Goal: Task Accomplishment & Management: Use online tool/utility

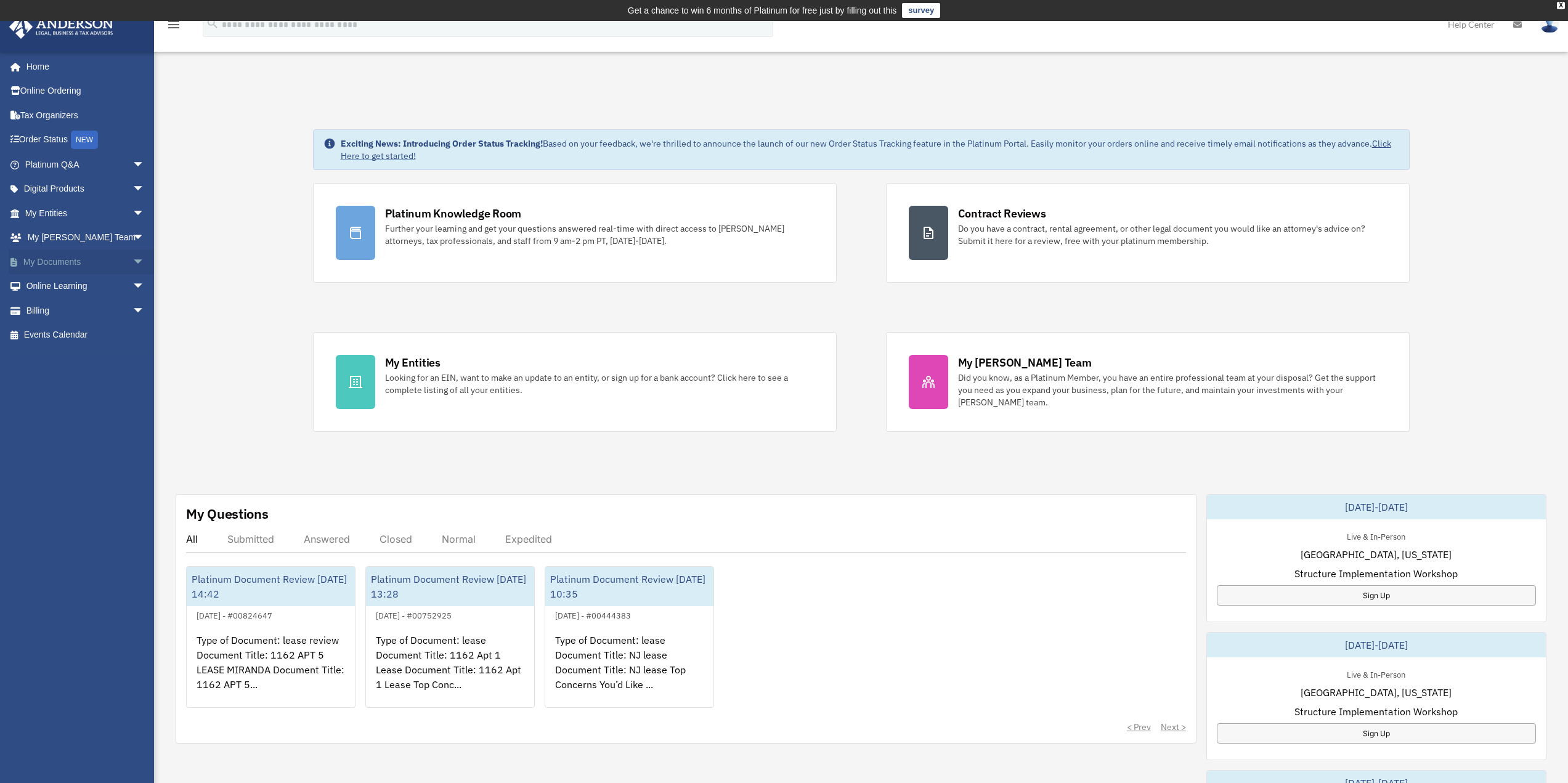
click at [133, 263] on span "arrow_drop_down" at bounding box center [145, 262] width 25 height 25
click at [59, 287] on link "Box" at bounding box center [90, 287] width 146 height 25
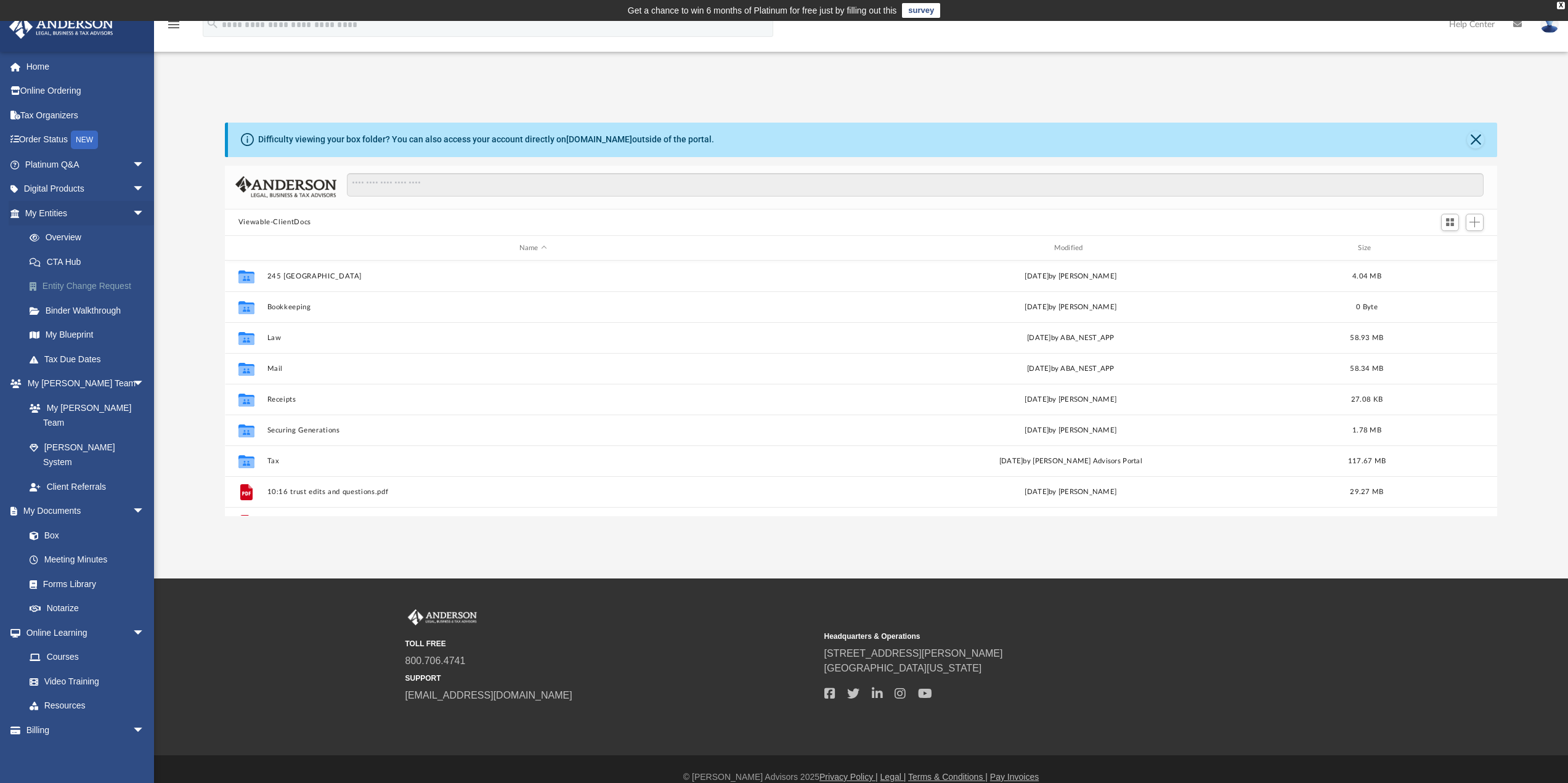
scroll to position [271, 1263]
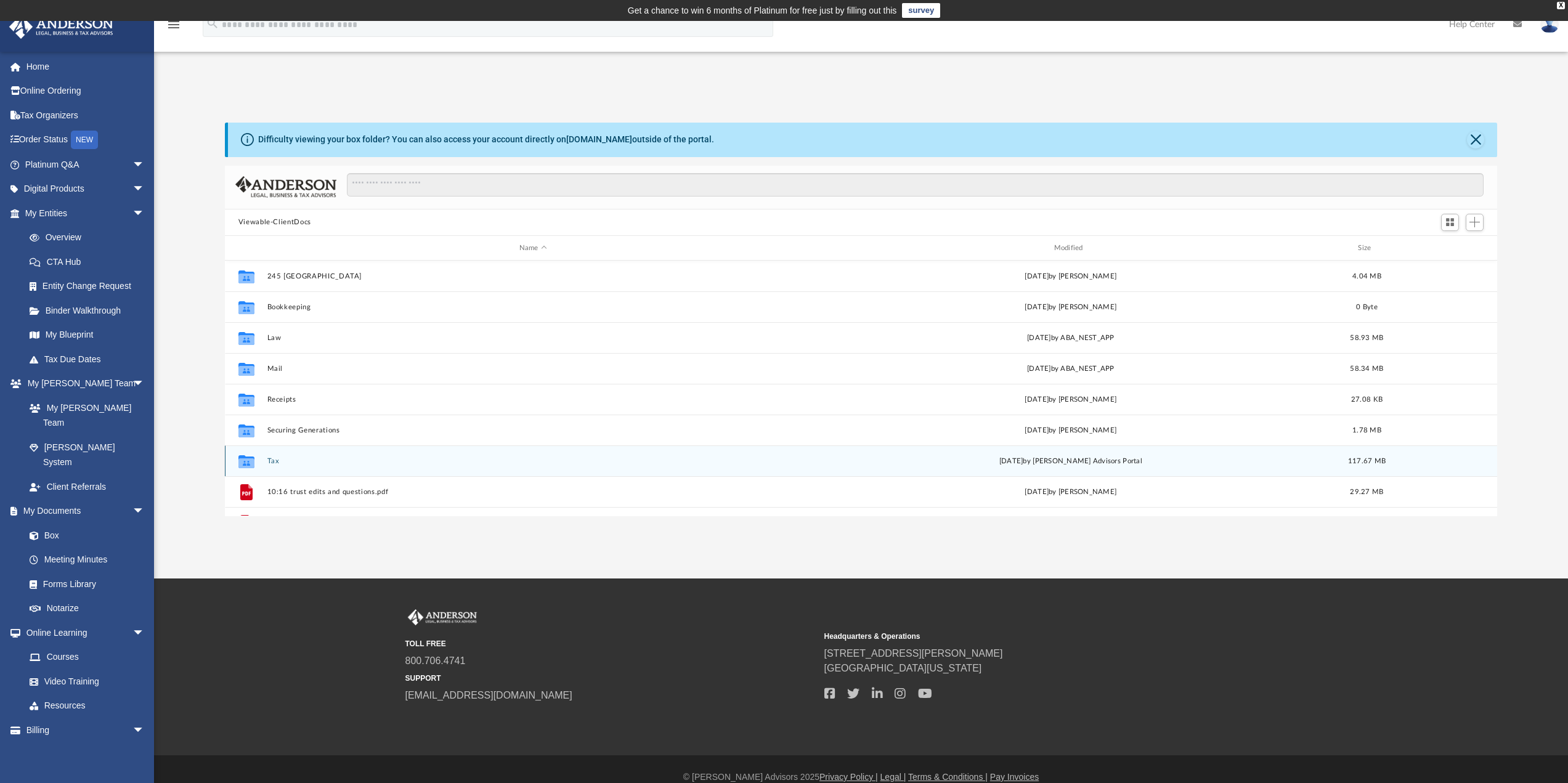
click at [994, 463] on div "[DATE] by [PERSON_NAME] Advisors Portal" at bounding box center [1071, 461] width 532 height 11
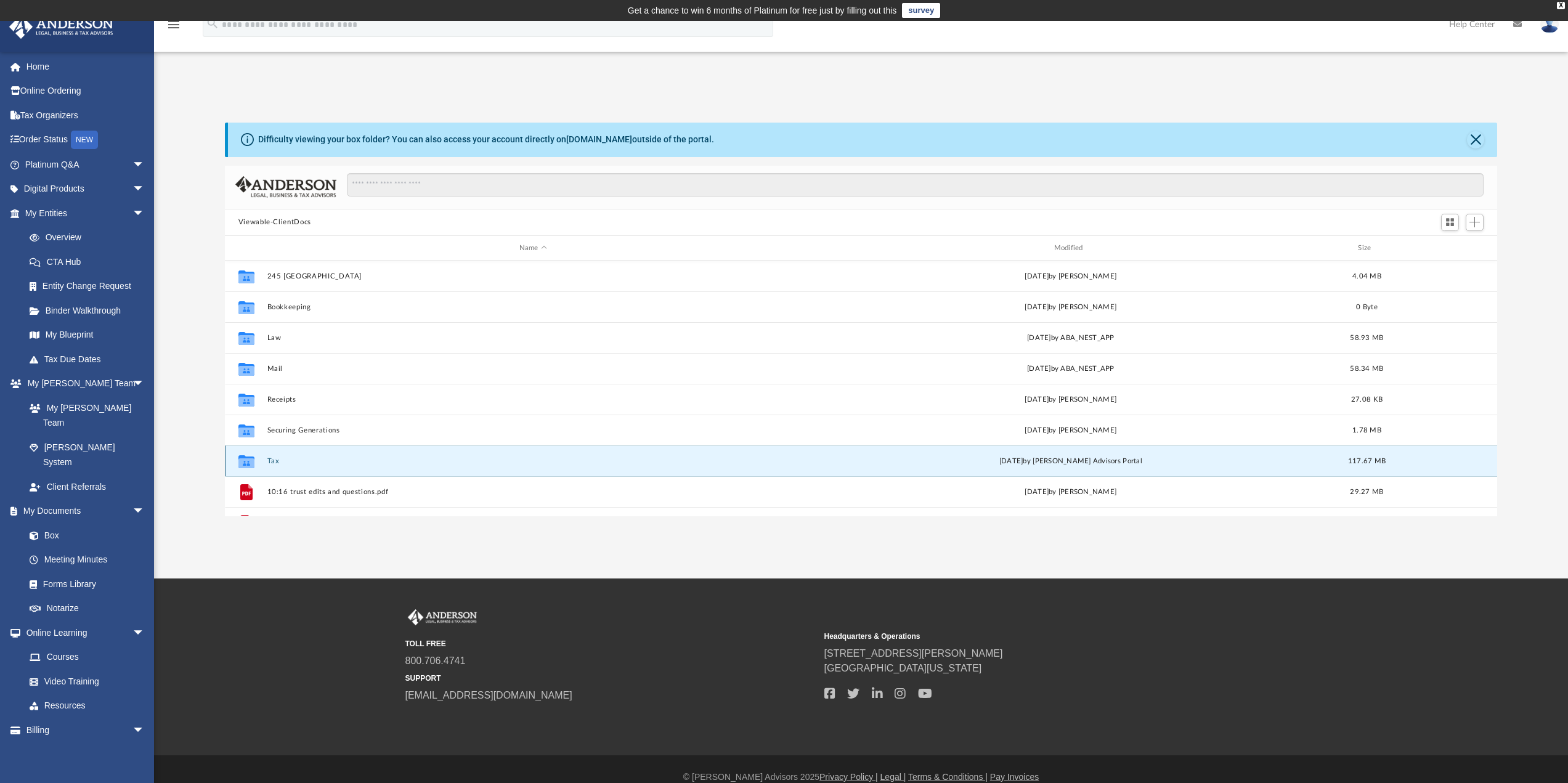
click at [984, 463] on div "[DATE] by [PERSON_NAME] Advisors Portal" at bounding box center [1071, 461] width 532 height 11
click at [255, 465] on icon "Collaborated Folder" at bounding box center [246, 461] width 20 height 20
click at [272, 461] on button "Tax" at bounding box center [533, 461] width 532 height 8
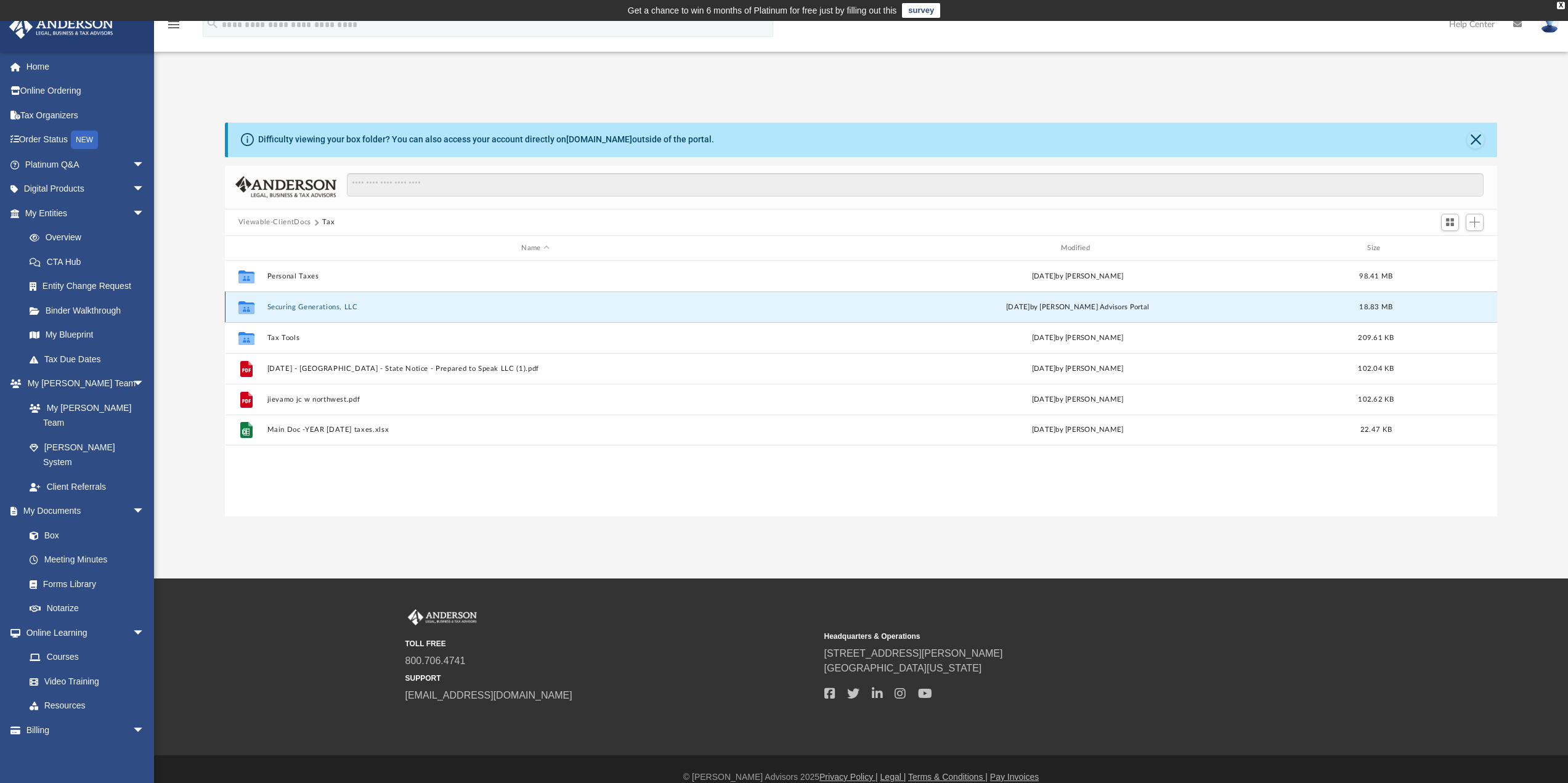
click at [448, 311] on button "Securing Generations, LLC" at bounding box center [535, 307] width 537 height 8
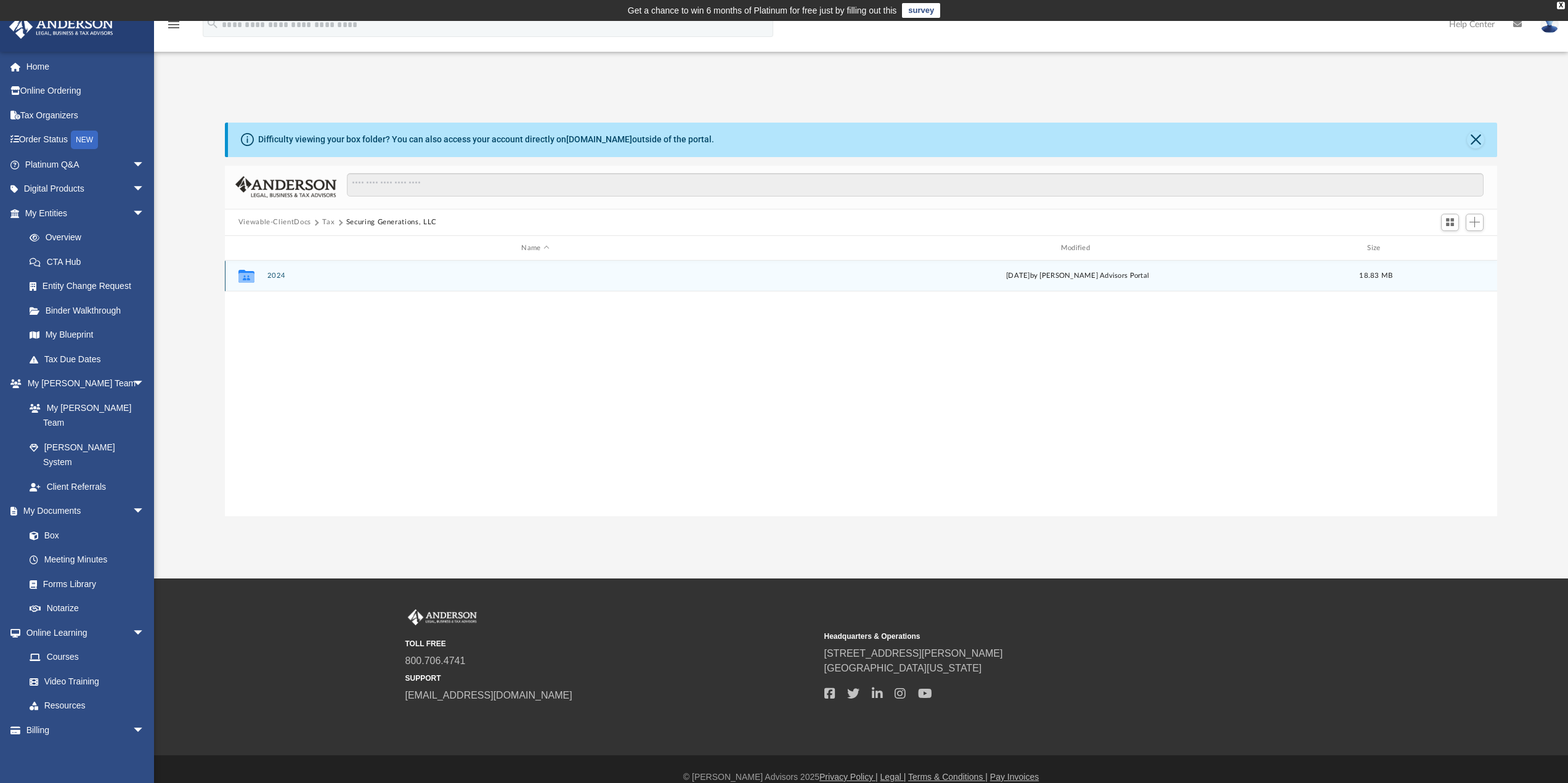
click at [446, 277] on button "2024" at bounding box center [535, 277] width 537 height 8
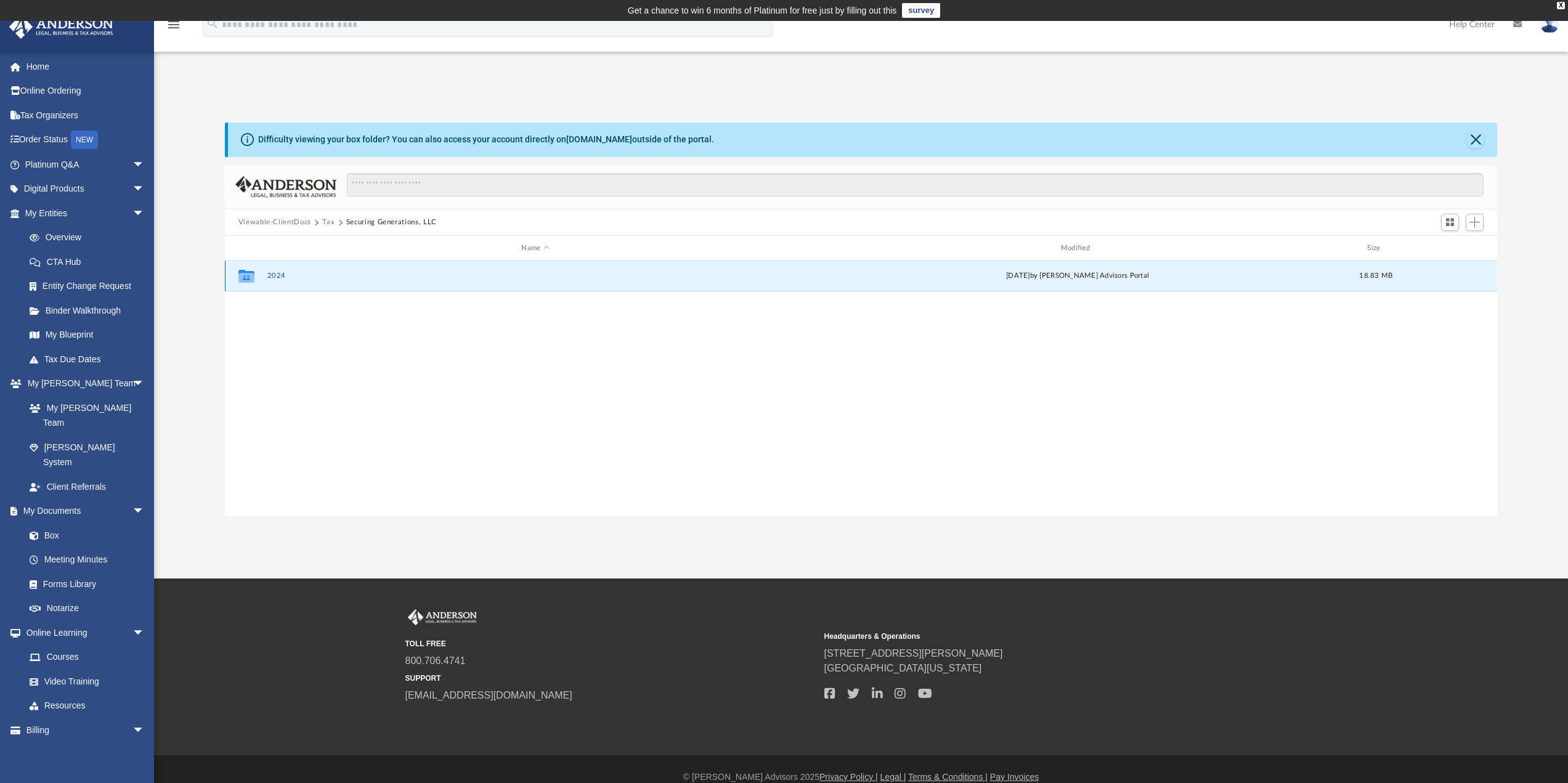
click at [446, 277] on button "2024" at bounding box center [535, 277] width 537 height 8
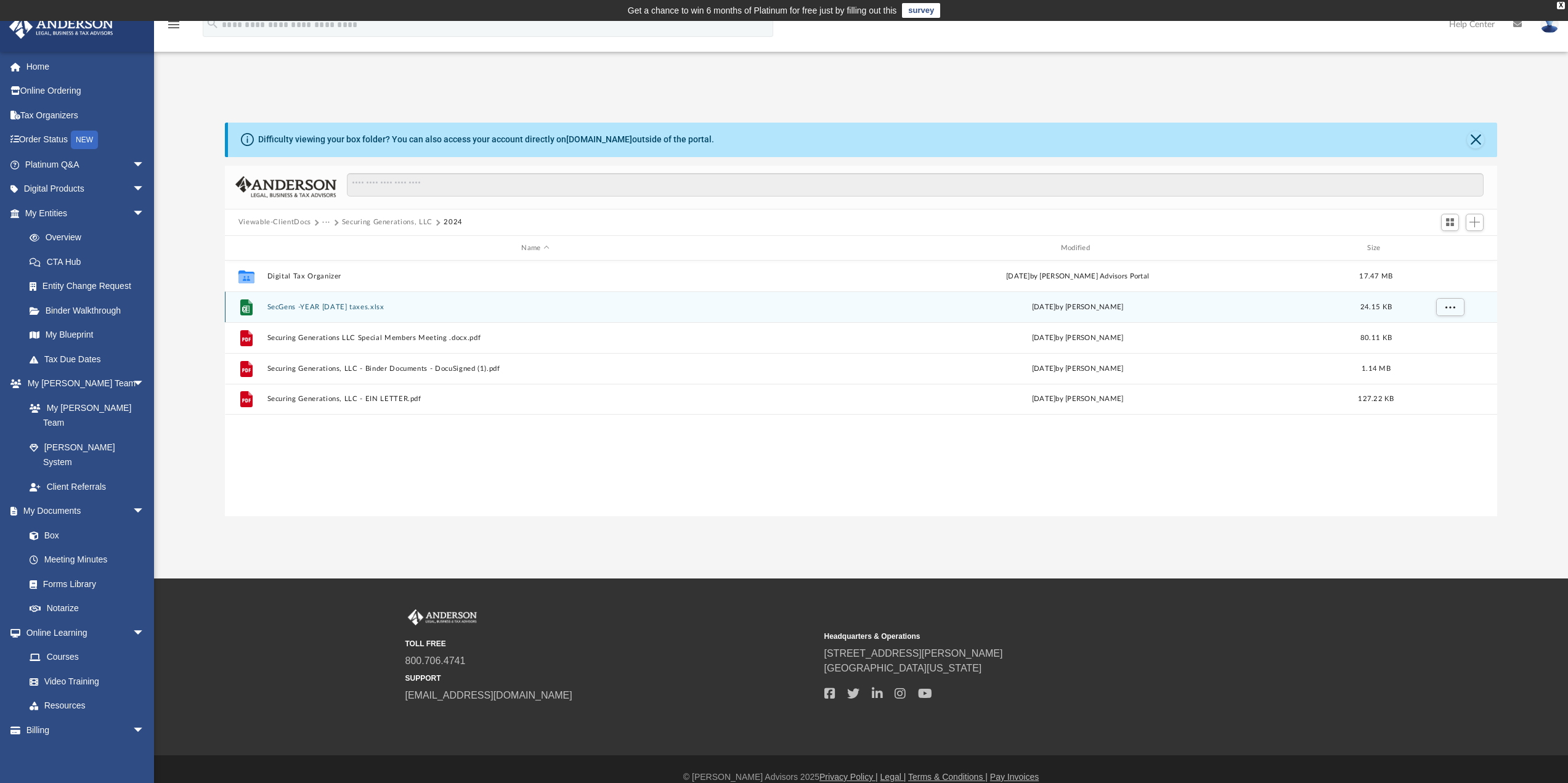
click at [447, 314] on div "File SecGens -YEAR [DATE] taxes.xlsx [DATE] by [PERSON_NAME] 24.15 KB" at bounding box center [862, 307] width 1273 height 31
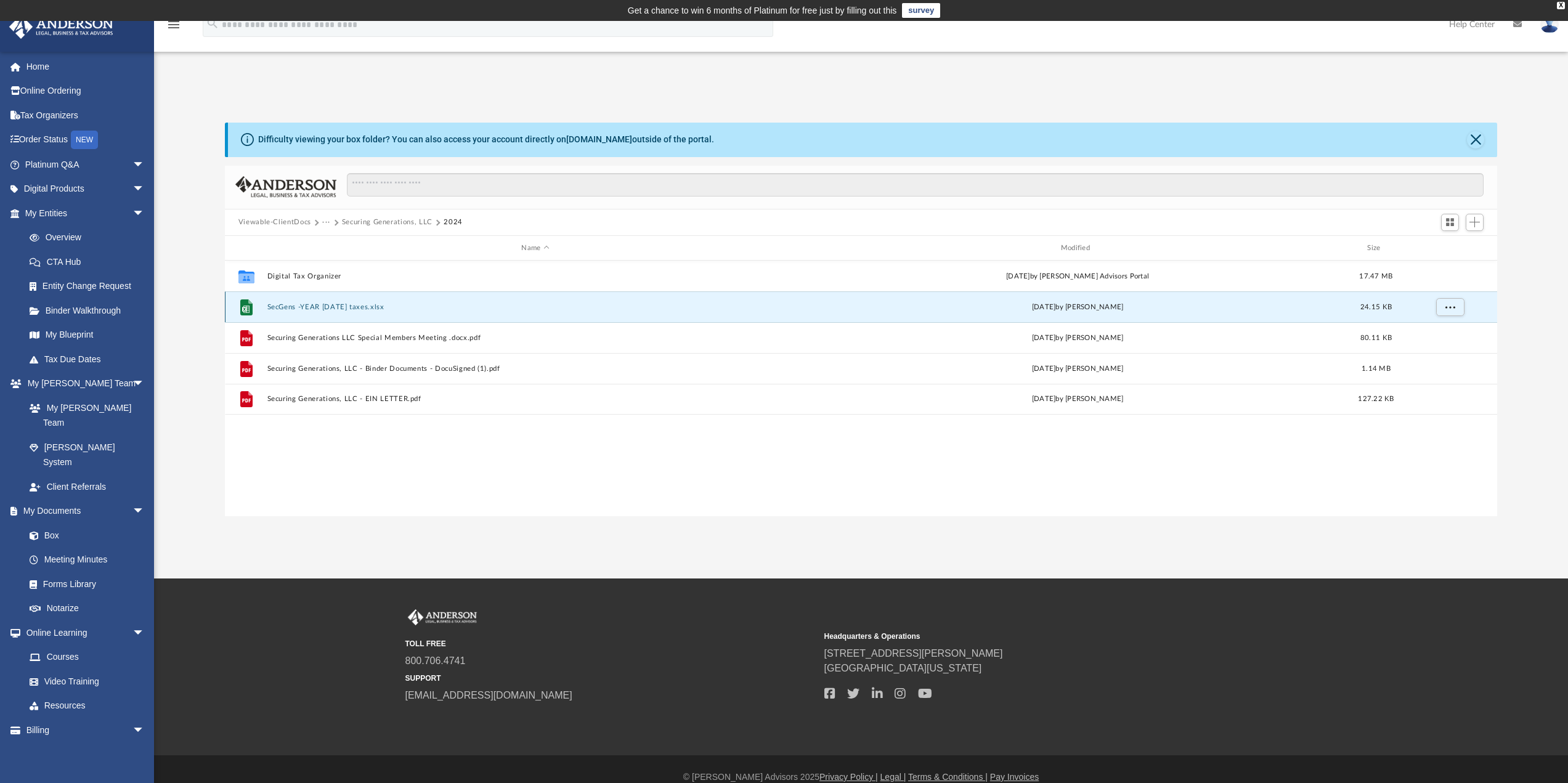
click at [454, 312] on div "File SecGens -YEAR [DATE] taxes.xlsx [DATE] by [PERSON_NAME] 24.15 KB" at bounding box center [862, 307] width 1273 height 31
click at [342, 306] on button "SecGens -YEAR [DATE] taxes.xlsx" at bounding box center [535, 307] width 537 height 8
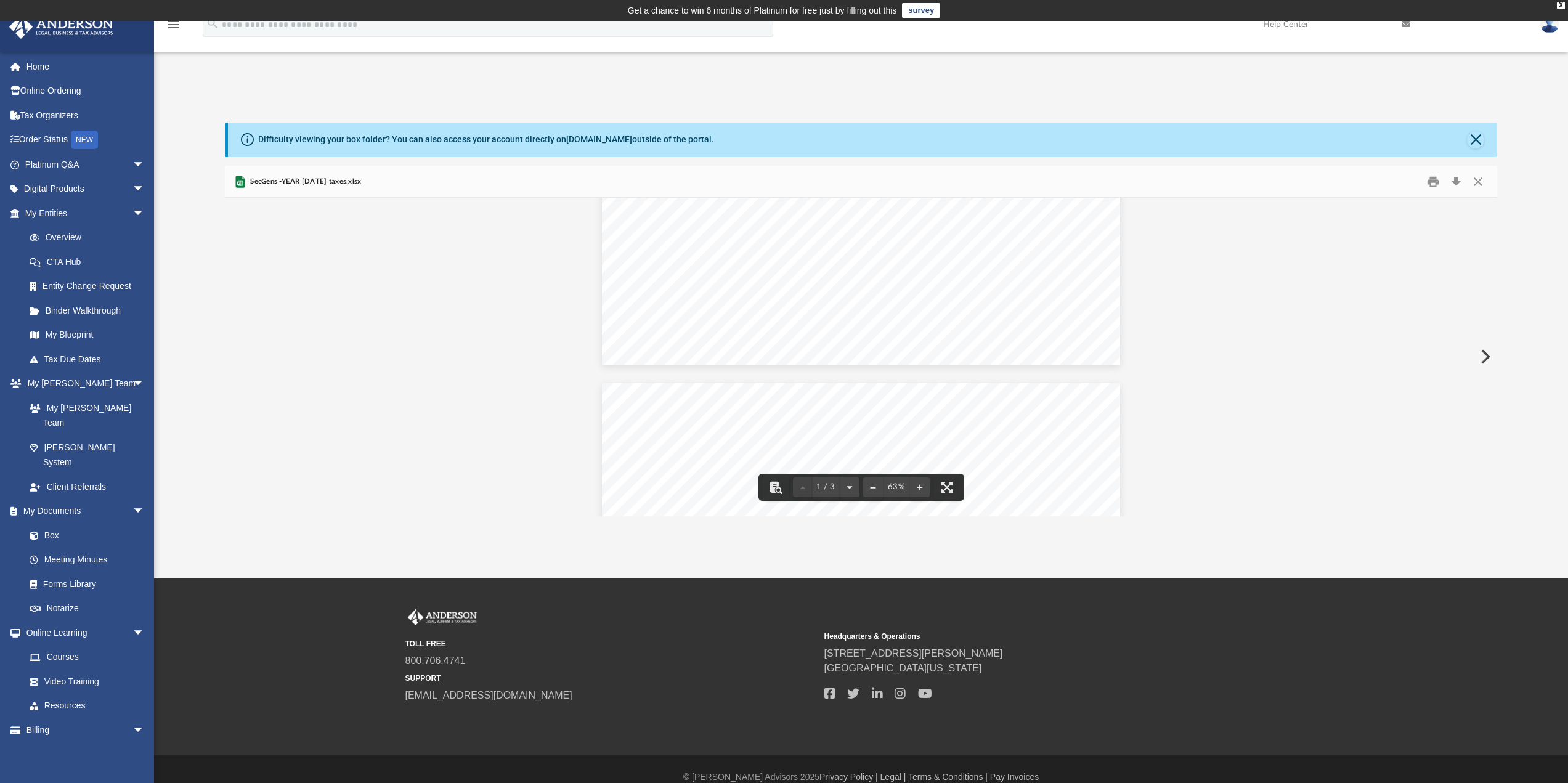
scroll to position [0, 0]
click at [922, 487] on button "File preview" at bounding box center [920, 487] width 20 height 27
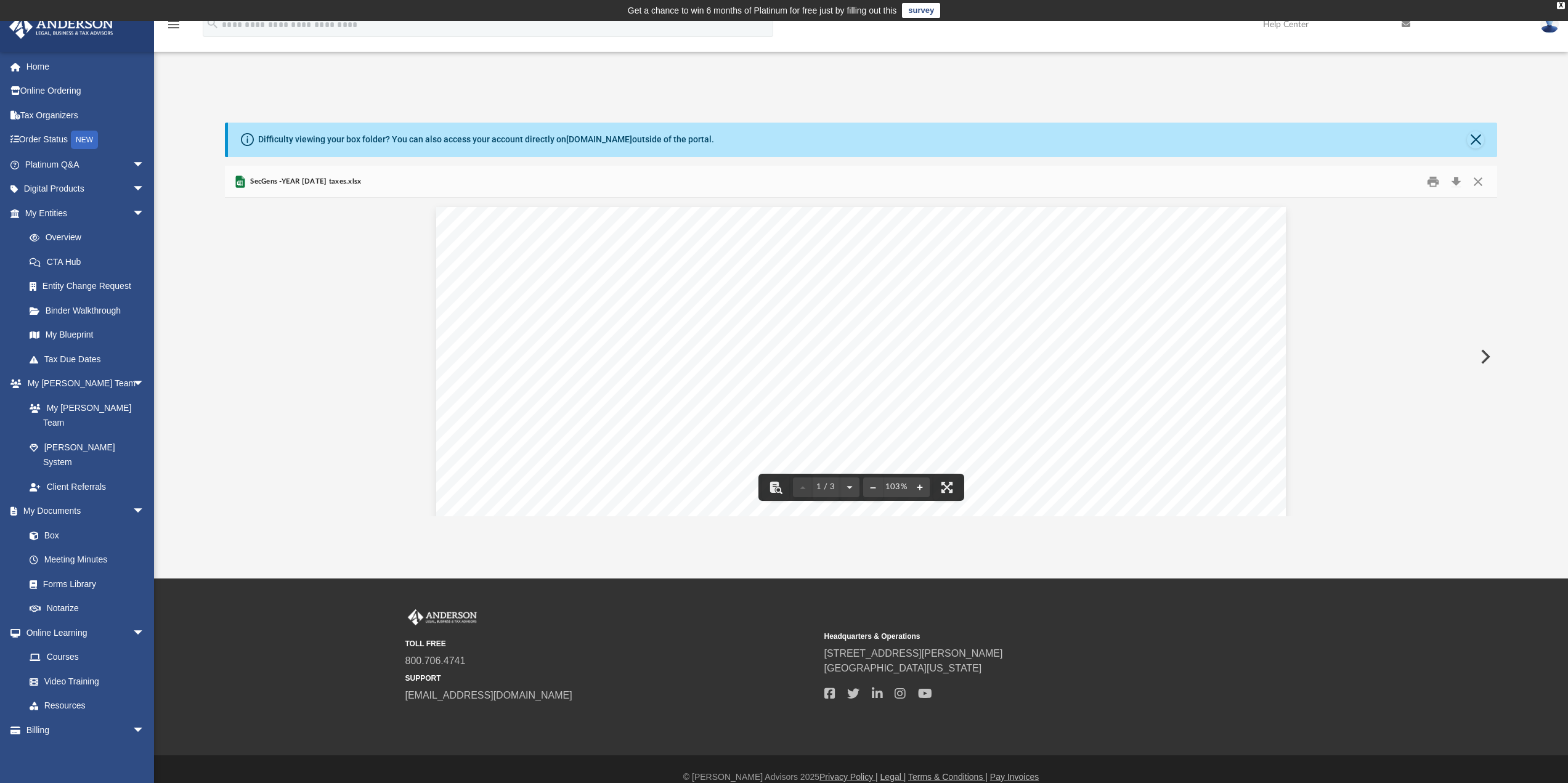
click at [922, 487] on button "File preview" at bounding box center [920, 487] width 20 height 27
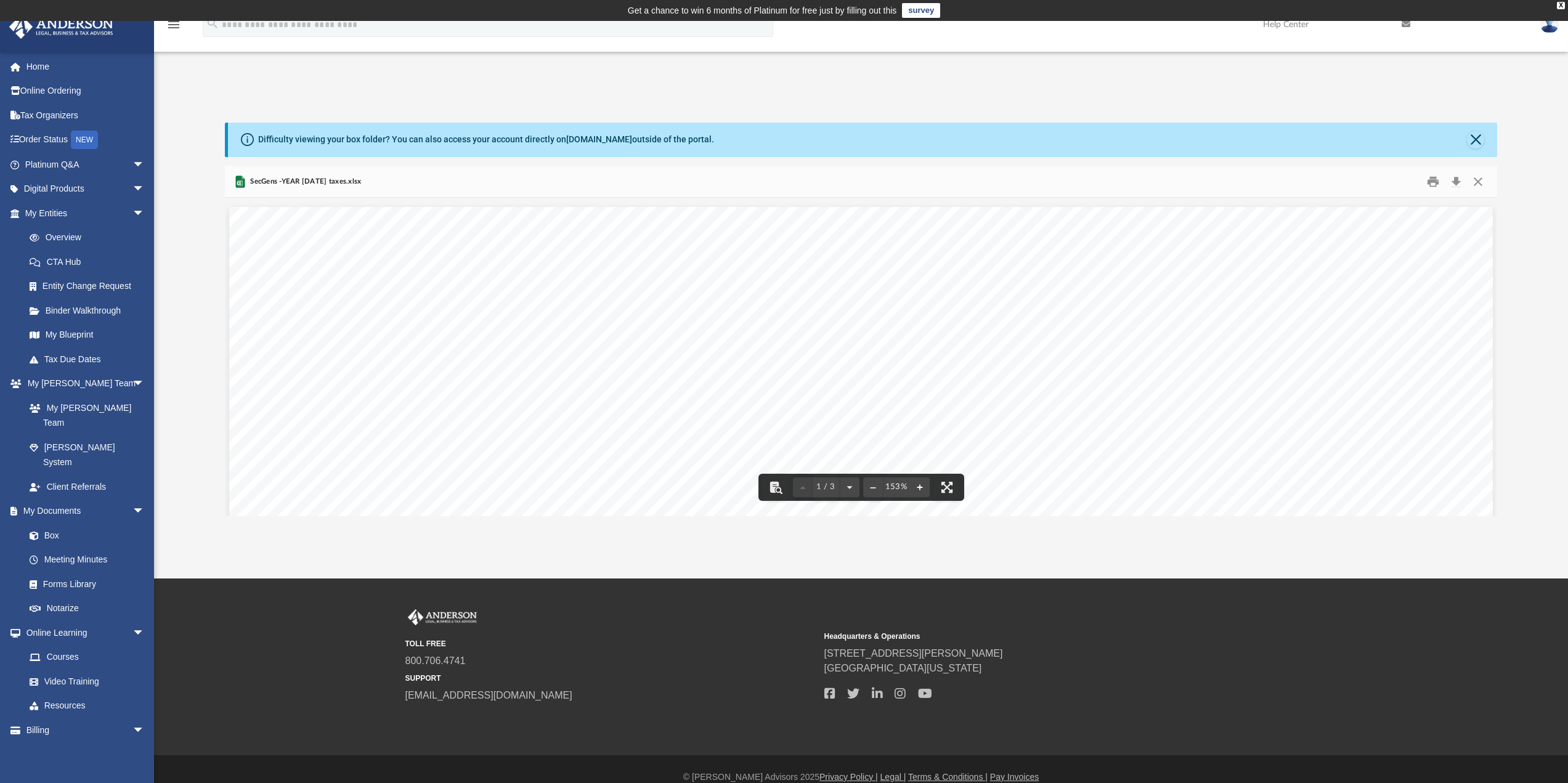
click at [922, 487] on button "File preview" at bounding box center [920, 487] width 20 height 27
click at [1565, 5] on td "Get a chance to win 6 months of Platinum for free just by filling out this surv…" at bounding box center [784, 10] width 1568 height 21
click at [1562, 7] on div "X" at bounding box center [1561, 5] width 8 height 8
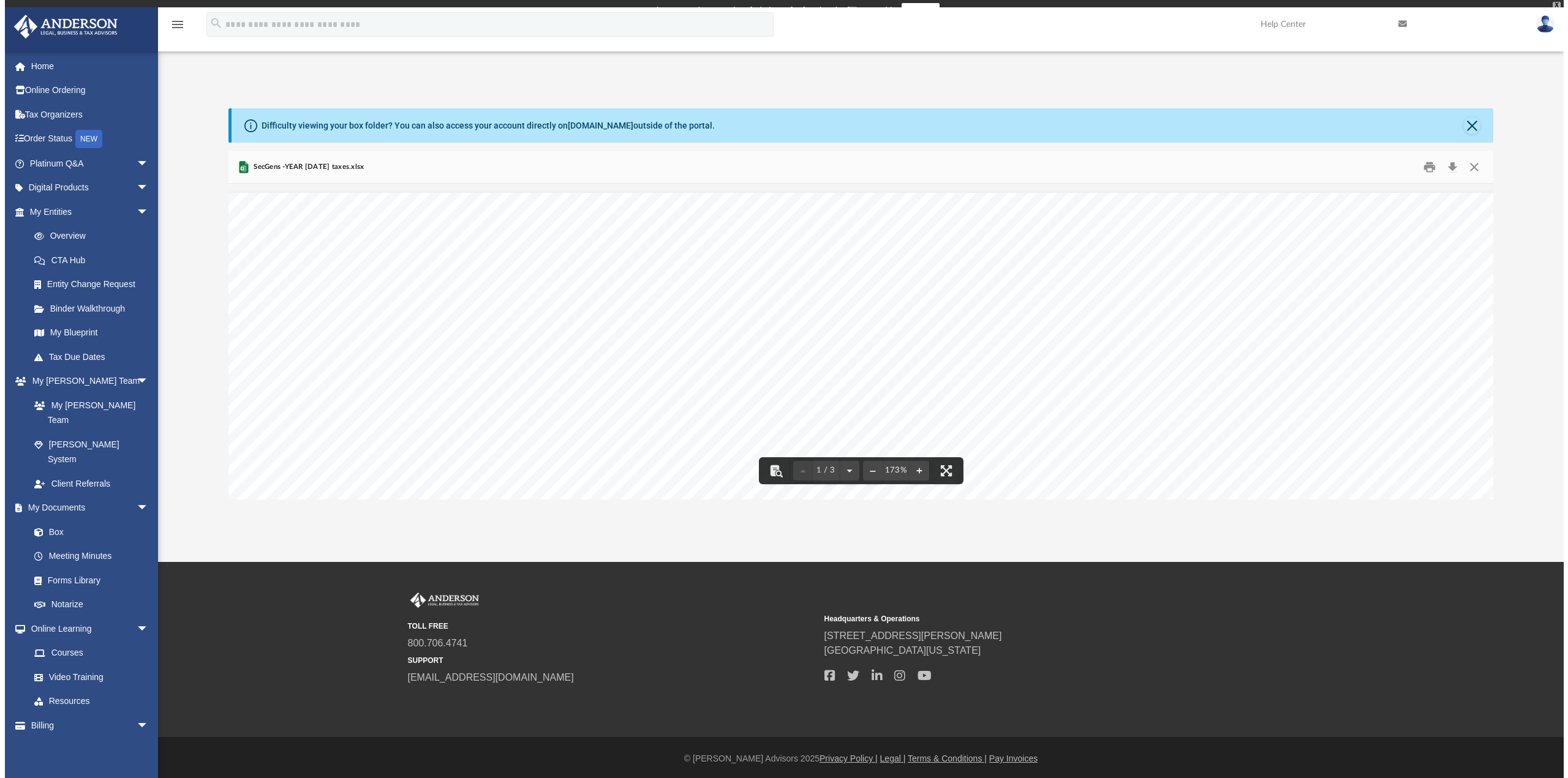
scroll to position [269, 1264]
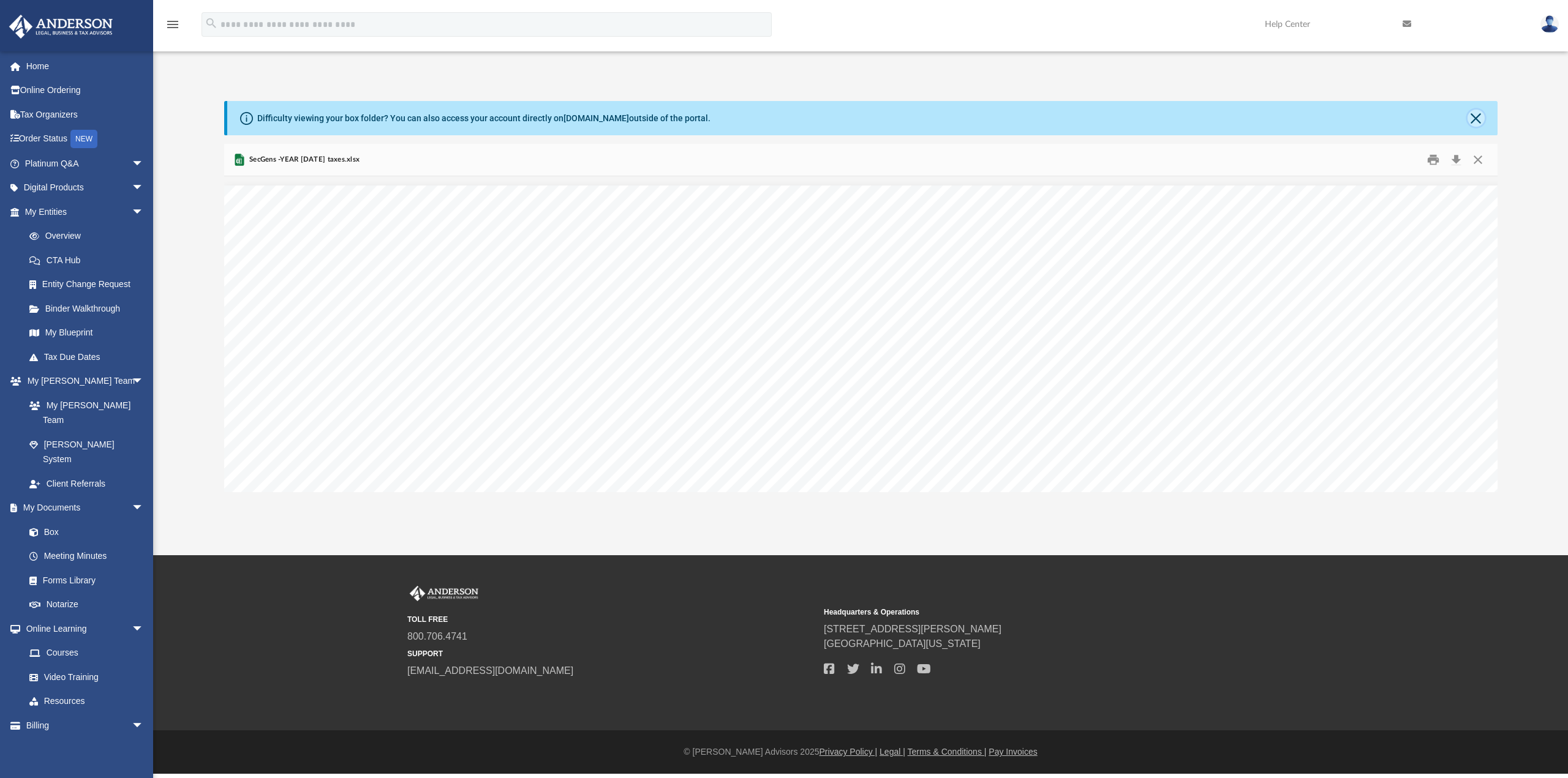
click at [1479, 117] on button "Close" at bounding box center [1475, 118] width 17 height 17
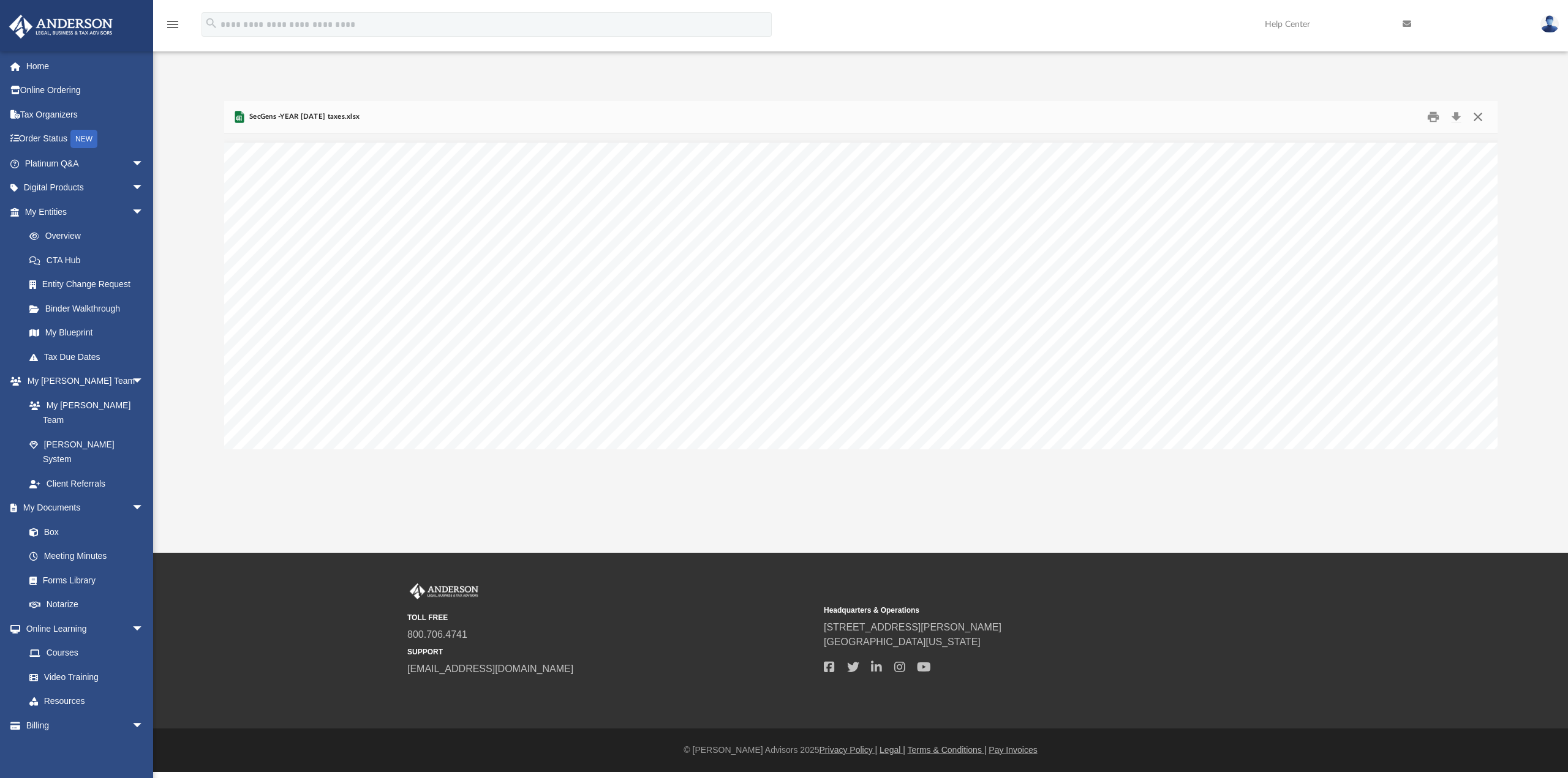
click at [1482, 116] on button "Close" at bounding box center [1478, 117] width 22 height 19
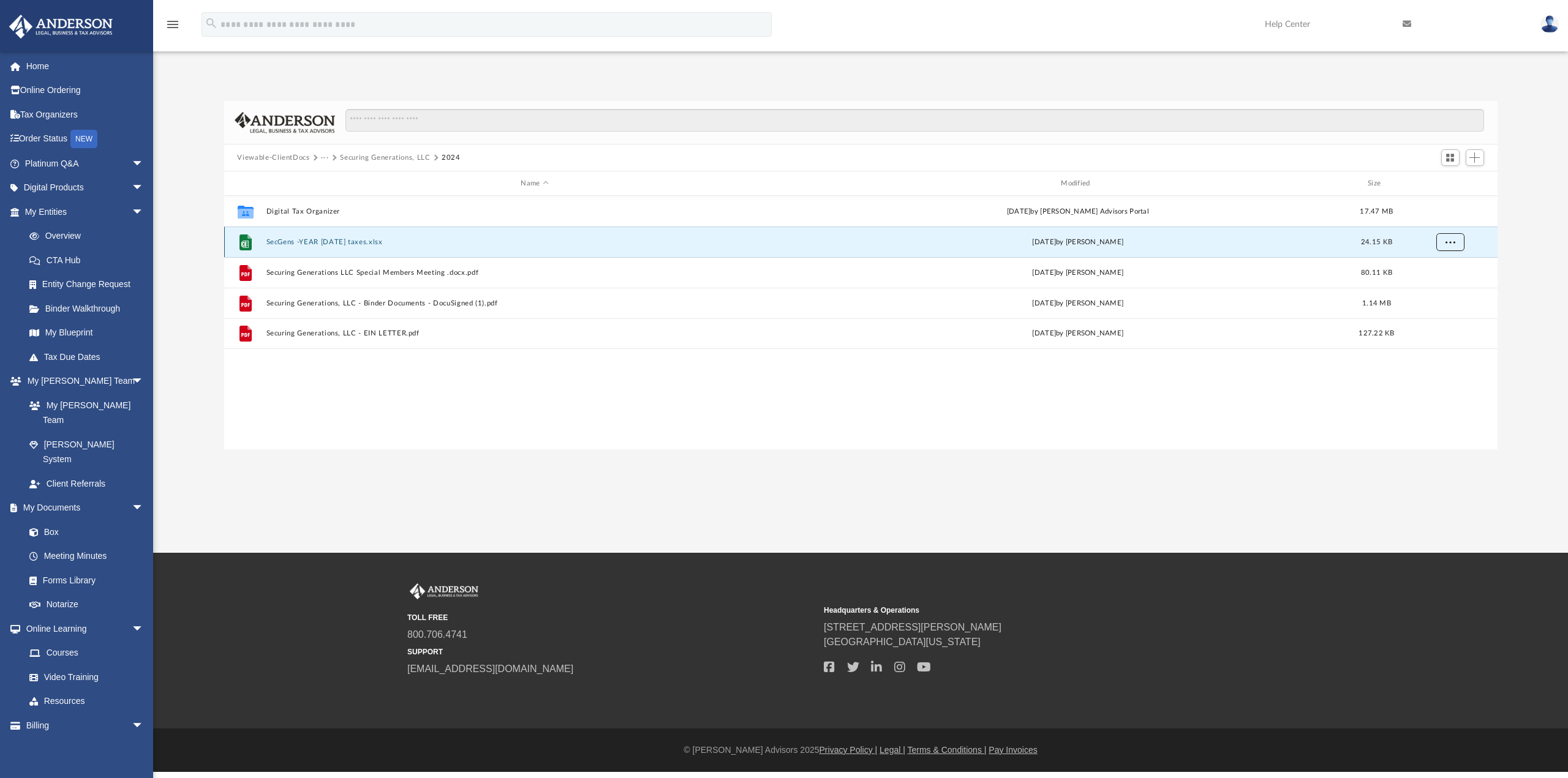
click at [1450, 243] on span "More options" at bounding box center [1450, 241] width 10 height 7
click at [1506, 190] on div "Difficulty viewing your box folder? You can also access your account directly o…" at bounding box center [861, 275] width 1415 height 348
click at [1476, 158] on span "Add" at bounding box center [1474, 157] width 10 height 10
click at [1450, 182] on li "Upload" at bounding box center [1458, 182] width 39 height 13
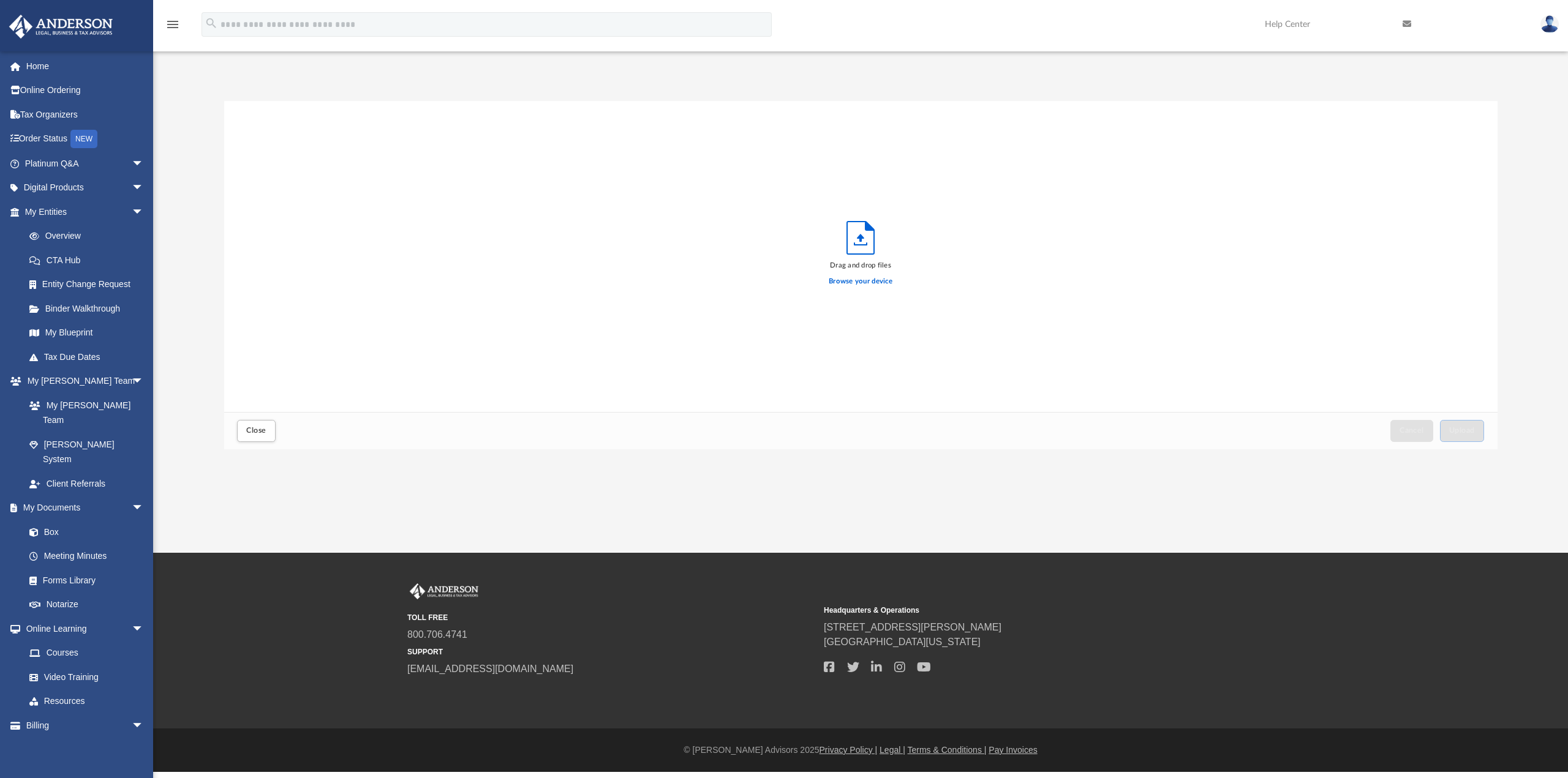
scroll to position [301, 1264]
click at [1465, 431] on span "Upload" at bounding box center [1462, 430] width 26 height 7
click at [263, 433] on span "Close" at bounding box center [256, 430] width 20 height 7
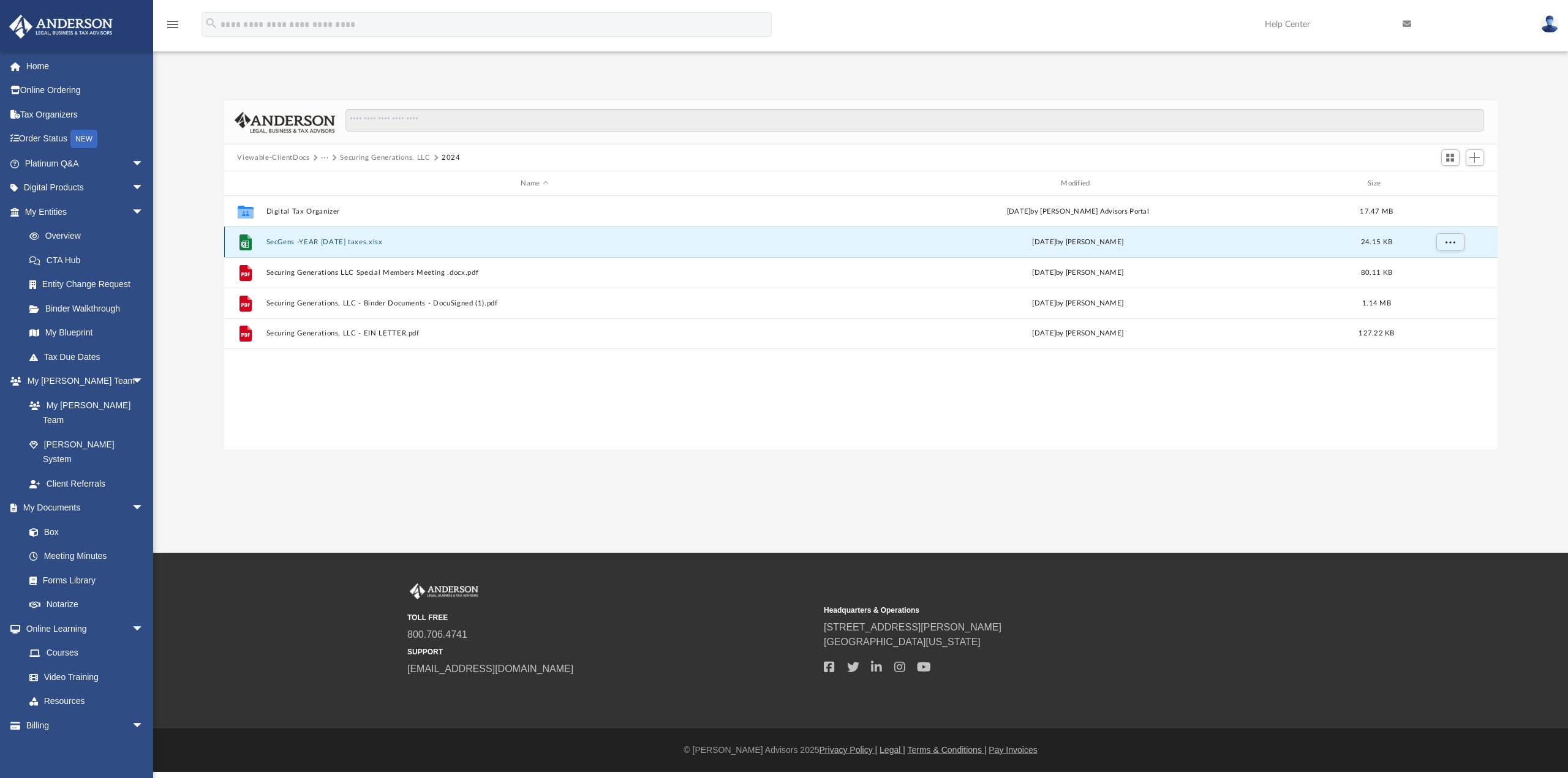
click at [359, 243] on button "SecGens -YEAR [DATE] taxes.xlsx" at bounding box center [535, 242] width 537 height 8
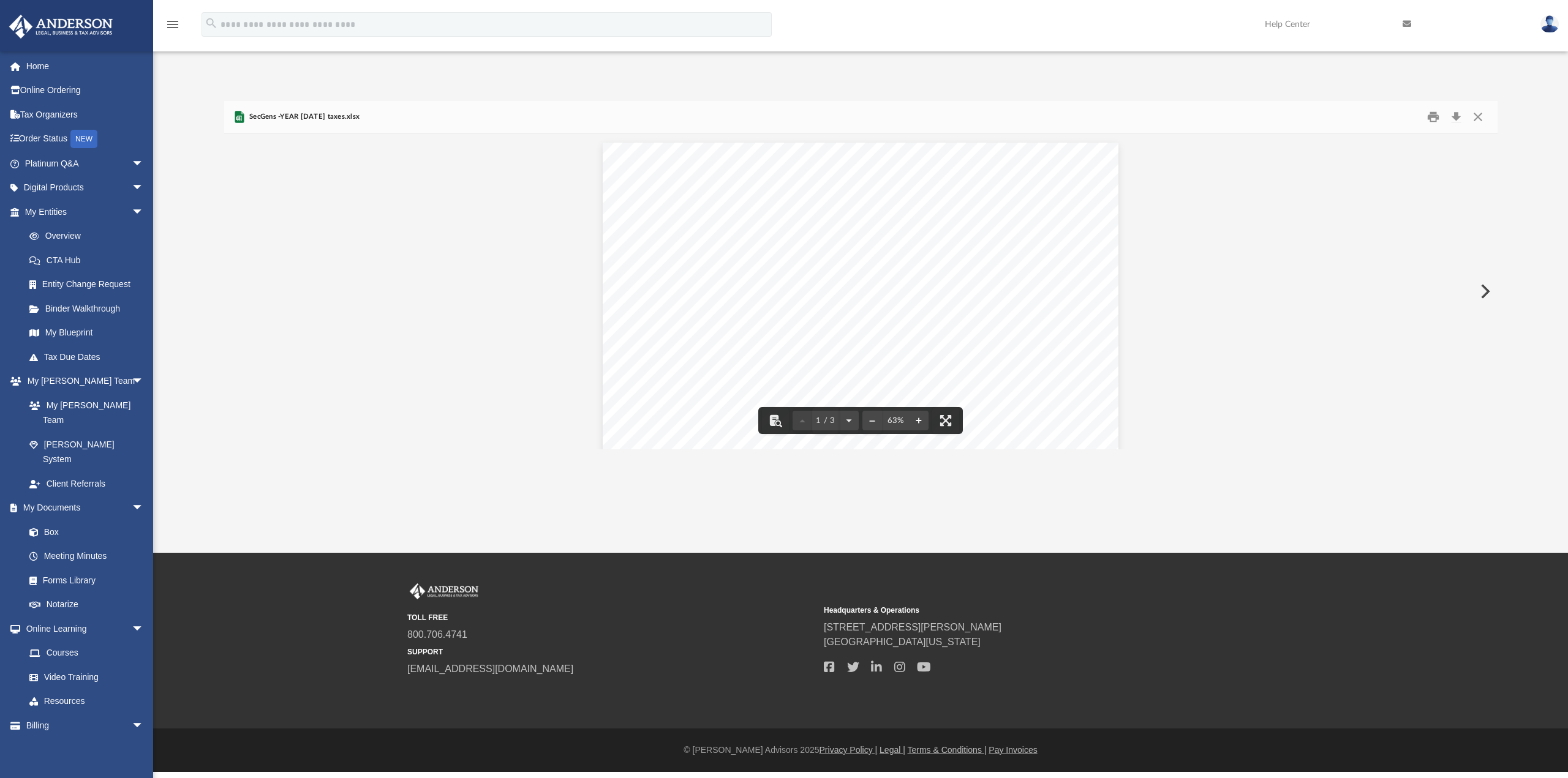
click at [924, 424] on button "File preview" at bounding box center [918, 421] width 20 height 27
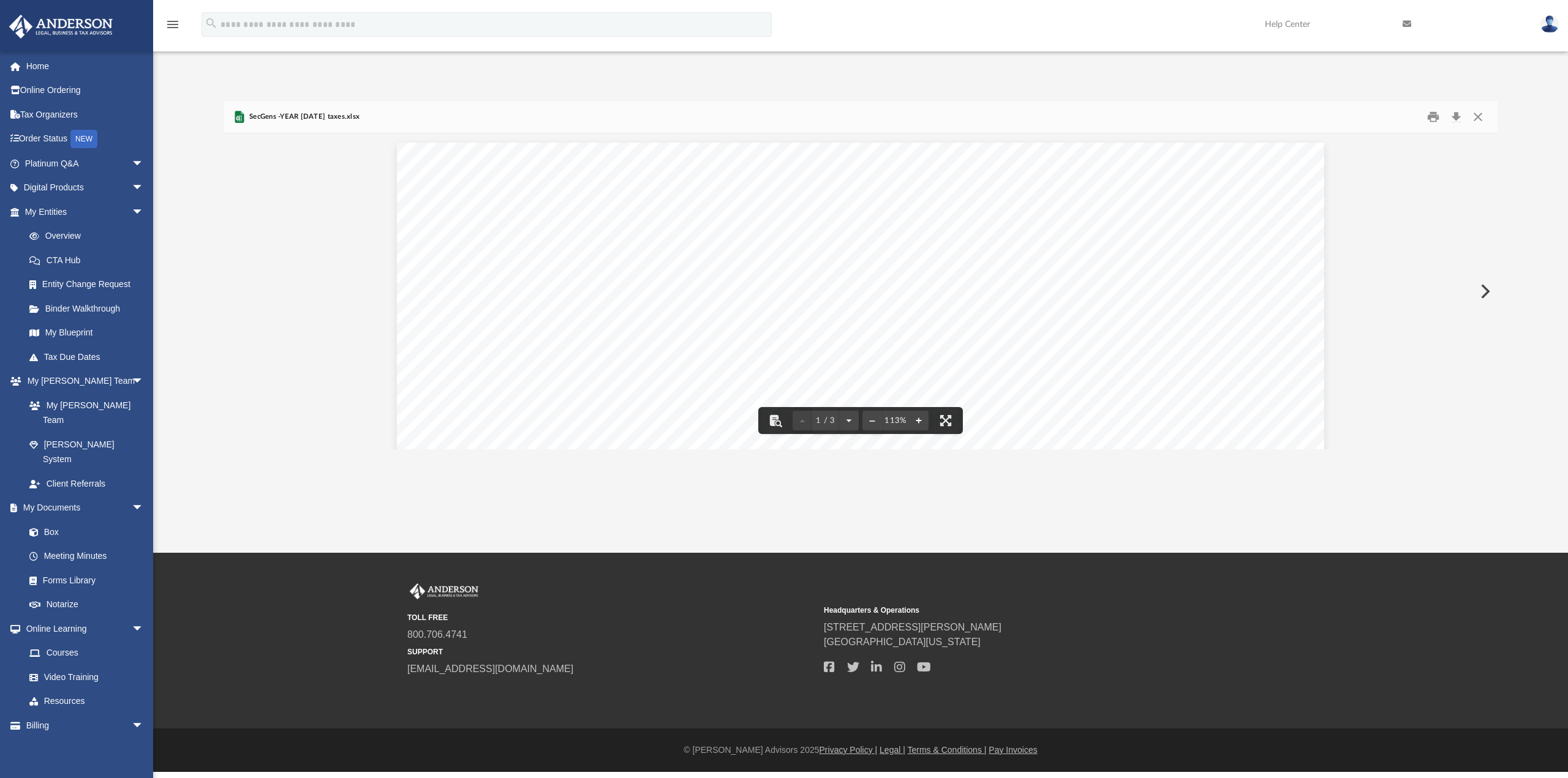
click at [924, 424] on button "File preview" at bounding box center [918, 421] width 20 height 27
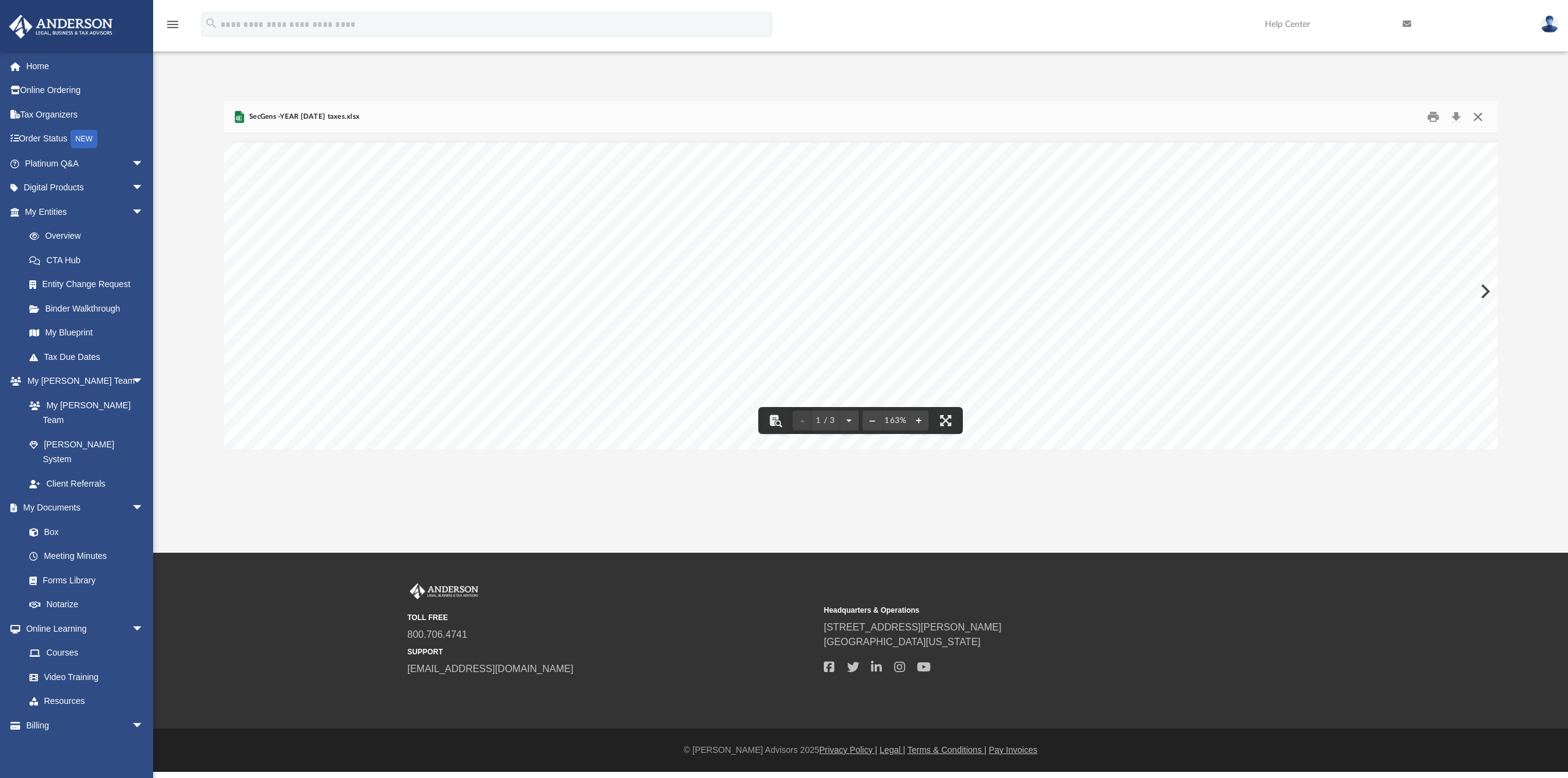
click at [1476, 117] on button "Close" at bounding box center [1478, 117] width 22 height 19
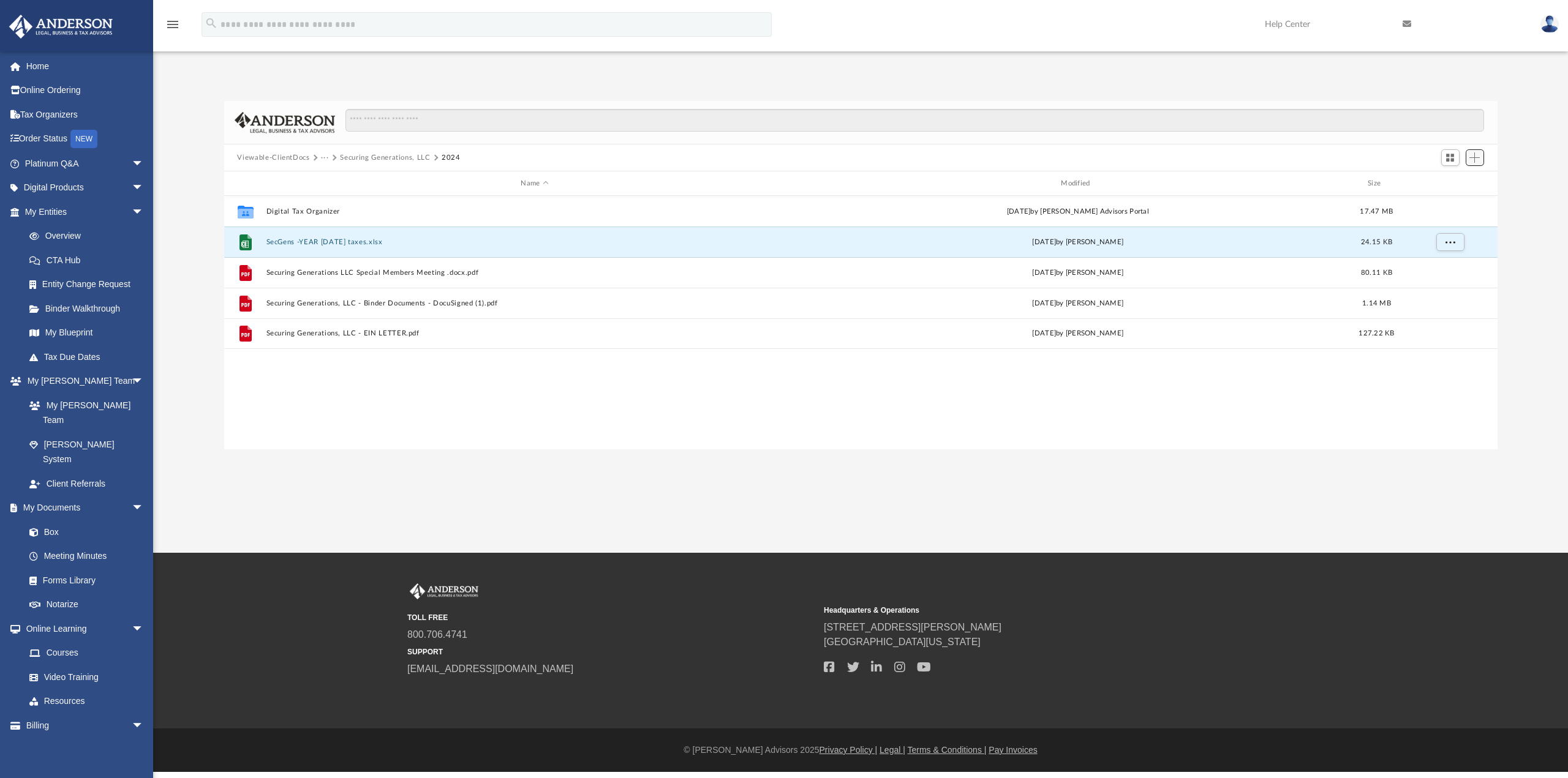
click at [1475, 156] on span "Add" at bounding box center [1474, 157] width 10 height 10
click at [379, 158] on button "Securing Generations, LLC" at bounding box center [385, 158] width 90 height 11
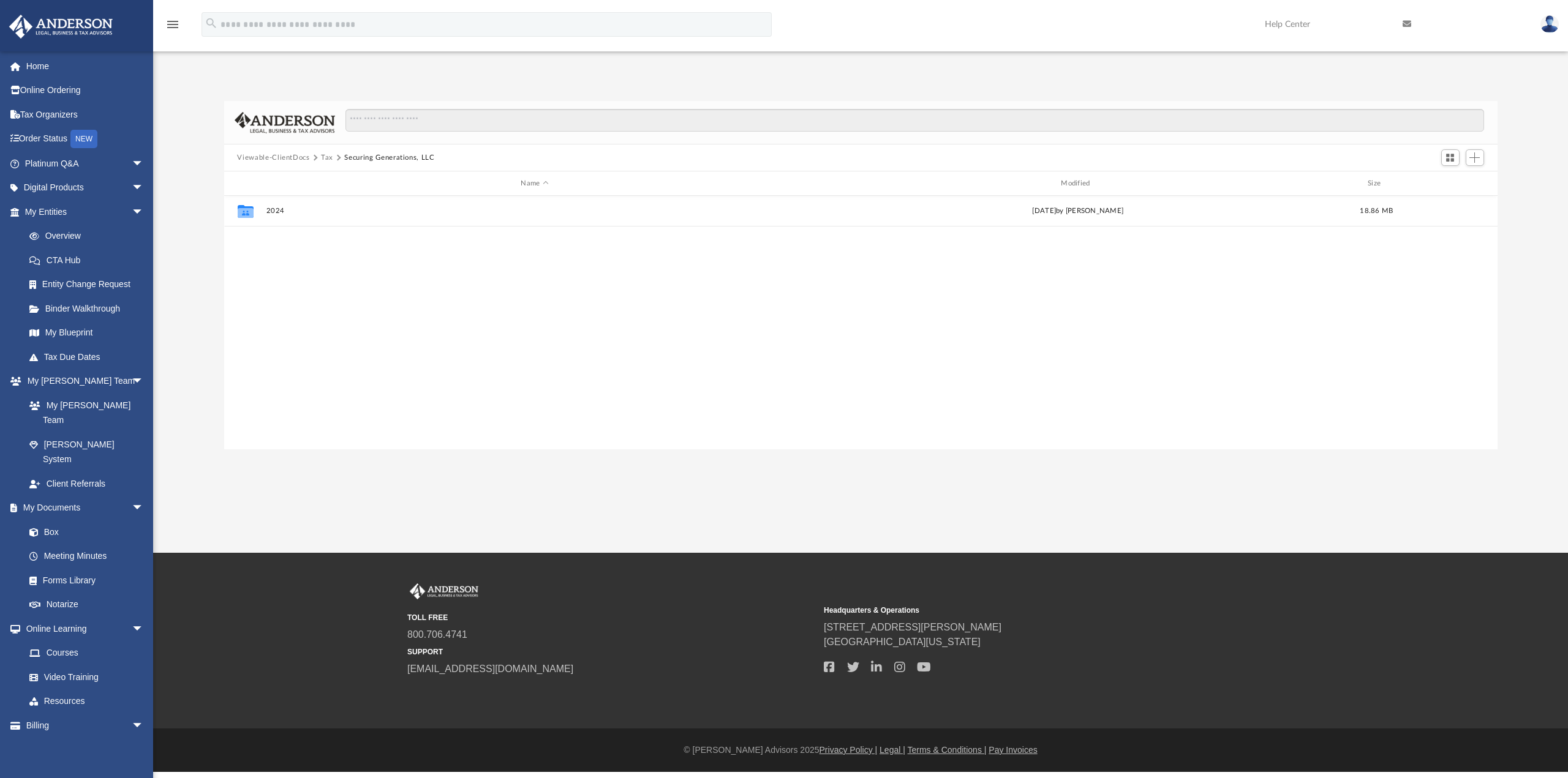
click at [295, 160] on button "Viewable-ClientDocs" at bounding box center [273, 158] width 72 height 11
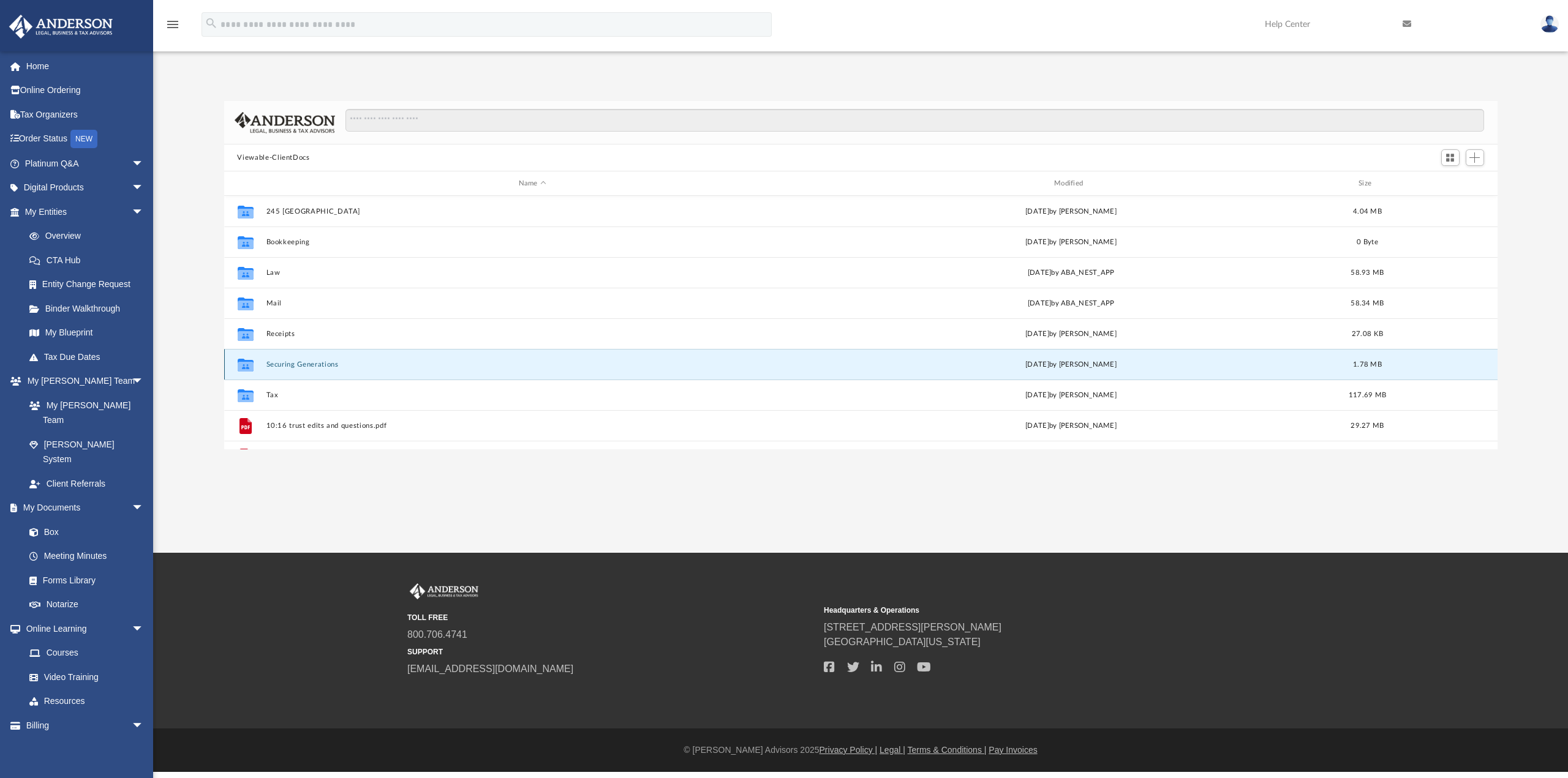
click at [418, 365] on button "Securing Generations" at bounding box center [532, 365] width 533 height 8
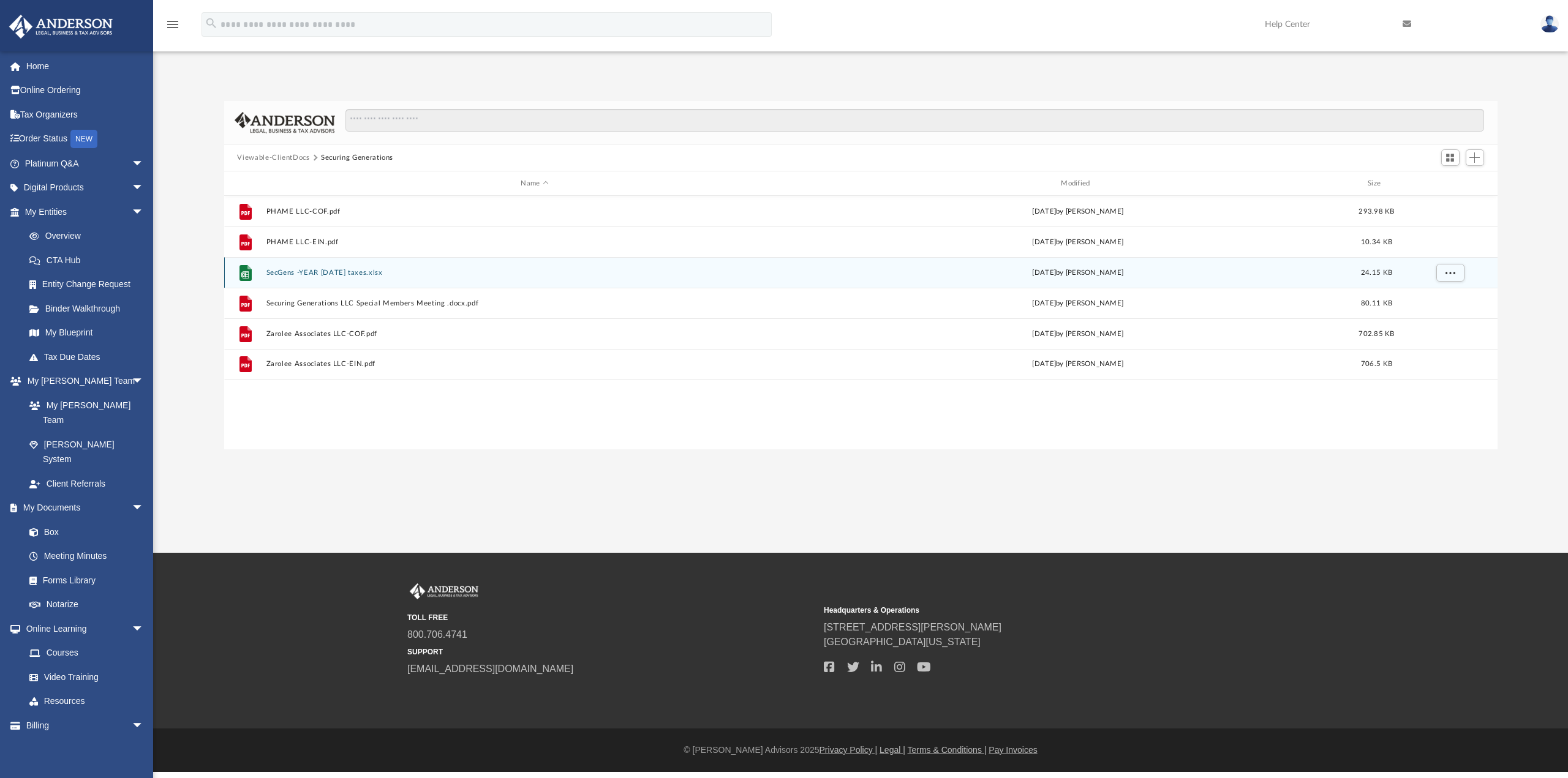
click at [412, 279] on div "File SecGens -YEAR [DATE] taxes.xlsx [DATE] by [PERSON_NAME] 24.15 KB" at bounding box center [861, 272] width 1273 height 31
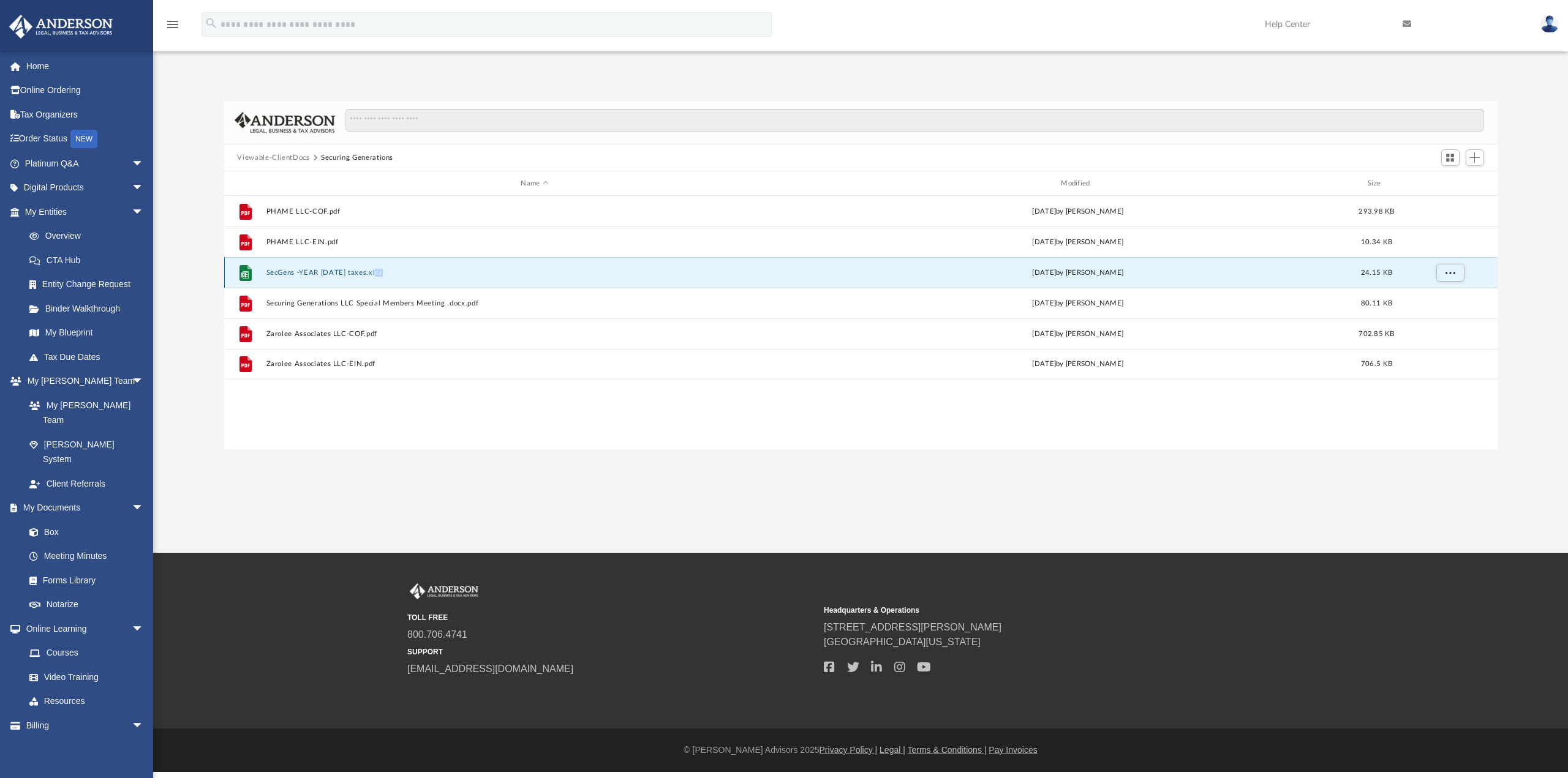
click at [412, 279] on div "File SecGens -YEAR [DATE] taxes.xlsx [DATE] by [PERSON_NAME] 24.15 KB" at bounding box center [861, 272] width 1273 height 31
click at [341, 273] on button "SecGens -YEAR [DATE] taxes.xlsx" at bounding box center [535, 273] width 537 height 8
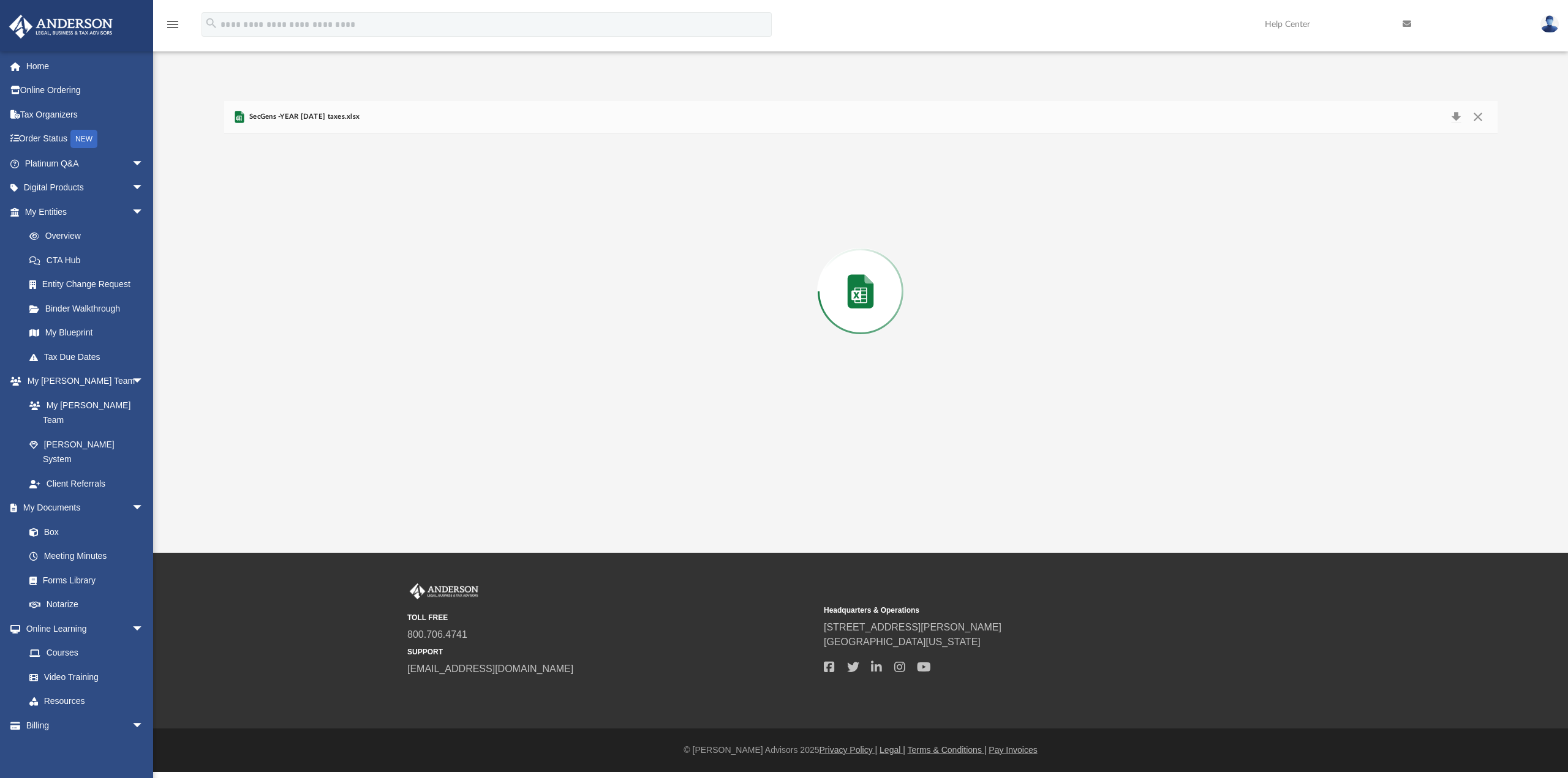
click at [341, 273] on div "Preview" at bounding box center [861, 291] width 1273 height 316
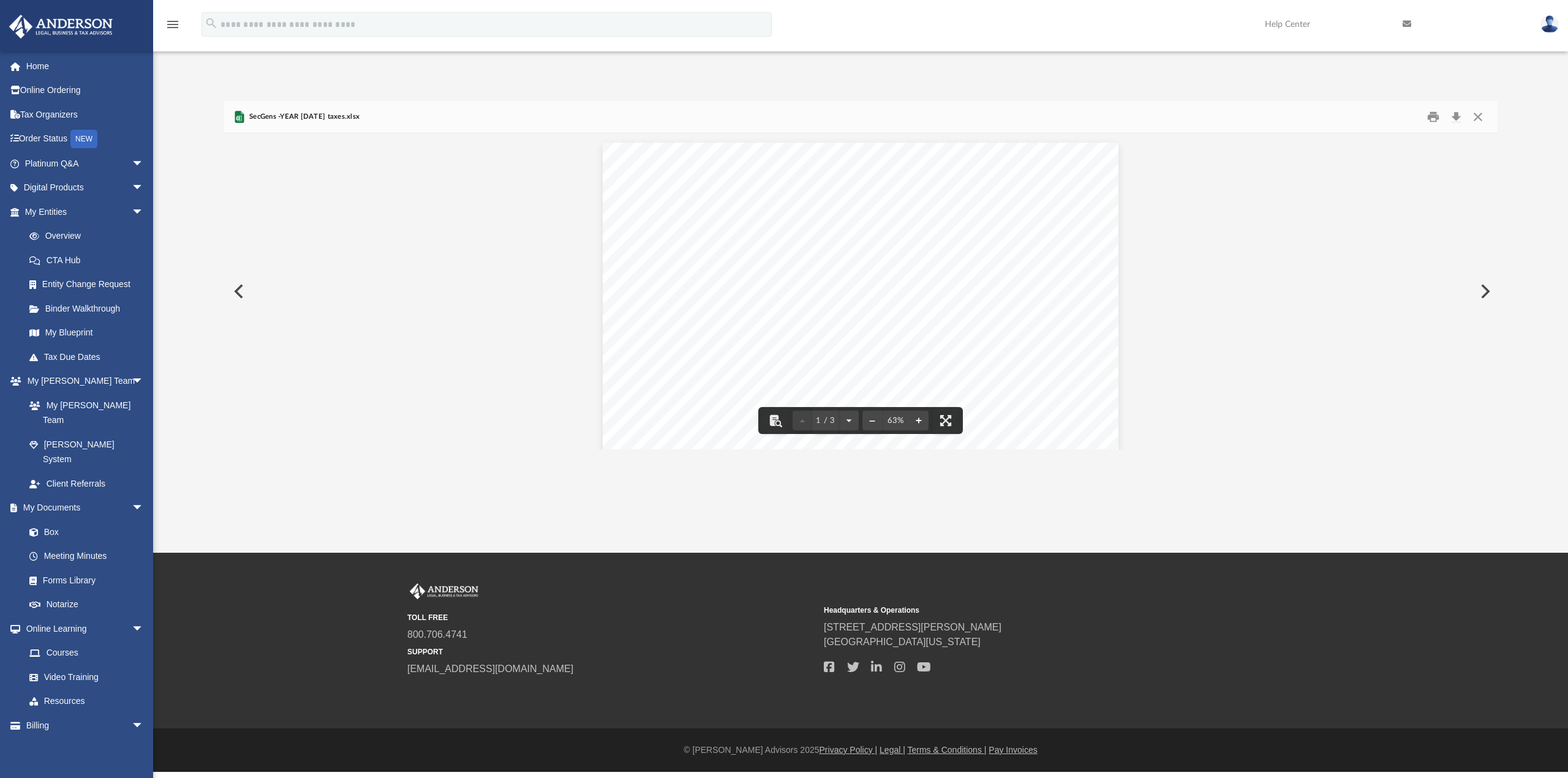
click at [920, 420] on button "File preview" at bounding box center [918, 421] width 20 height 27
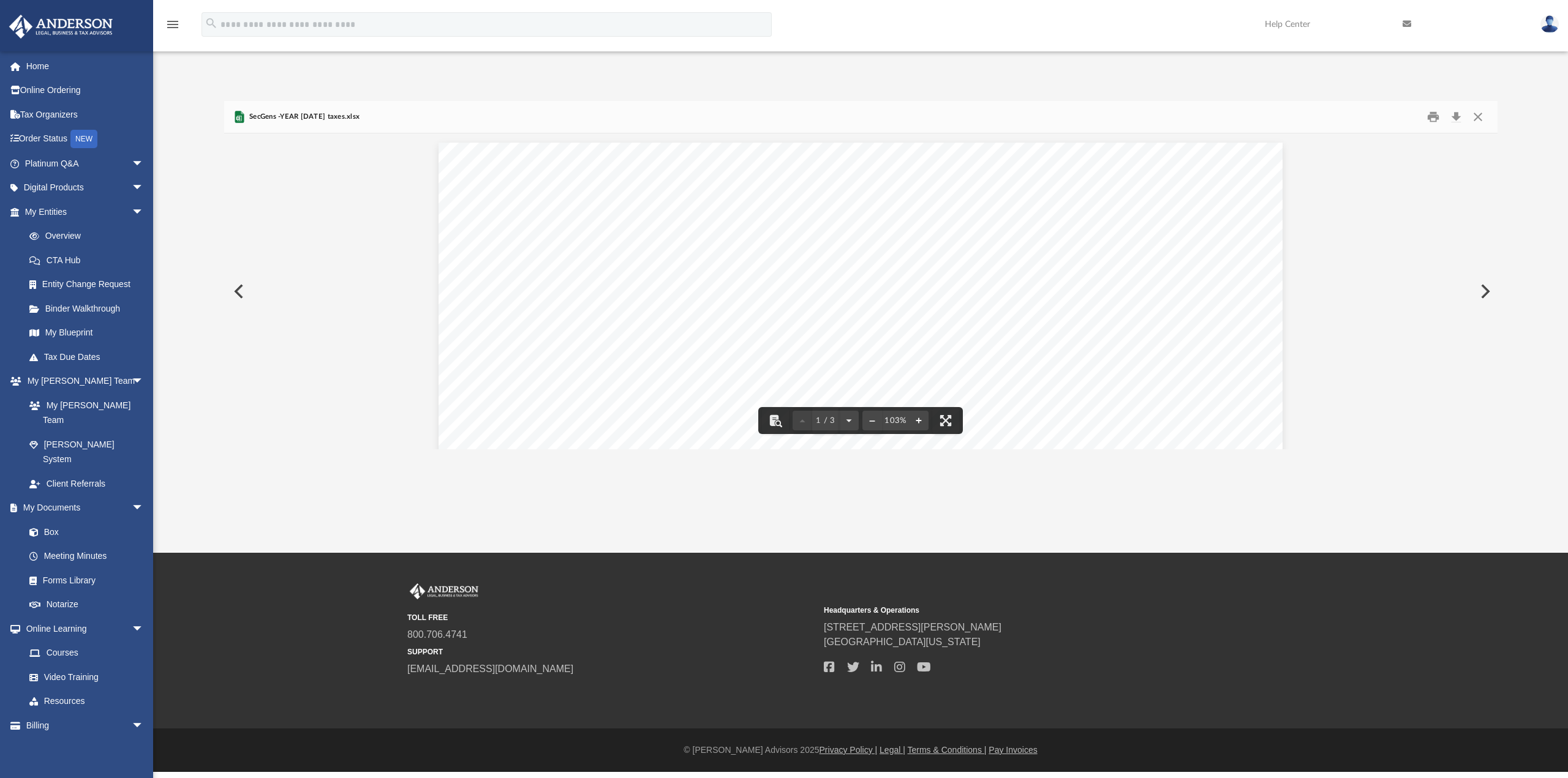
click at [920, 420] on button "File preview" at bounding box center [918, 421] width 20 height 27
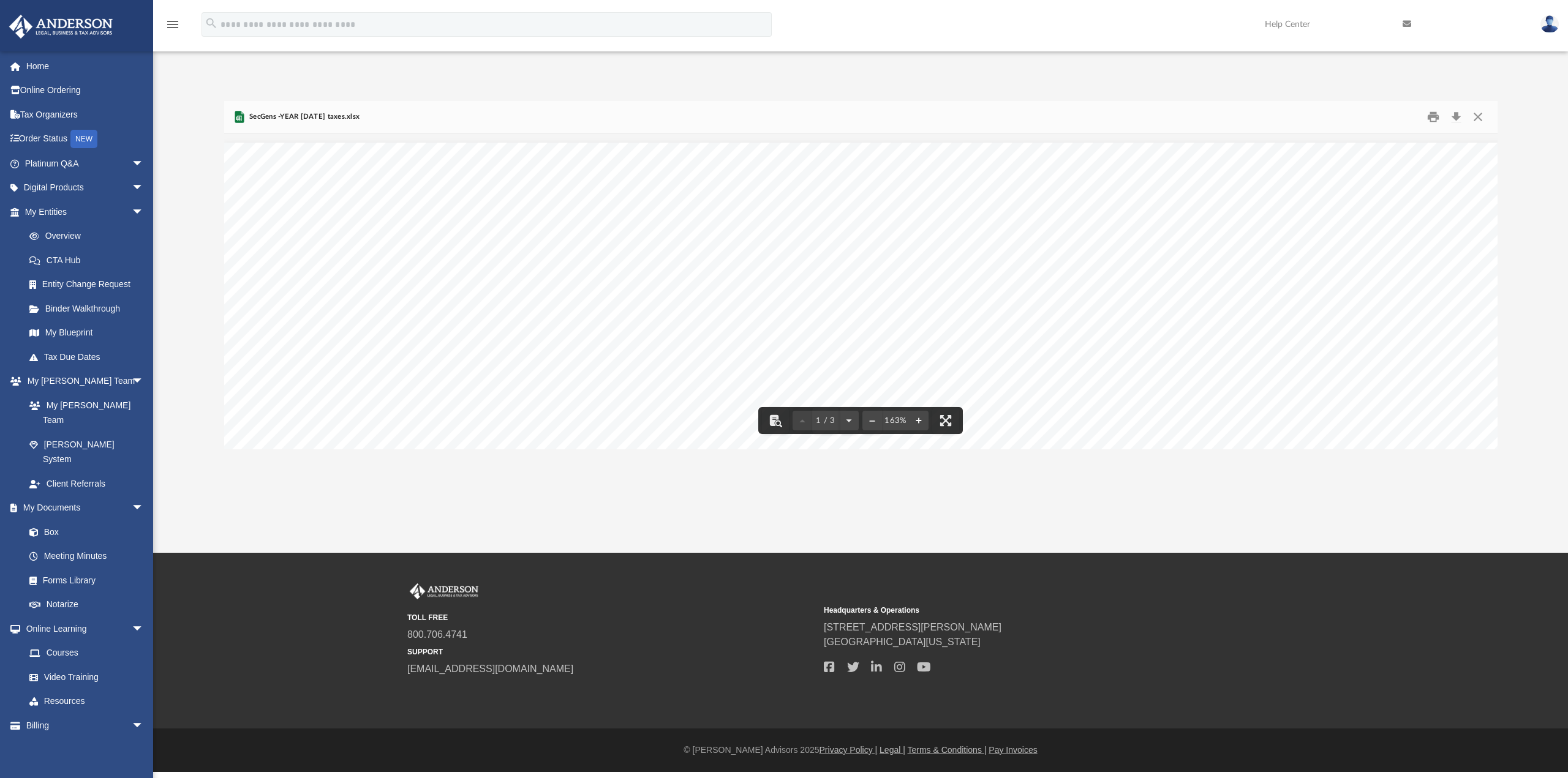
click at [920, 420] on button "File preview" at bounding box center [918, 421] width 20 height 27
click at [1478, 114] on button "Close" at bounding box center [1478, 117] width 22 height 19
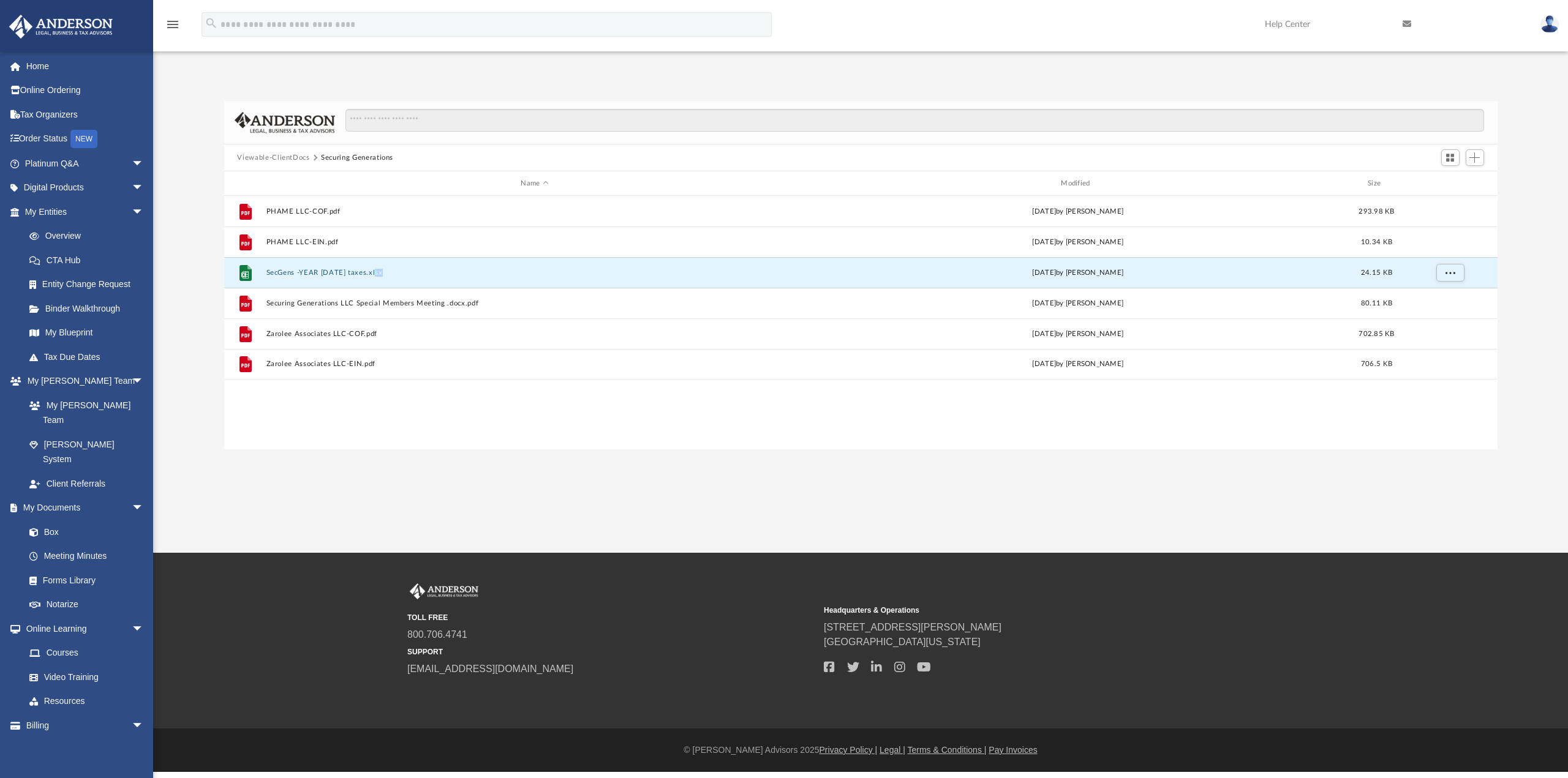
click at [343, 156] on button "Securing Generations" at bounding box center [357, 158] width 72 height 11
click at [288, 156] on button "Viewable-ClientDocs" at bounding box center [273, 158] width 72 height 11
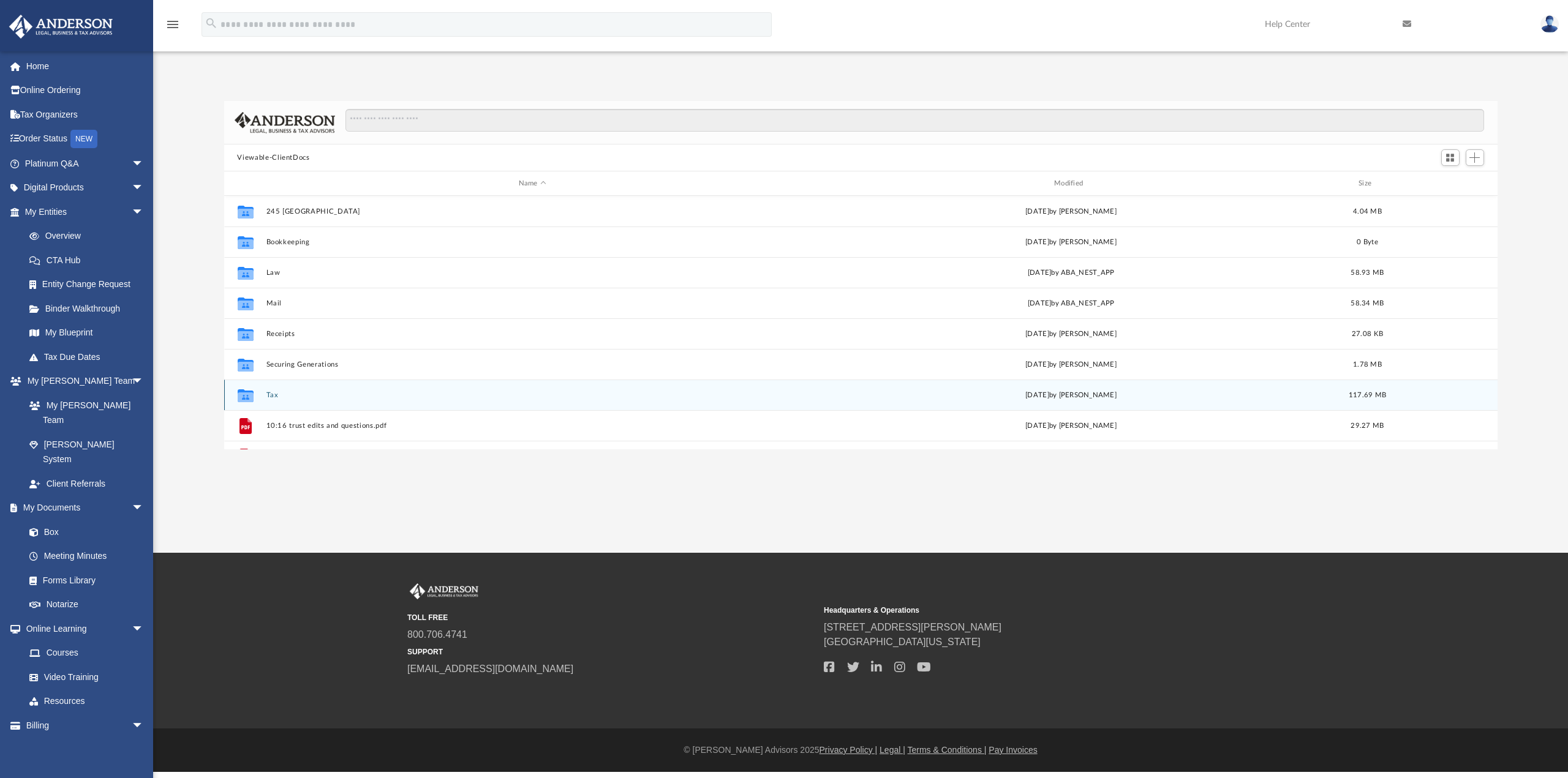
click at [349, 401] on div "Collaborated Folder Tax [DATE] by [PERSON_NAME] 117.69 MB" at bounding box center [861, 394] width 1273 height 31
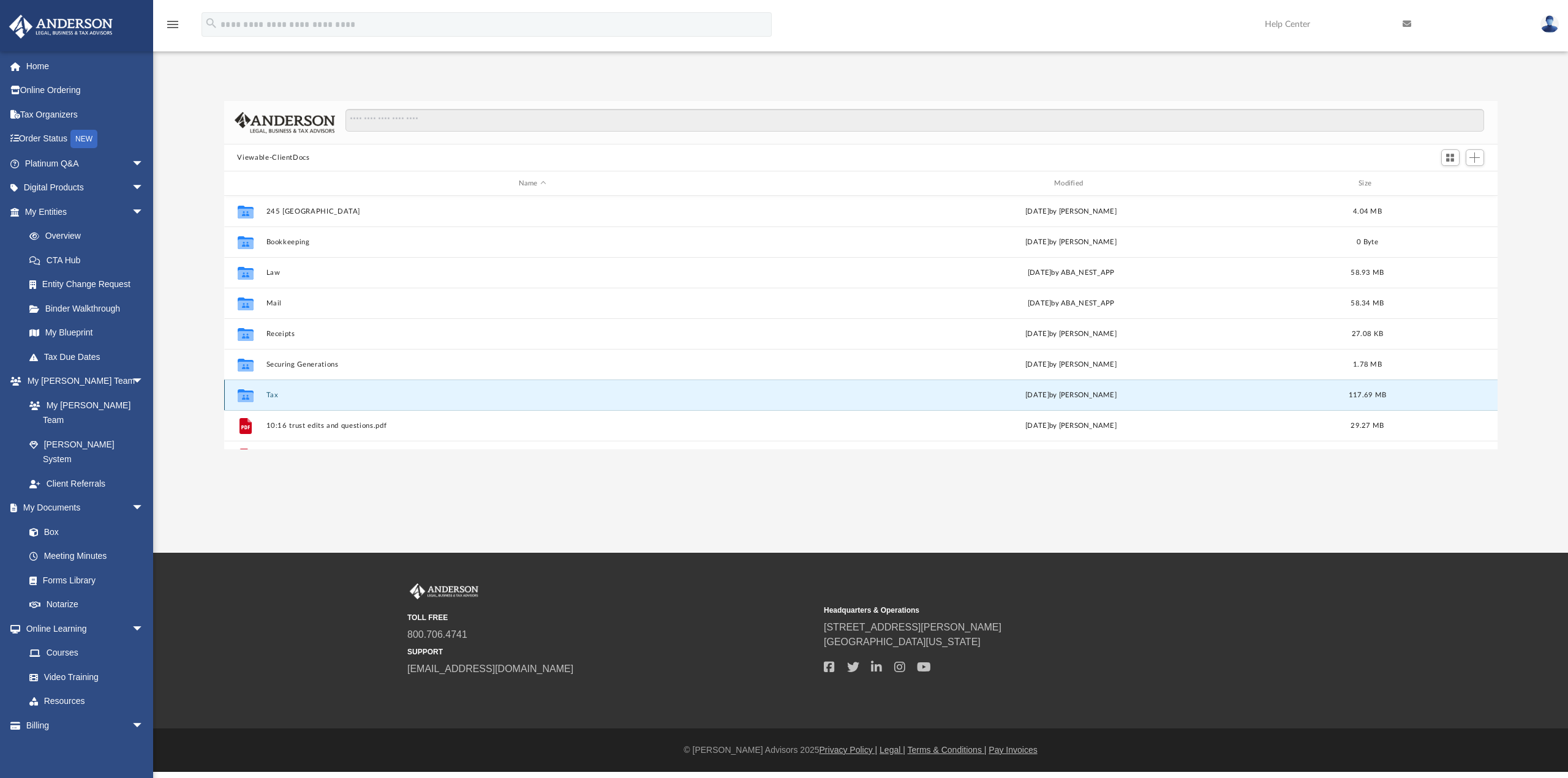
click at [349, 401] on div "Collaborated Folder Tax [DATE] by [PERSON_NAME] 117.69 MB" at bounding box center [861, 394] width 1273 height 31
click at [254, 395] on icon "Collaborated Folder" at bounding box center [245, 394] width 20 height 20
click at [258, 395] on div "Collaborated Folder" at bounding box center [245, 394] width 31 height 20
click at [248, 396] on icon "grid" at bounding box center [244, 396] width 16 height 10
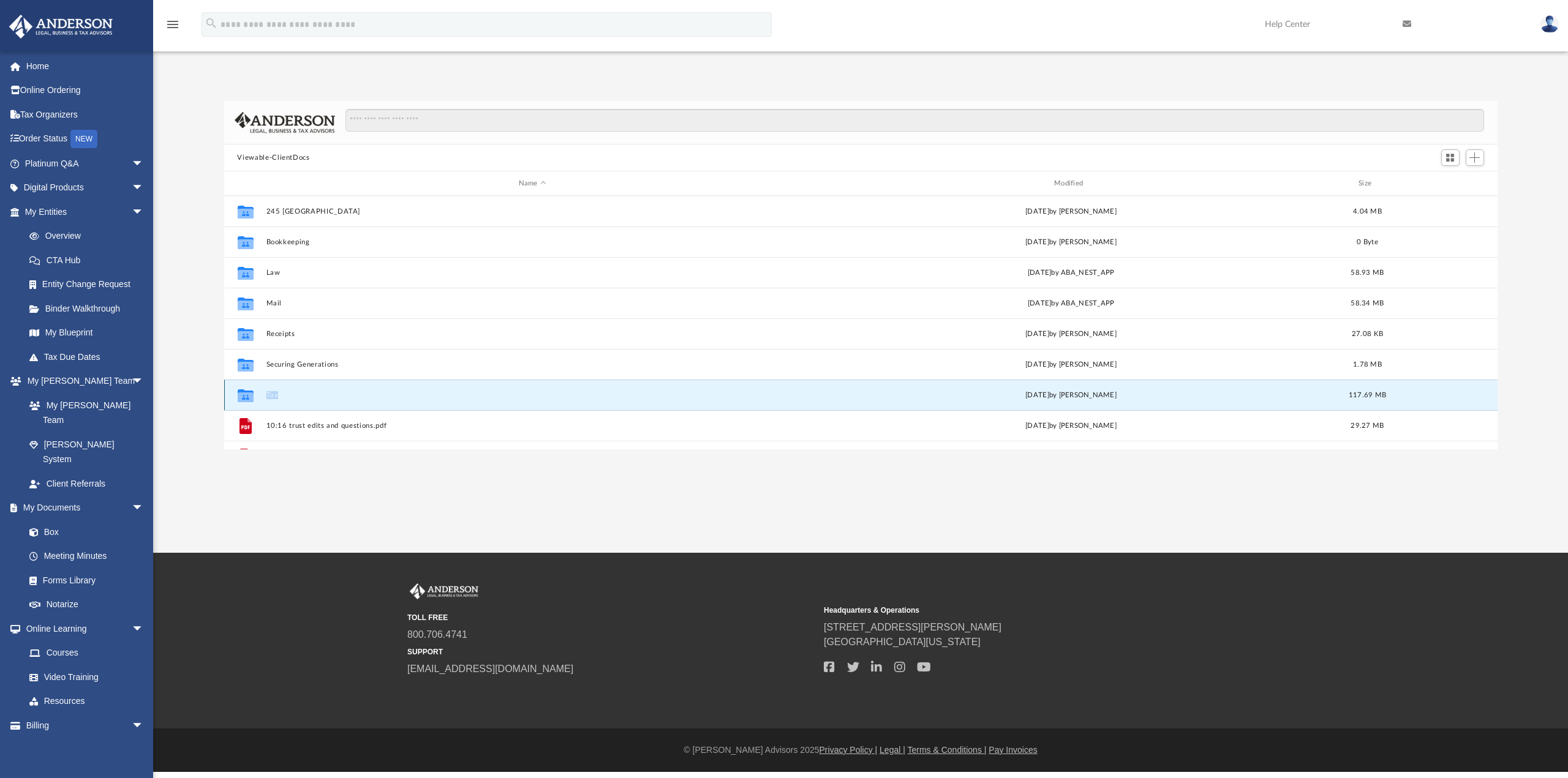
click at [248, 396] on icon "grid" at bounding box center [244, 396] width 16 height 10
click at [313, 395] on button "Tax" at bounding box center [532, 395] width 533 height 8
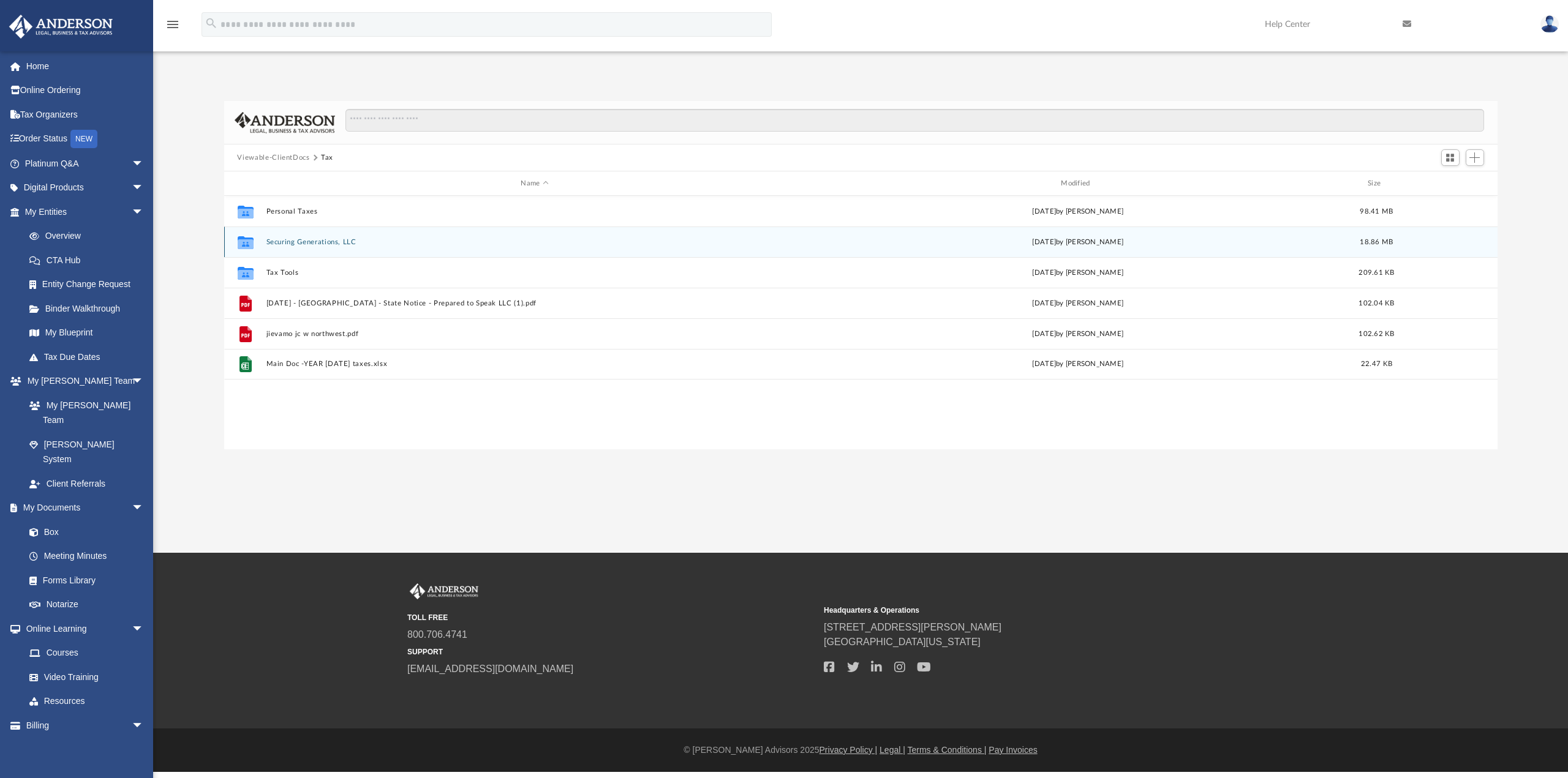
click at [368, 244] on button "Securing Generations, LLC" at bounding box center [535, 242] width 537 height 8
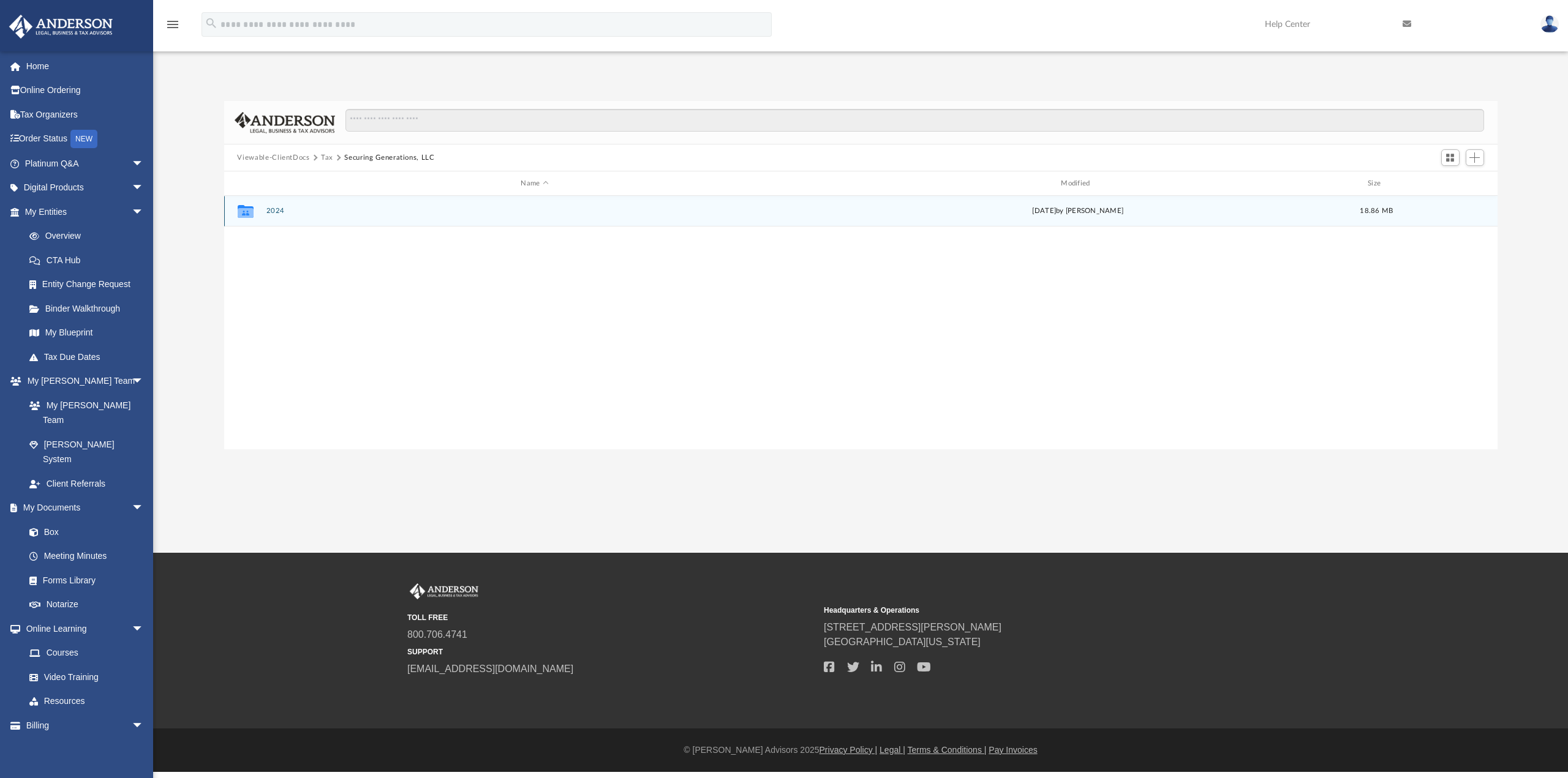
click at [379, 222] on div "Collaborated Folder 2024 [DATE] by [PERSON_NAME] 18.86 MB" at bounding box center [861, 211] width 1273 height 31
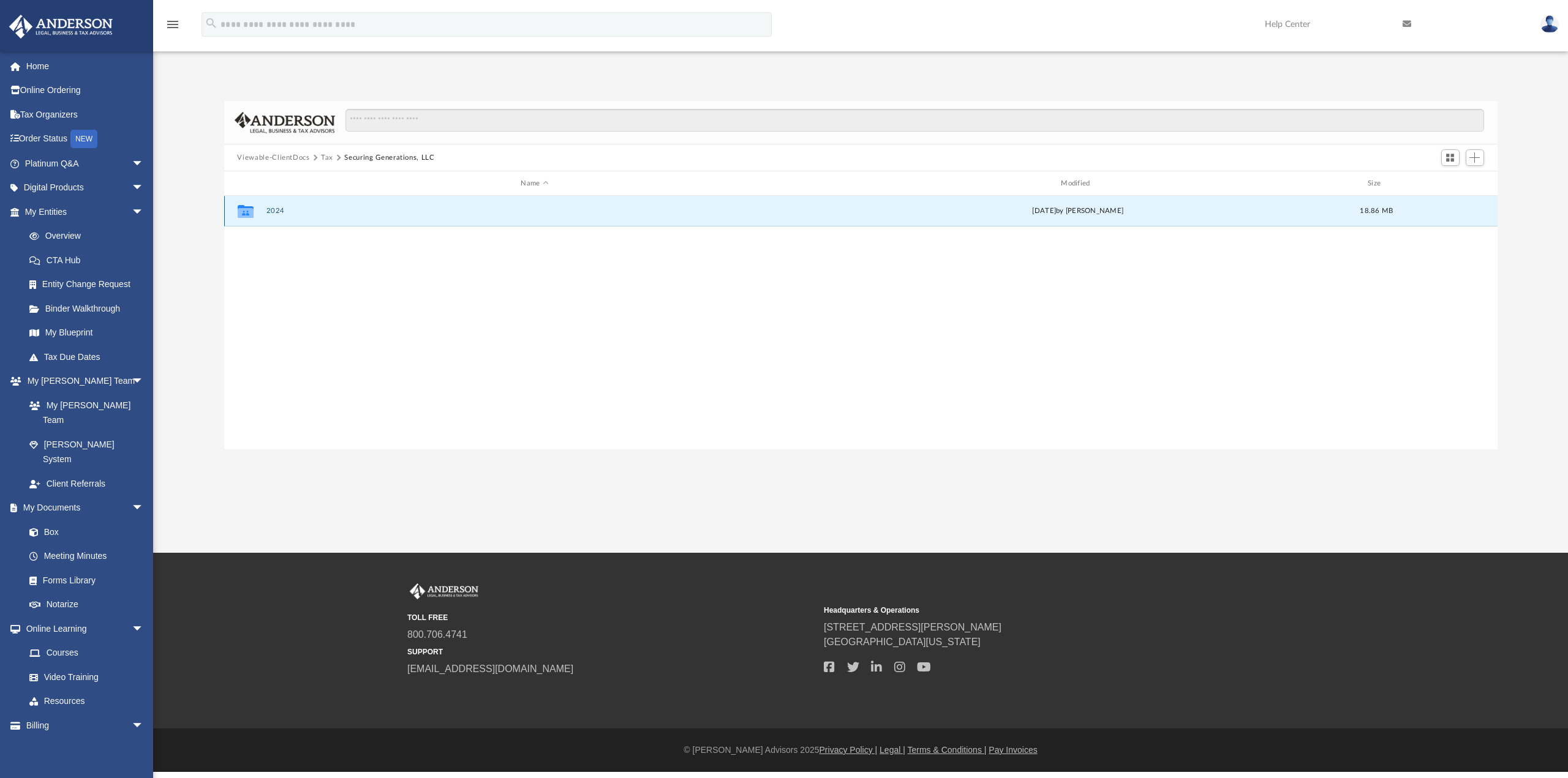
click at [379, 222] on div "Collaborated Folder 2024 [DATE] by [PERSON_NAME] 18.86 MB" at bounding box center [861, 211] width 1273 height 31
click at [273, 211] on button "2024" at bounding box center [535, 211] width 537 height 8
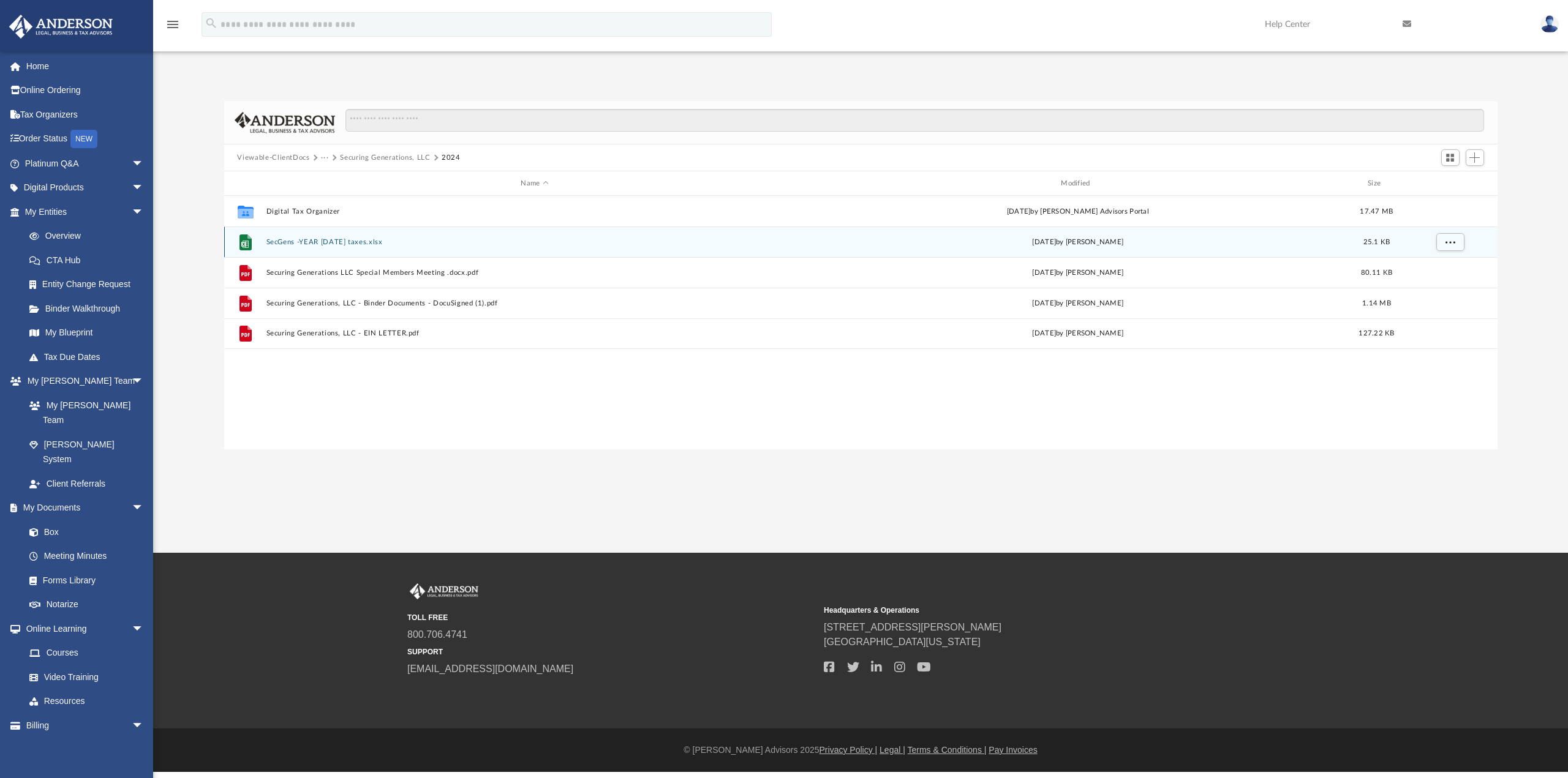
click at [964, 246] on div "[DATE] by [PERSON_NAME]" at bounding box center [1078, 242] width 537 height 11
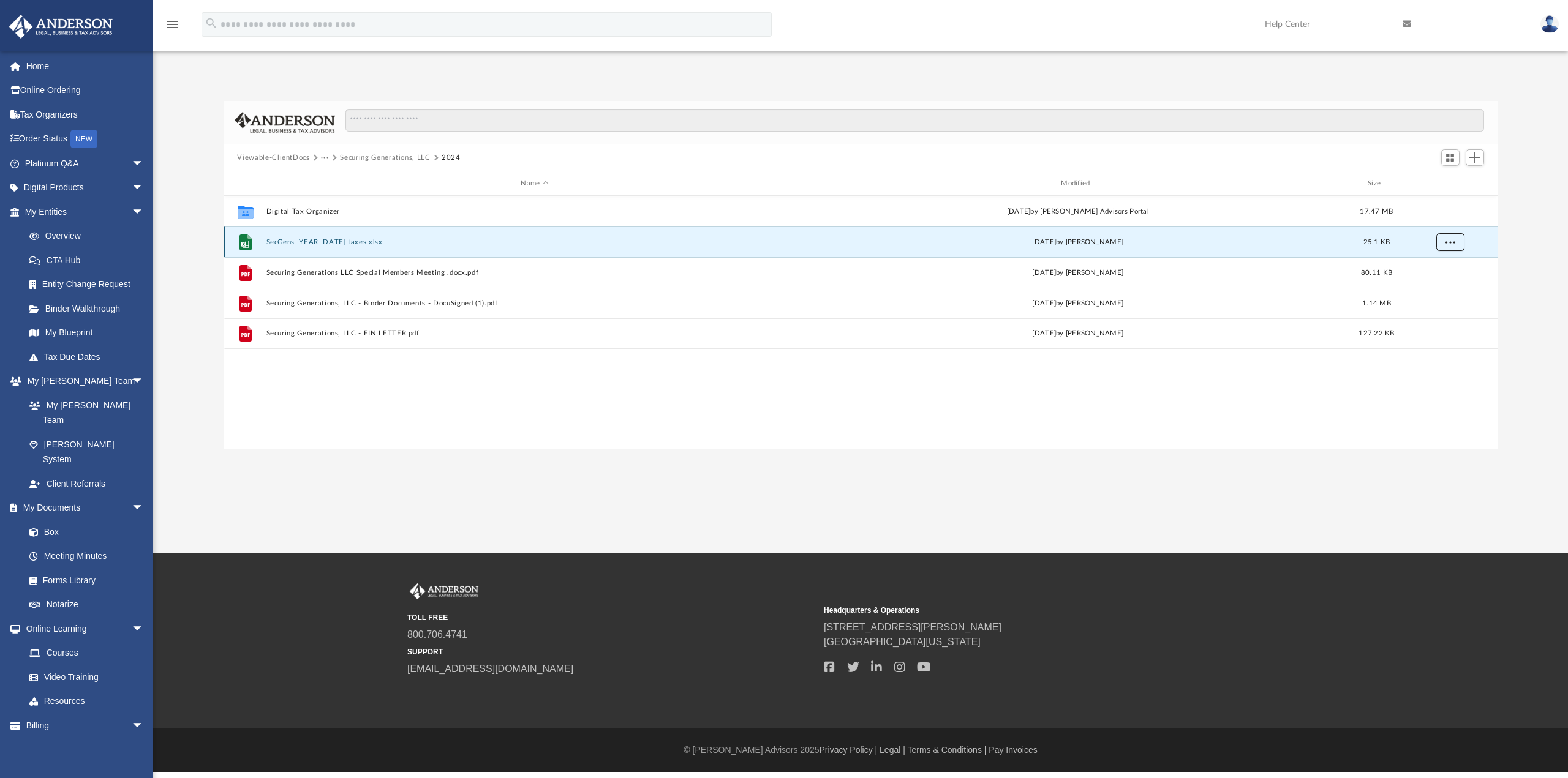
click at [1447, 243] on span "More options" at bounding box center [1450, 241] width 10 height 7
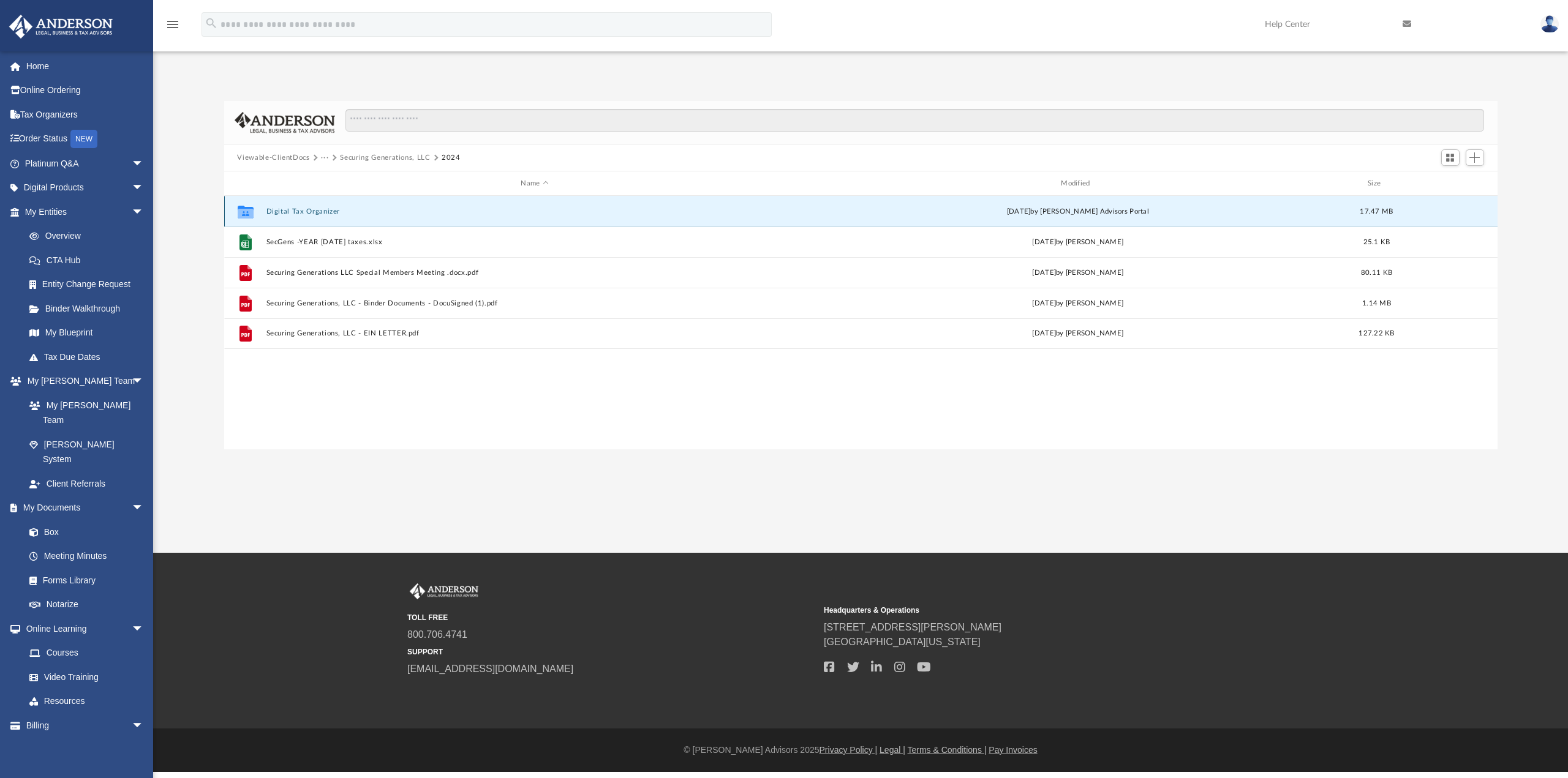
drag, startPoint x: 669, startPoint y: 245, endPoint x: 682, endPoint y: 212, distance: 35.5
click at [682, 212] on button "Digital Tax Organizer" at bounding box center [535, 212] width 537 height 8
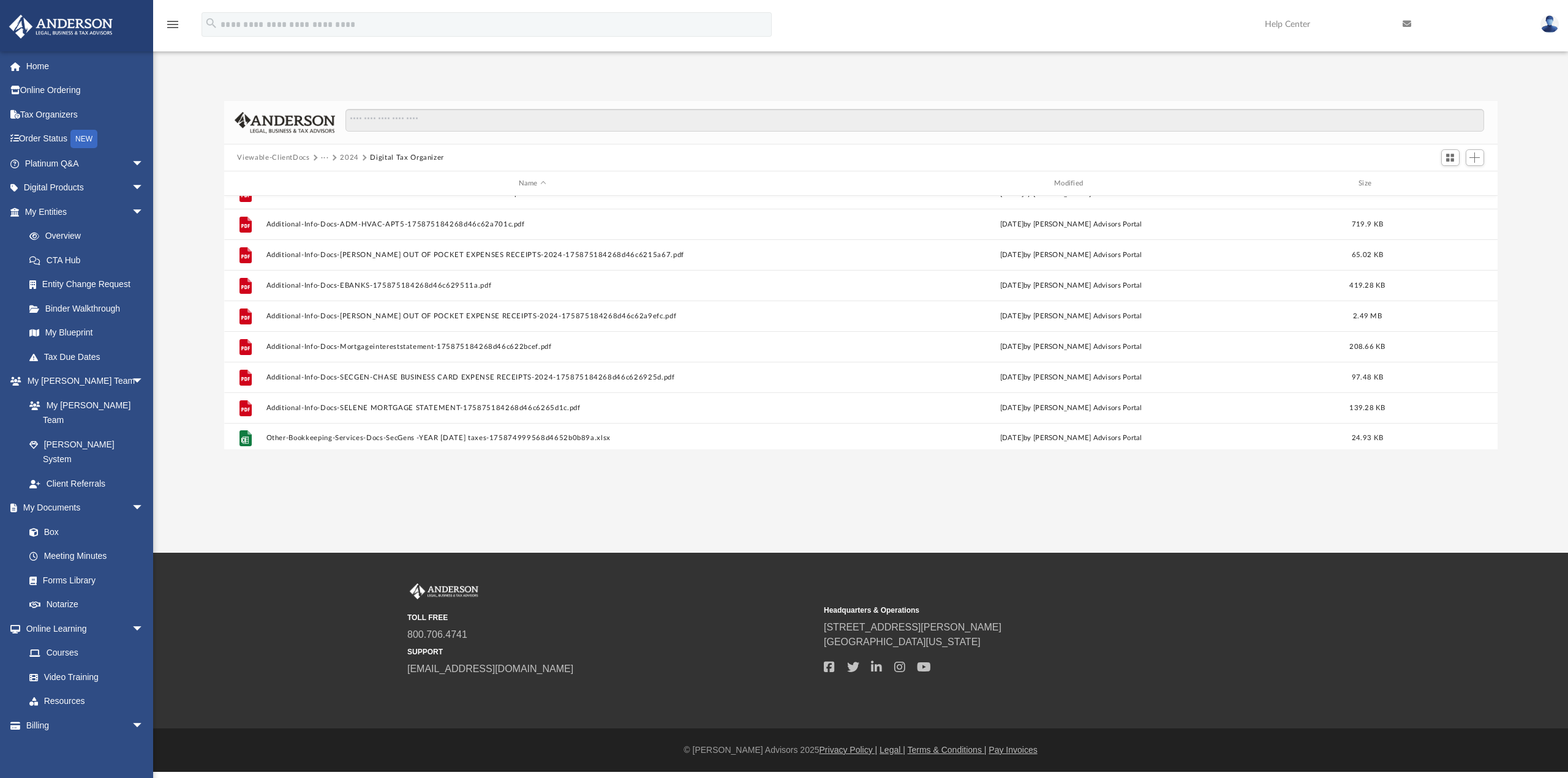
scroll to position [114, 0]
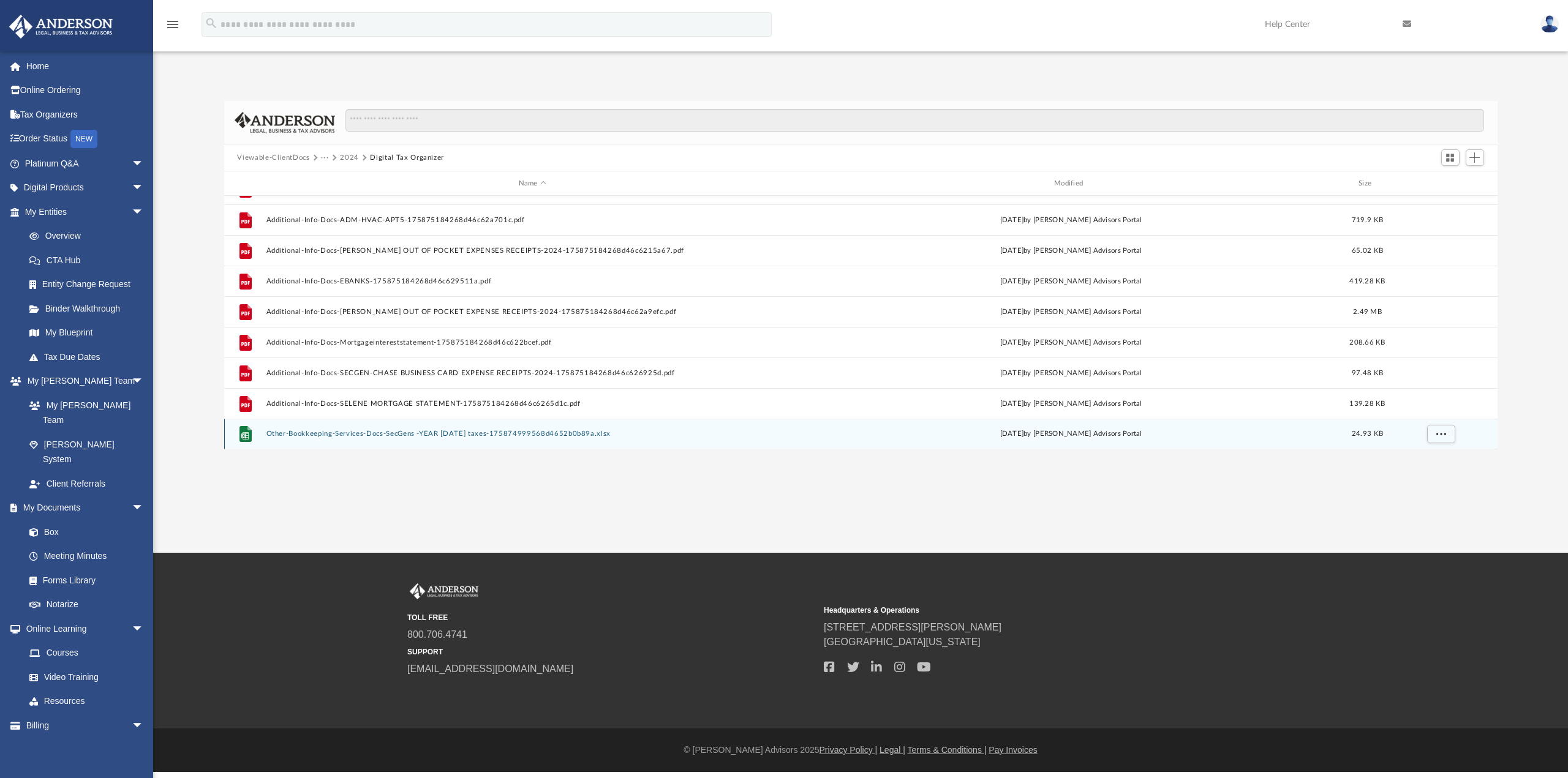
click at [552, 433] on button "Other-Bookkeeping-Services-Docs-SecGens -YEAR [DATE] taxes-175874999568d4652b0b…" at bounding box center [532, 434] width 533 height 8
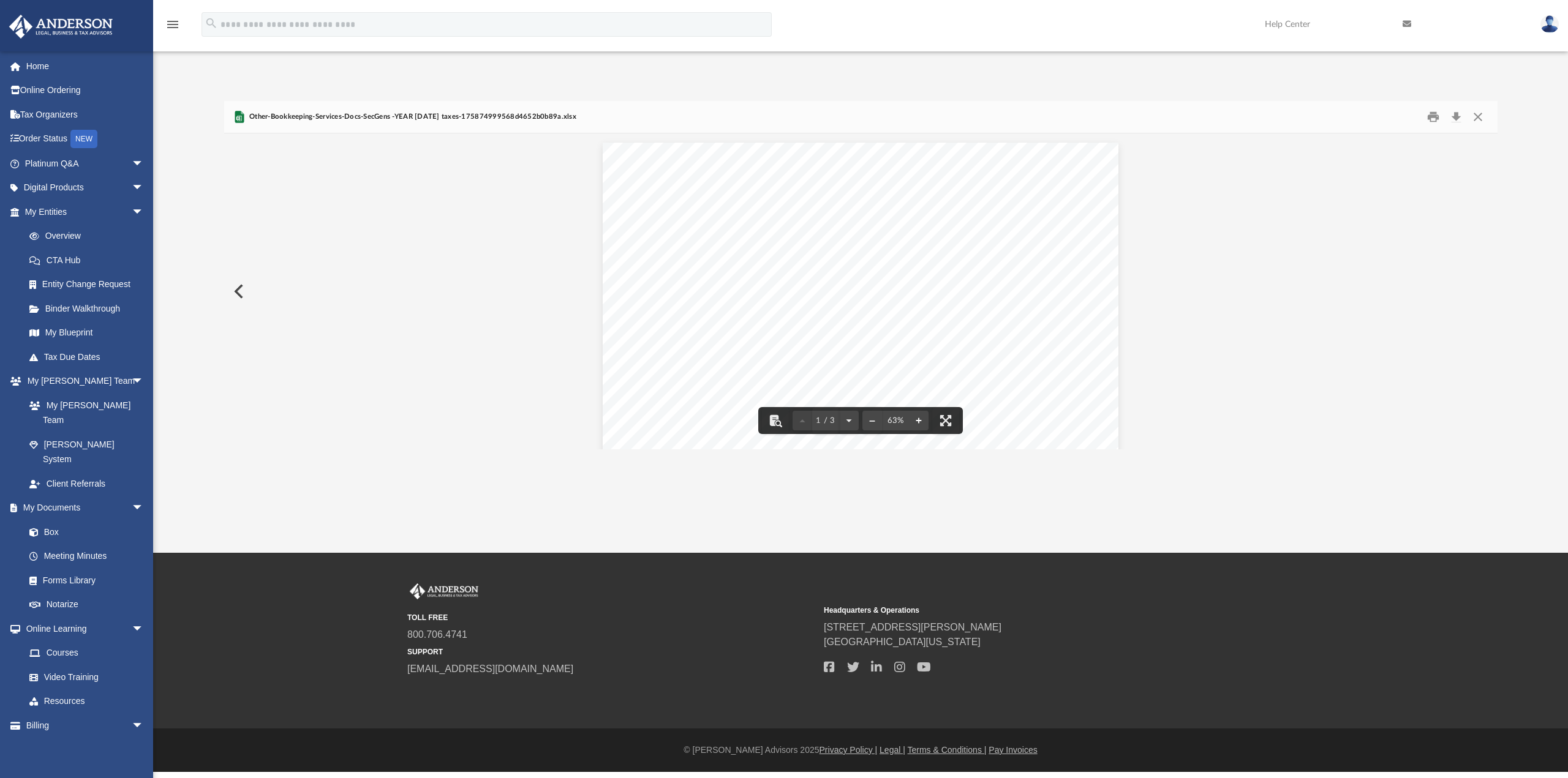
click at [918, 418] on button "File preview" at bounding box center [918, 421] width 20 height 27
click at [919, 418] on button "File preview" at bounding box center [918, 421] width 20 height 27
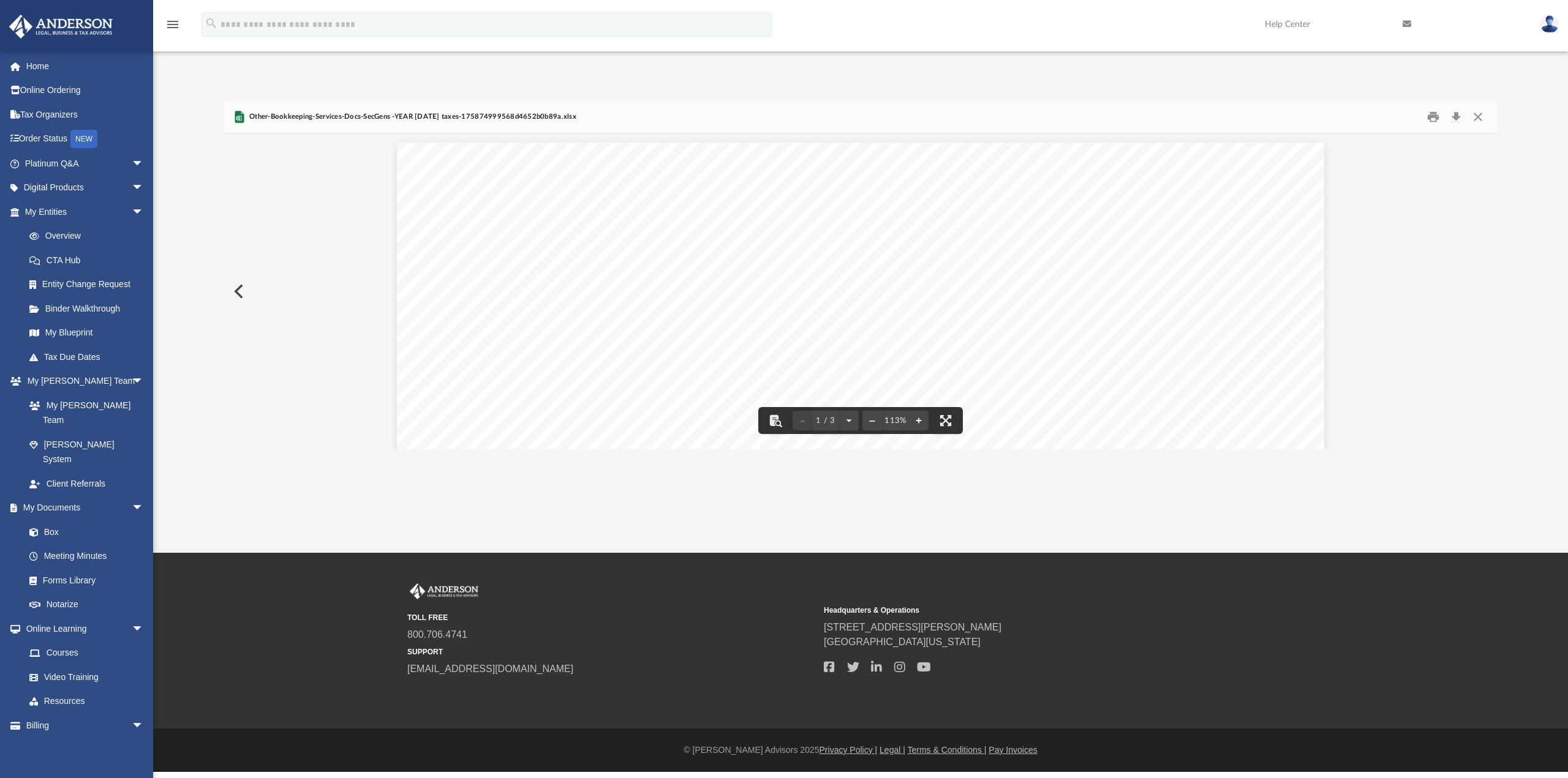
click at [919, 418] on button "File preview" at bounding box center [918, 421] width 20 height 27
click at [1476, 116] on button "Close" at bounding box center [1478, 117] width 22 height 19
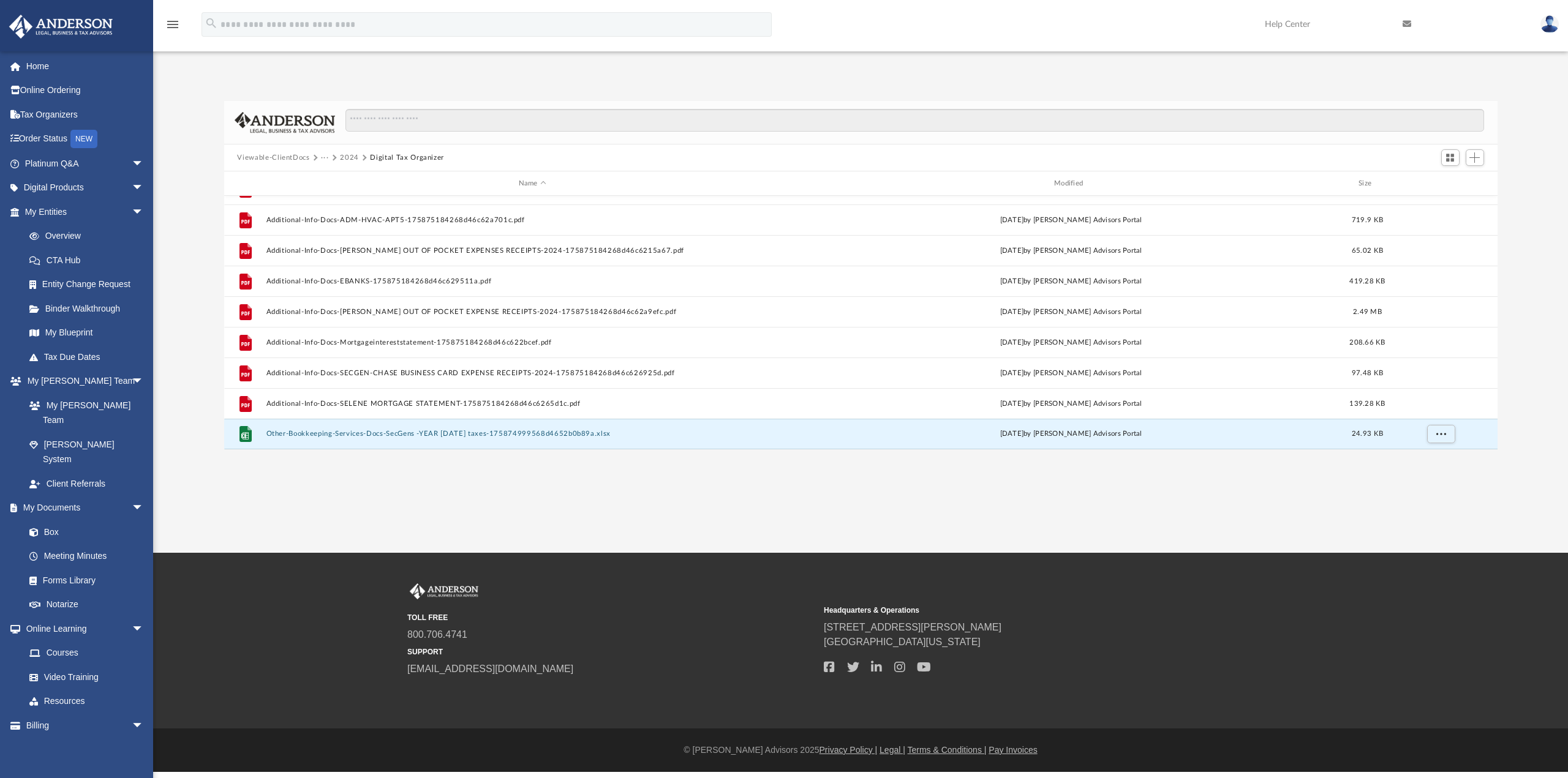
scroll to position [269, 1264]
click at [560, 507] on div "App [EMAIL_ADDRESS][DOMAIN_NAME] Sign Out [EMAIL_ADDRESS][DOMAIN_NAME] Home Onl…" at bounding box center [784, 276] width 1568 height 553
click at [280, 155] on button "Viewable-ClientDocs" at bounding box center [273, 158] width 72 height 11
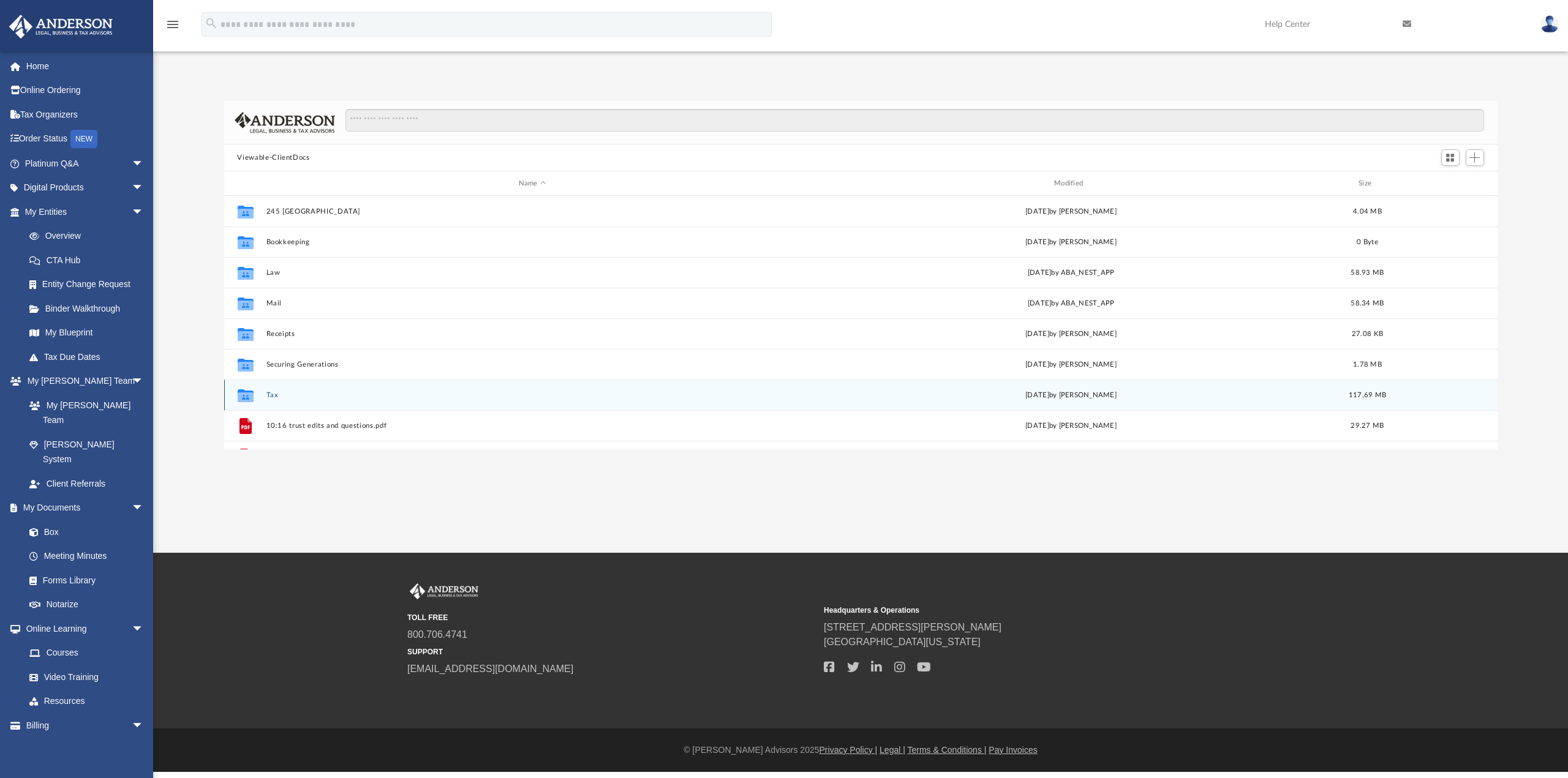
click at [459, 392] on button "Tax" at bounding box center [532, 395] width 533 height 8
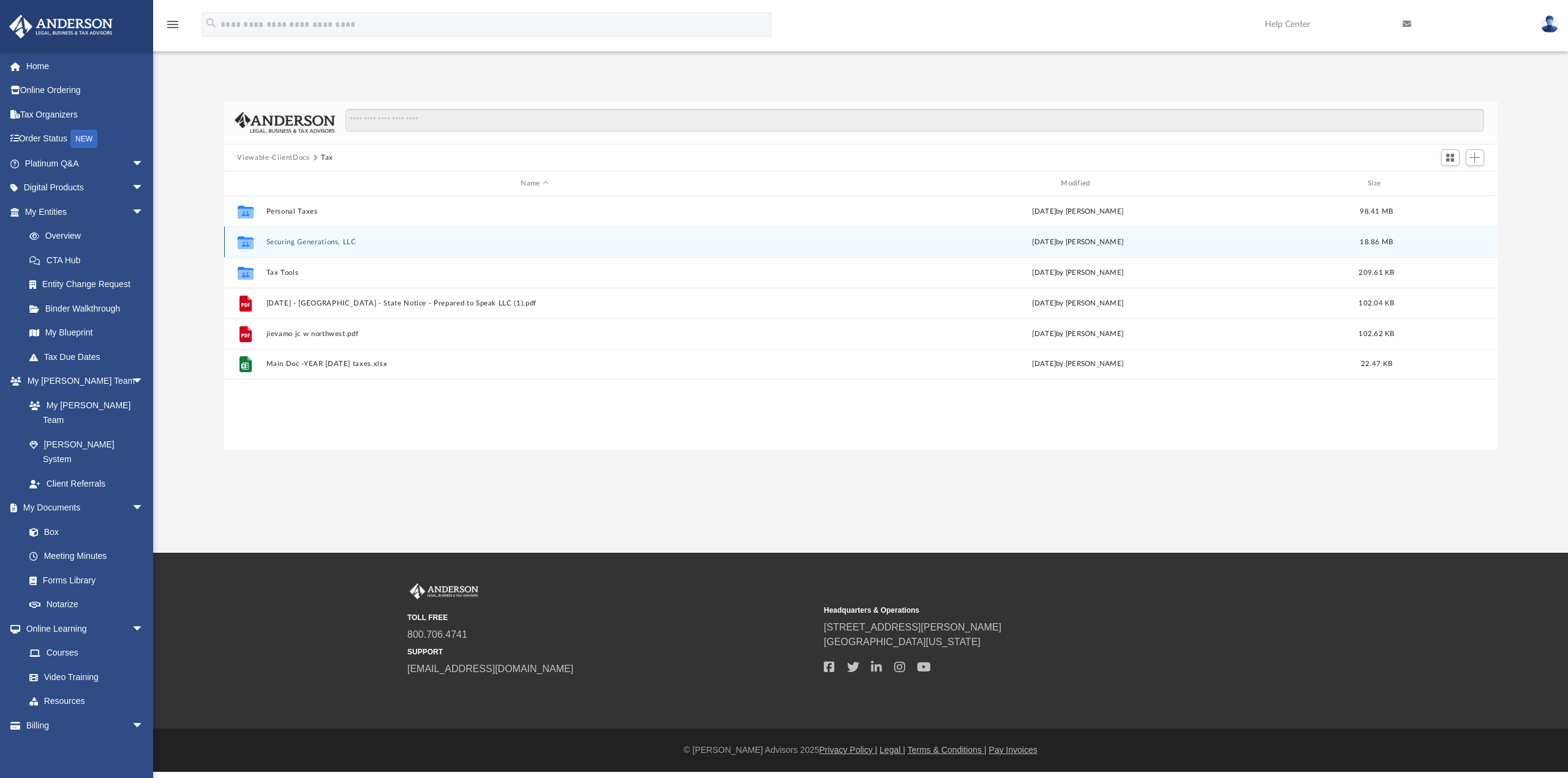
click at [448, 243] on button "Securing Generations, LLC" at bounding box center [535, 242] width 537 height 8
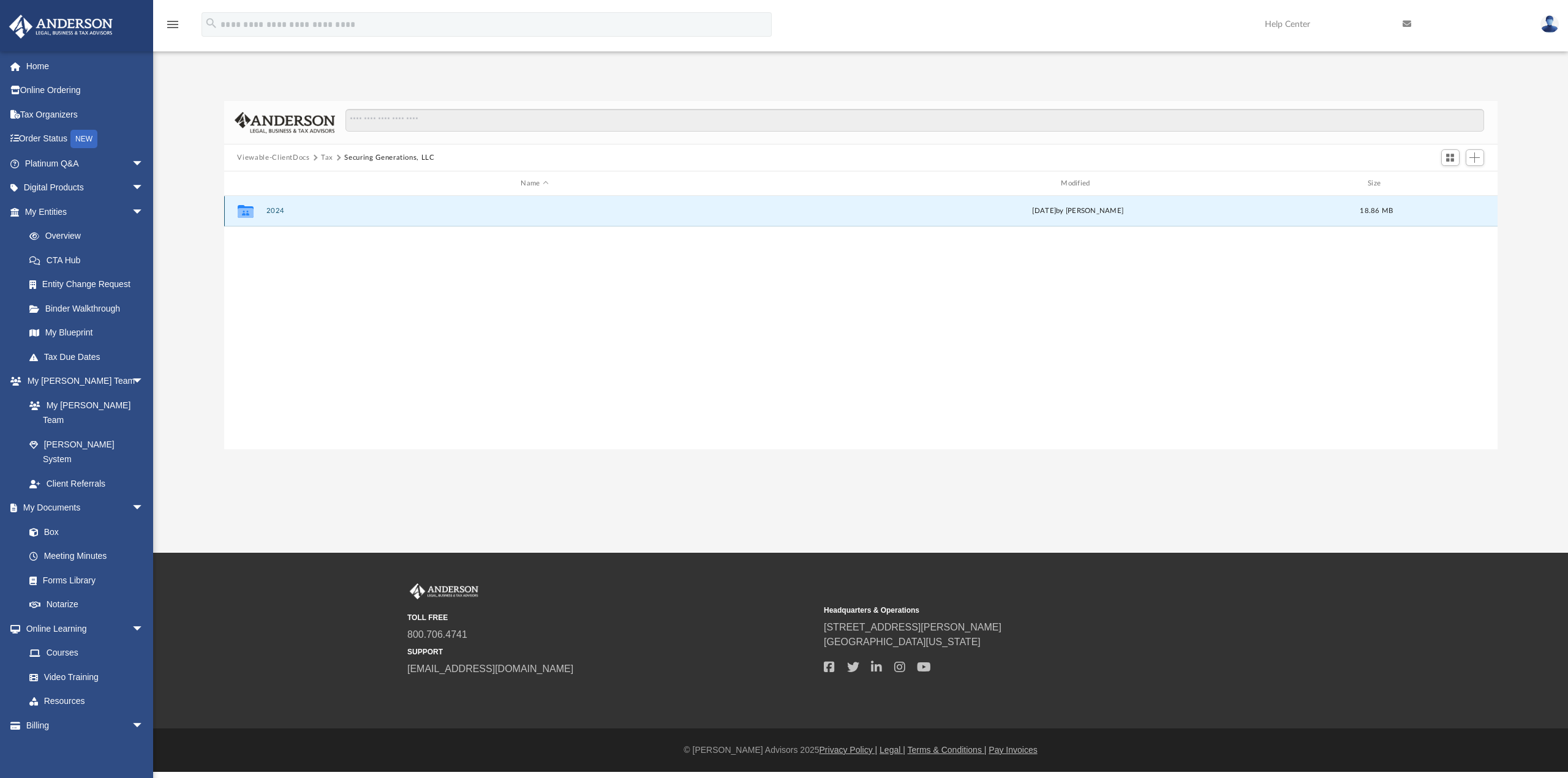
click at [465, 212] on button "2024" at bounding box center [535, 211] width 537 height 8
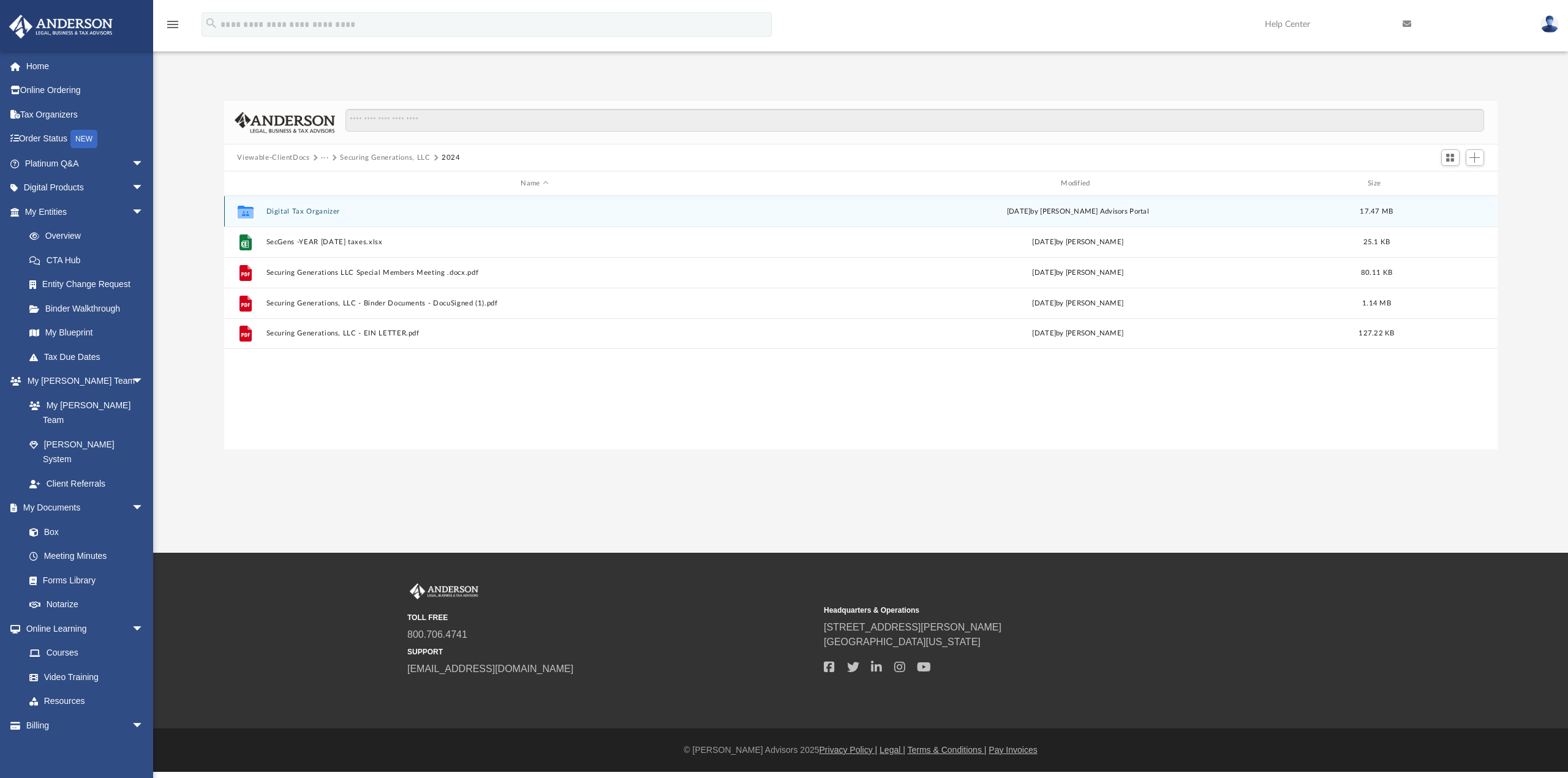
click at [464, 213] on button "Digital Tax Organizer" at bounding box center [535, 212] width 537 height 8
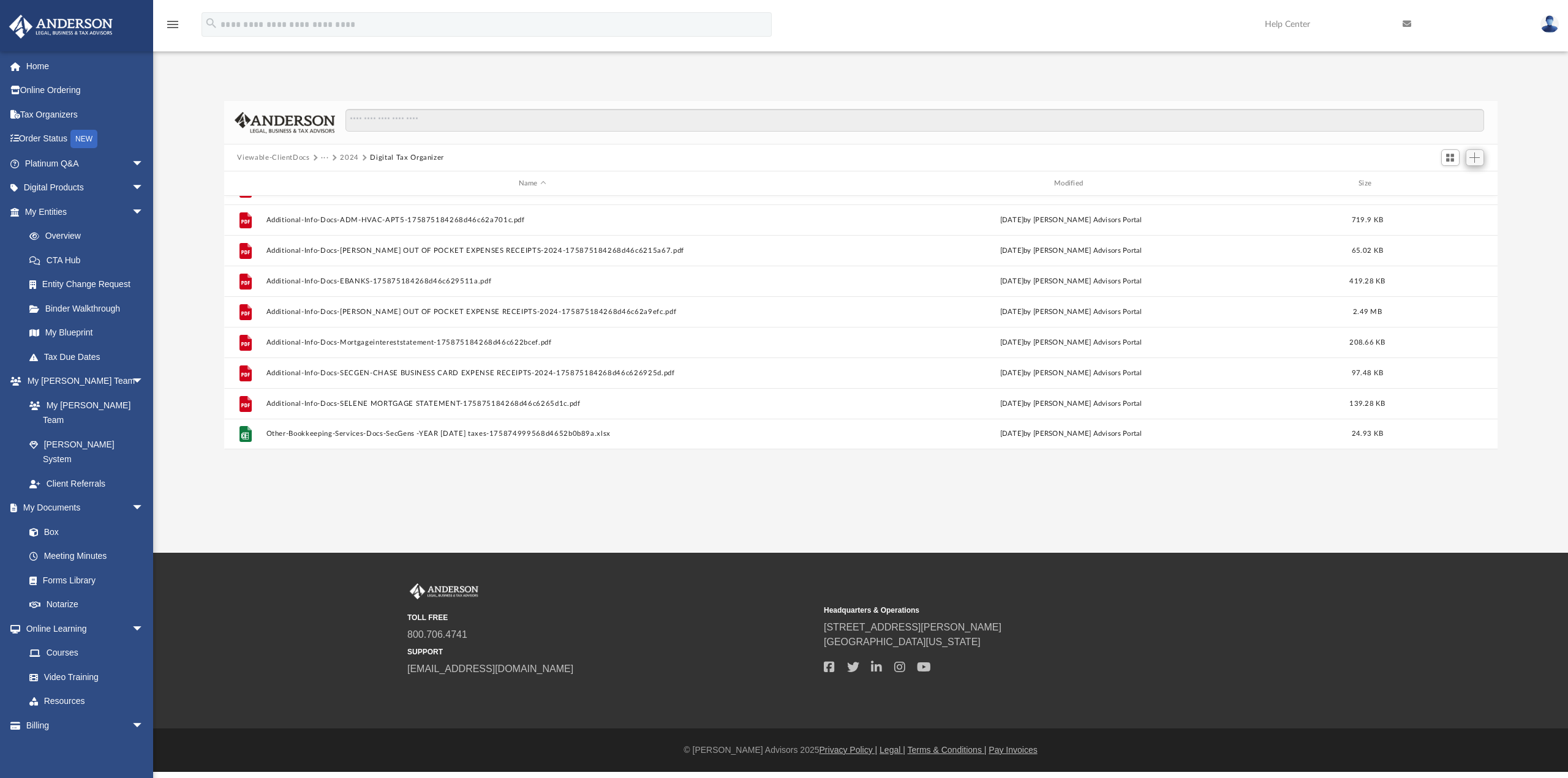
scroll to position [269, 1264]
click at [1478, 158] on span "Add" at bounding box center [1474, 157] width 10 height 10
click at [1442, 182] on li "Upload" at bounding box center [1458, 182] width 39 height 13
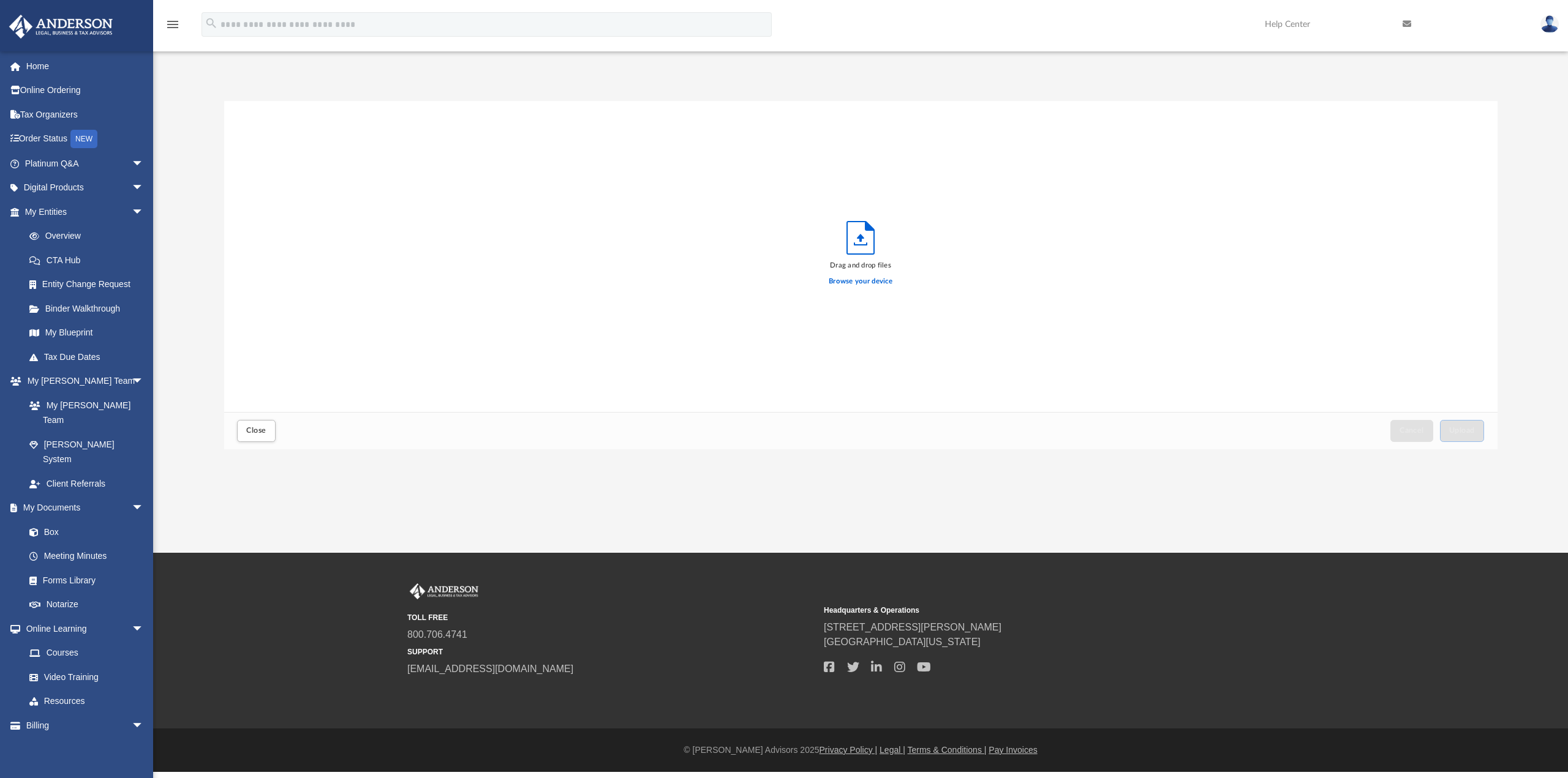
scroll to position [301, 1264]
click at [1454, 428] on span "Upload" at bounding box center [1462, 430] width 26 height 7
click at [250, 428] on span "Close" at bounding box center [256, 430] width 20 height 7
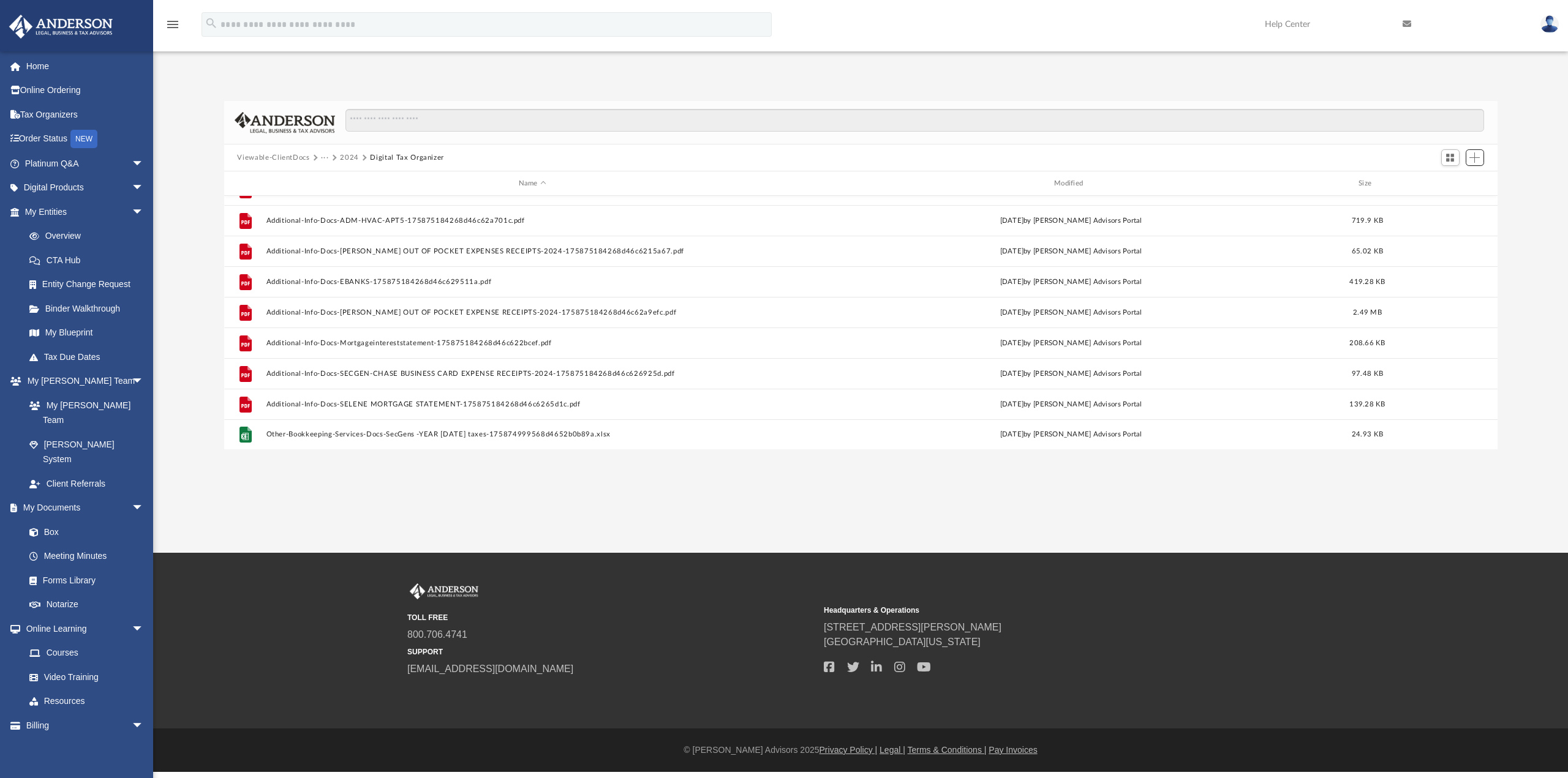
scroll to position [144, 0]
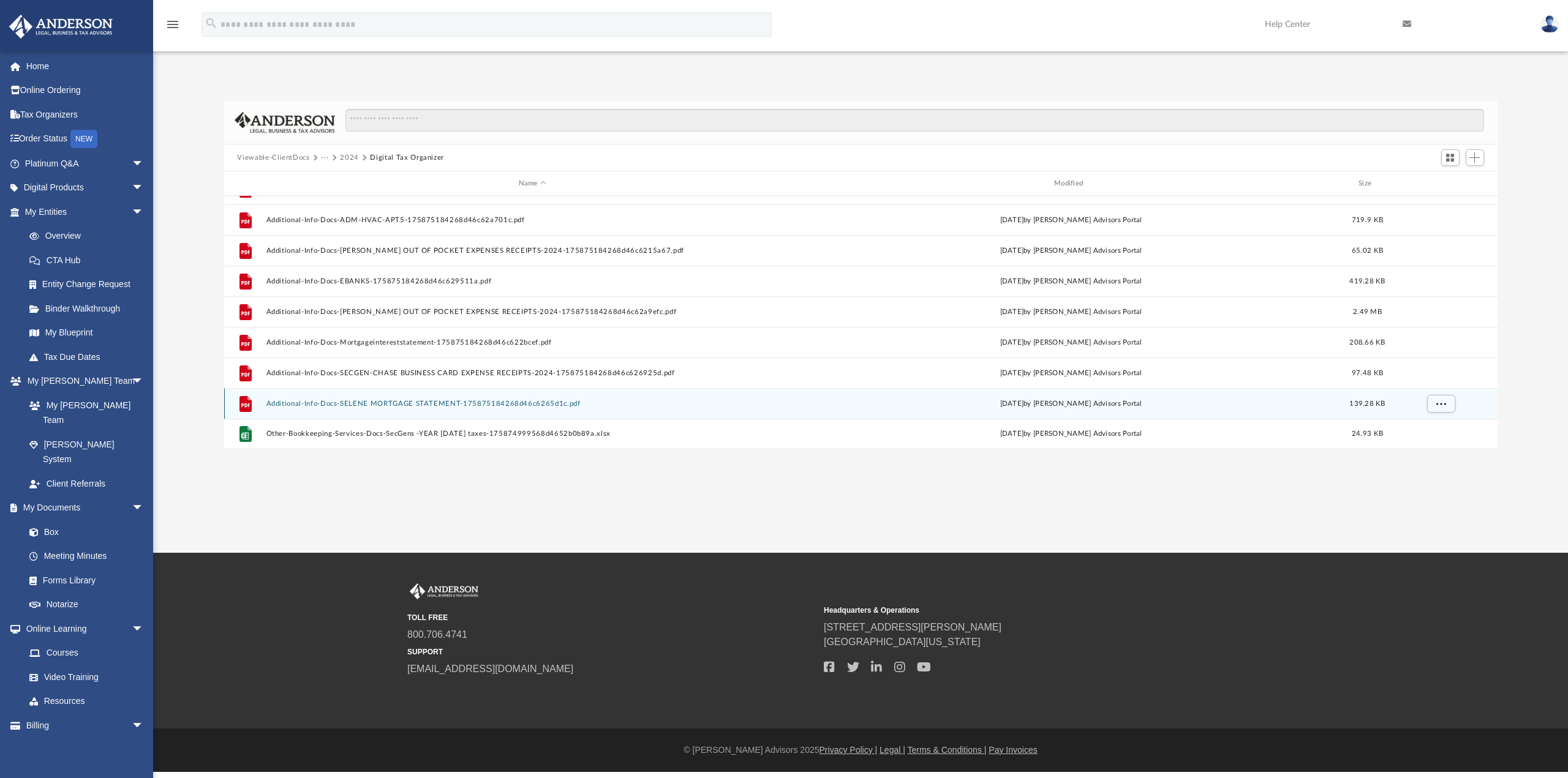
click at [585, 403] on button "Additional-Info-Docs-SELENE MORTGAGE STATEMENT-175875184268d46c6265d1c.pdf" at bounding box center [532, 404] width 533 height 8
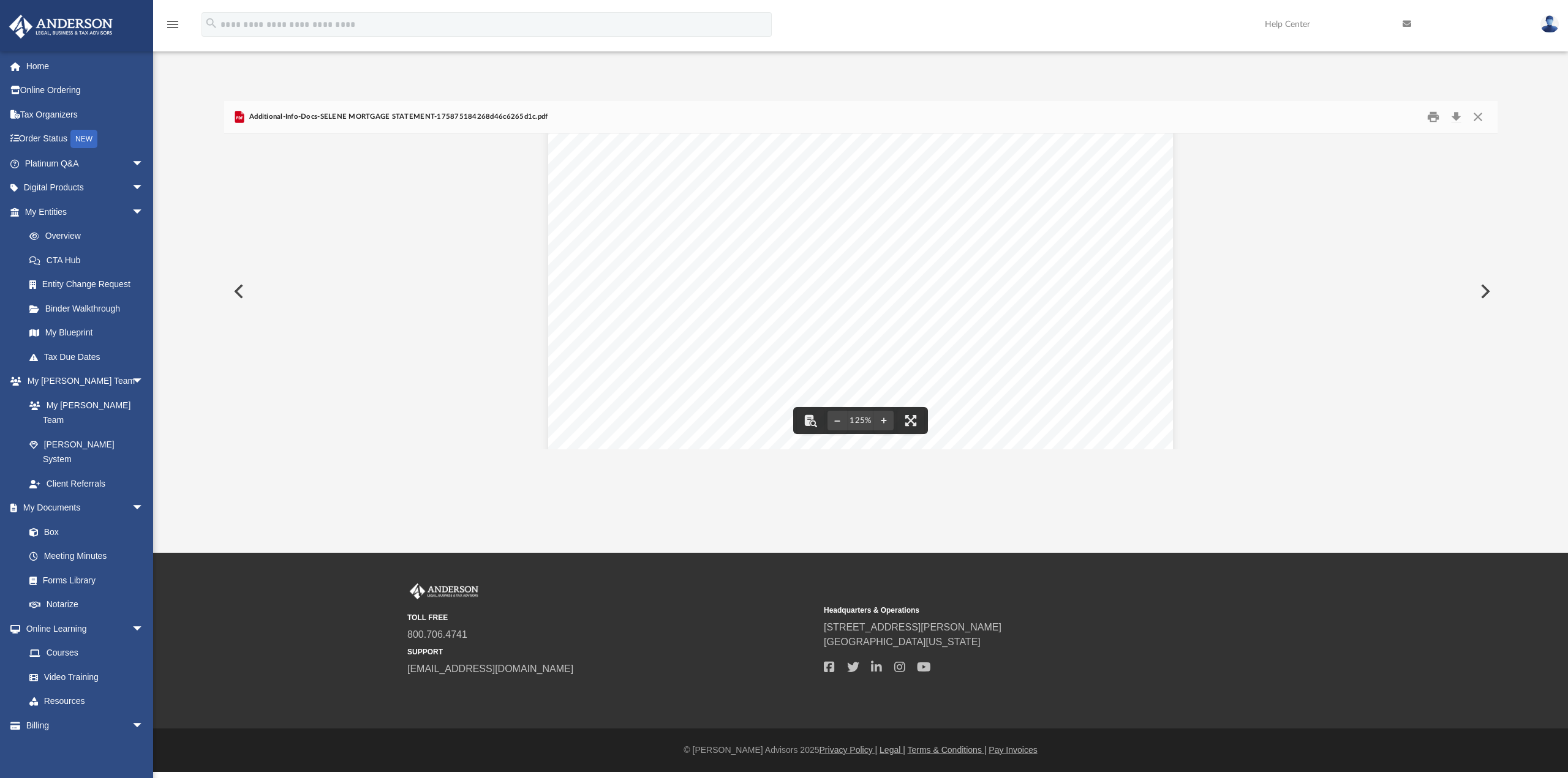
scroll to position [0, 0]
click at [1484, 114] on button "Close" at bounding box center [1478, 117] width 22 height 19
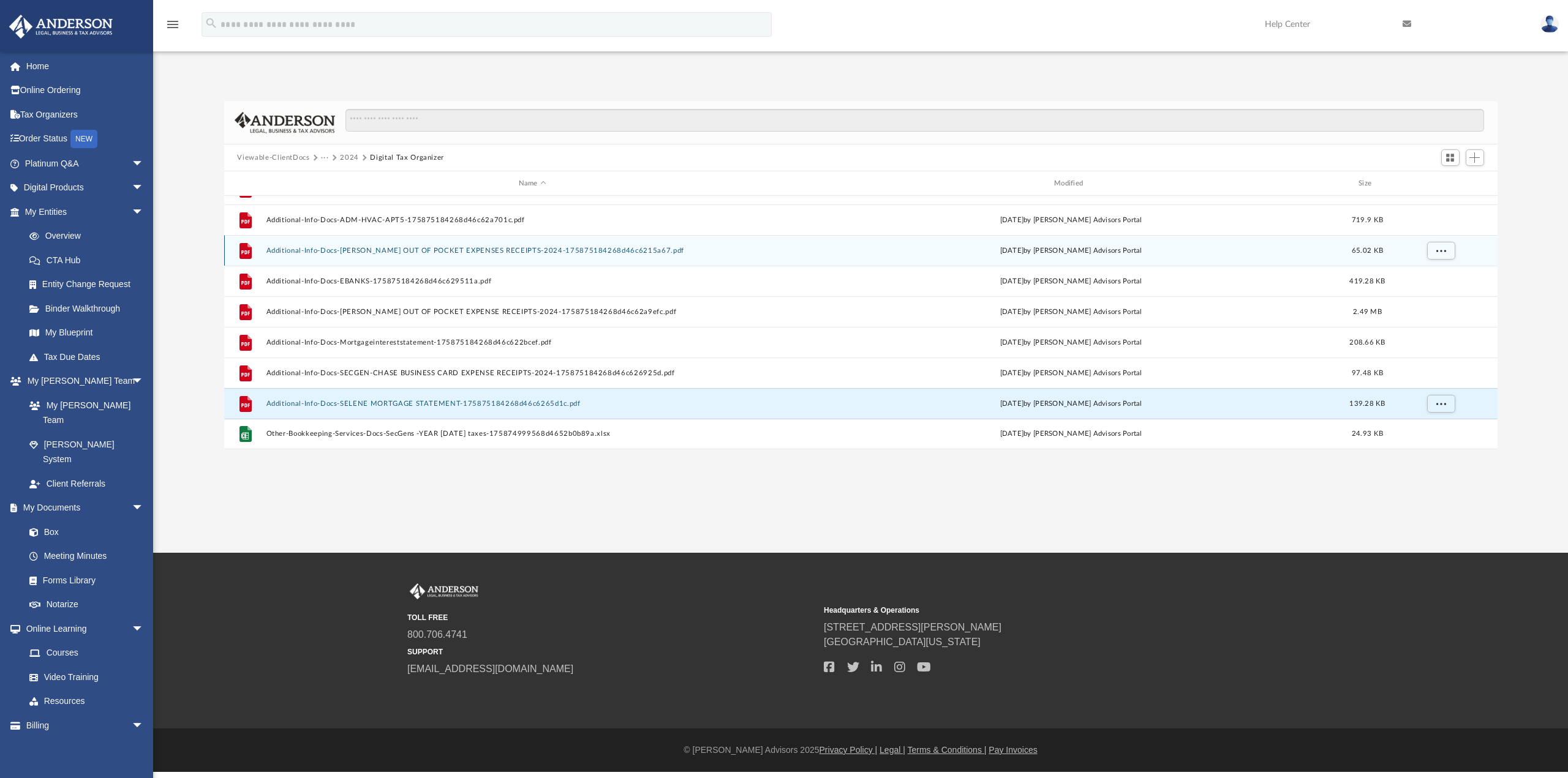
scroll to position [269, 1264]
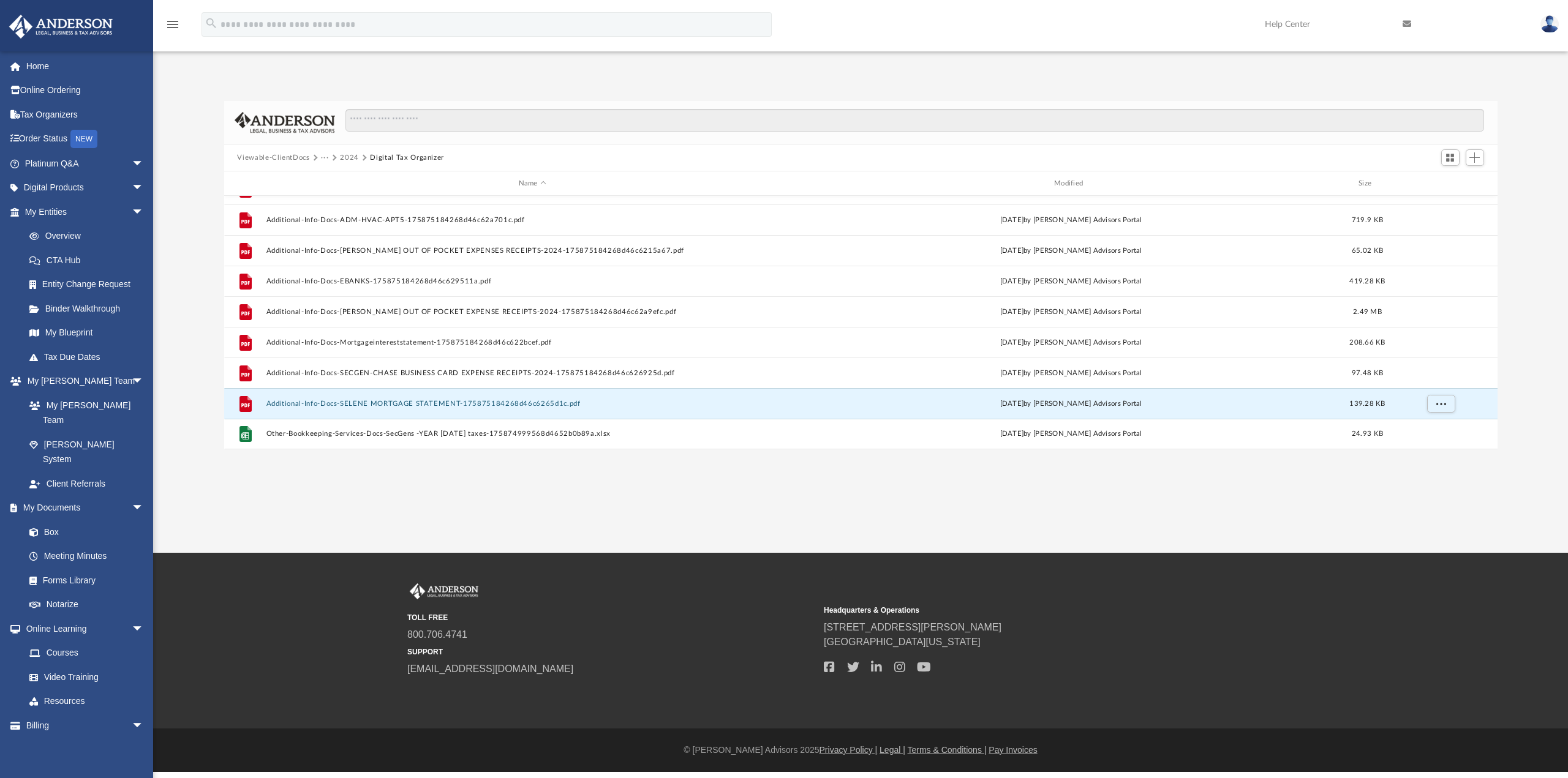
click at [674, 465] on div "App [EMAIL_ADDRESS][DOMAIN_NAME] Sign Out [EMAIL_ADDRESS][DOMAIN_NAME] Home Onl…" at bounding box center [784, 276] width 1568 height 553
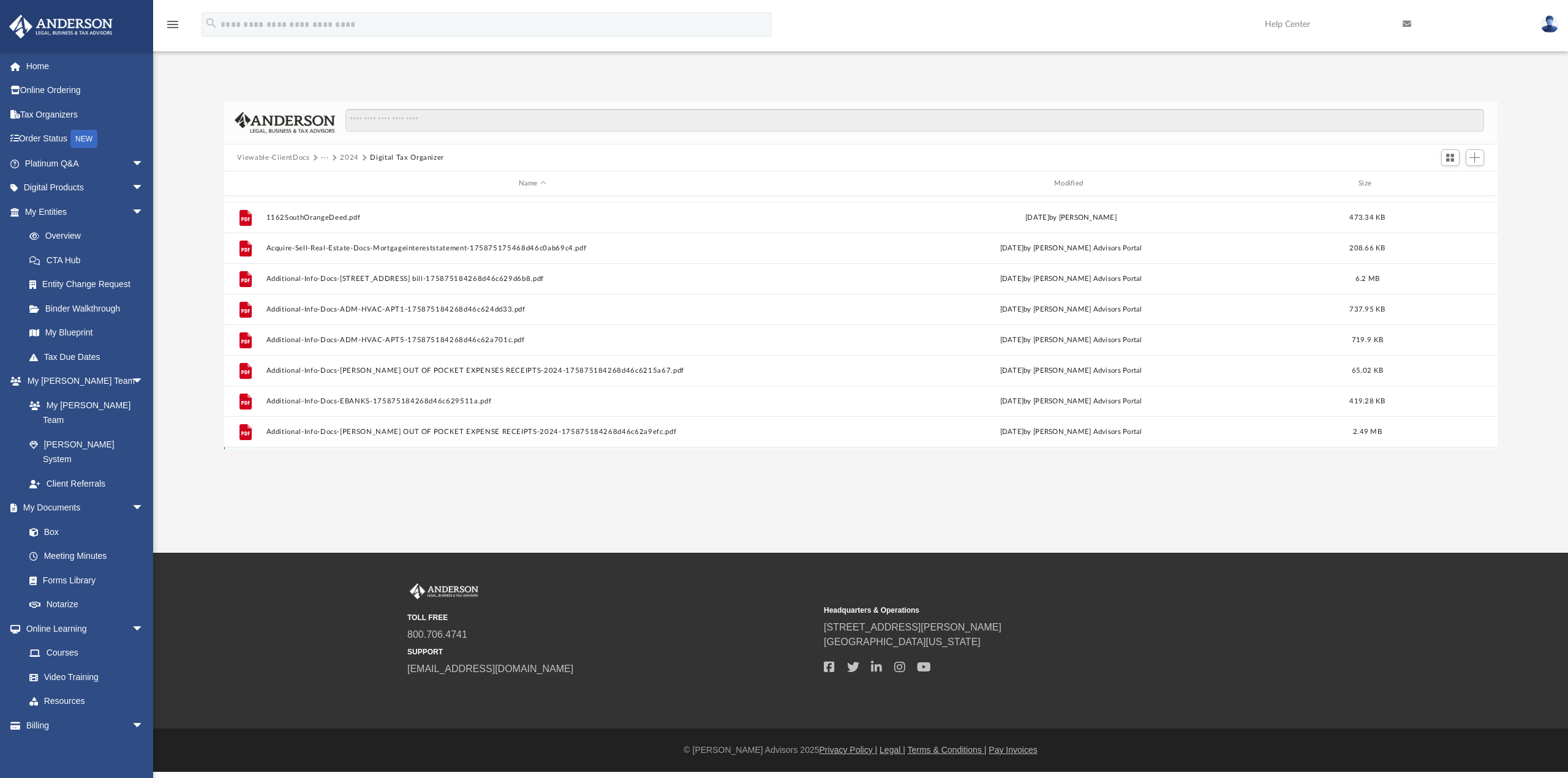
scroll to position [0, 0]
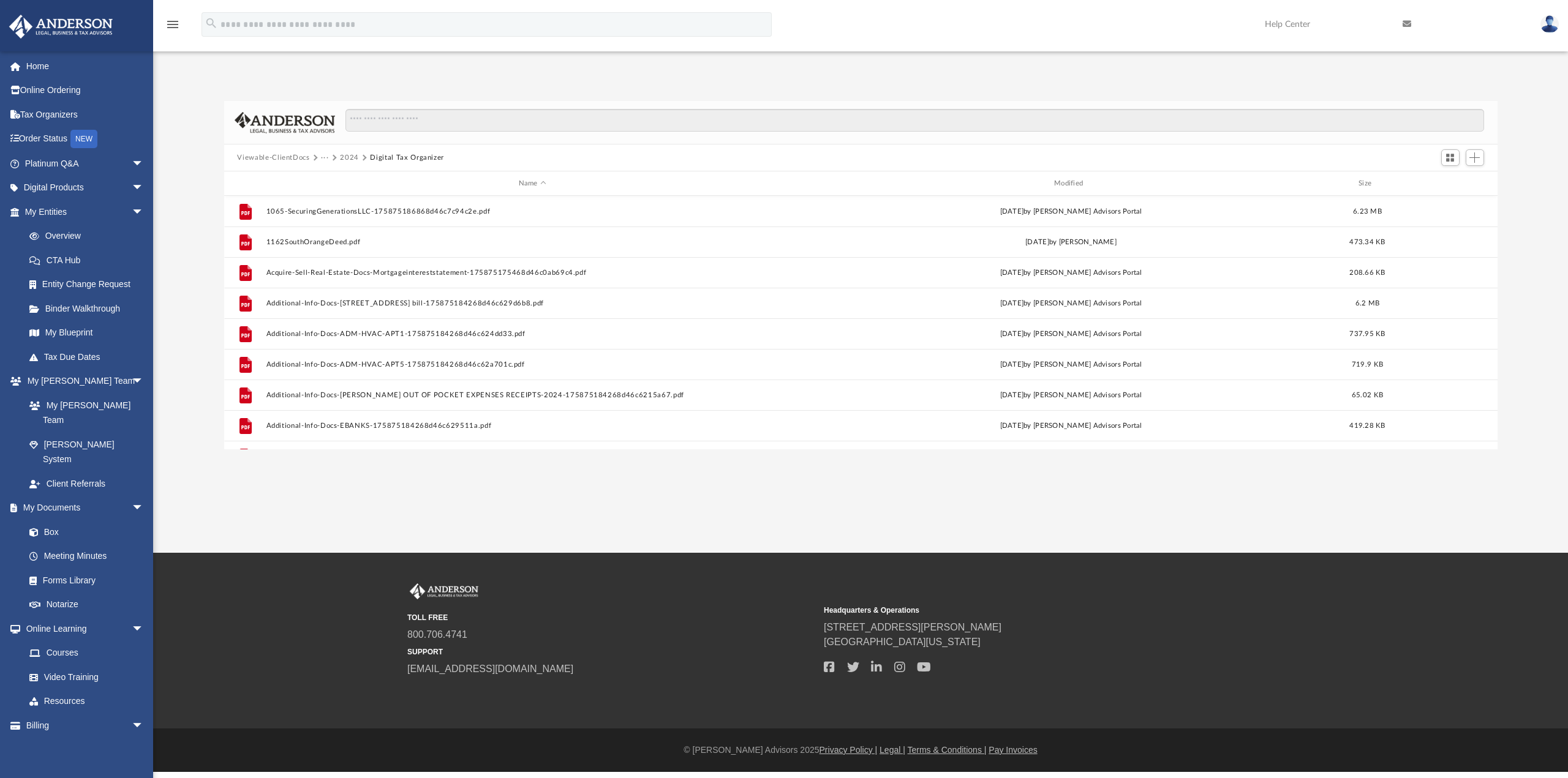
click at [778, 479] on div "App [EMAIL_ADDRESS][DOMAIN_NAME] Sign Out [EMAIL_ADDRESS][DOMAIN_NAME] Home Onl…" at bounding box center [784, 276] width 1568 height 553
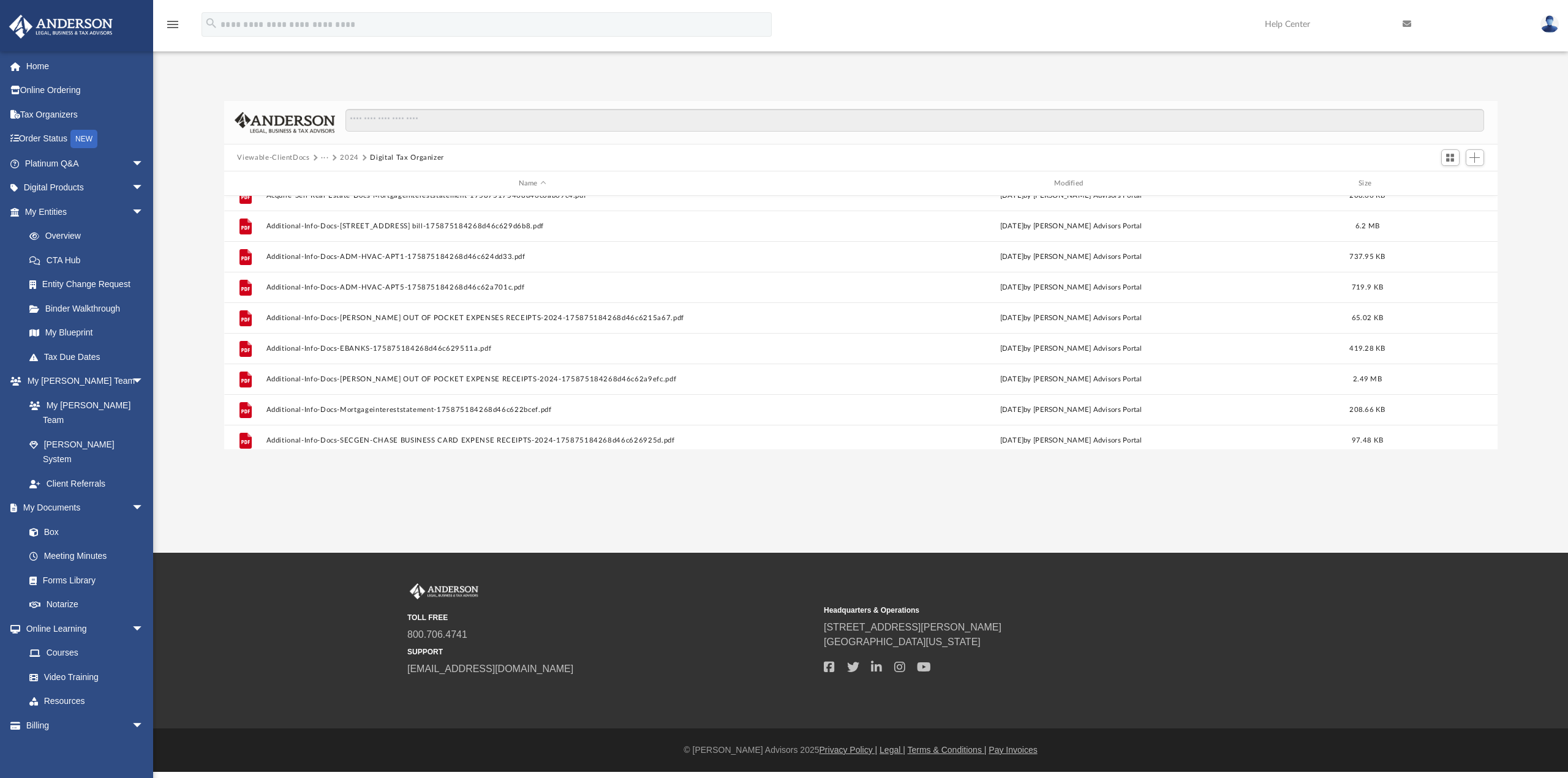
scroll to position [144, 0]
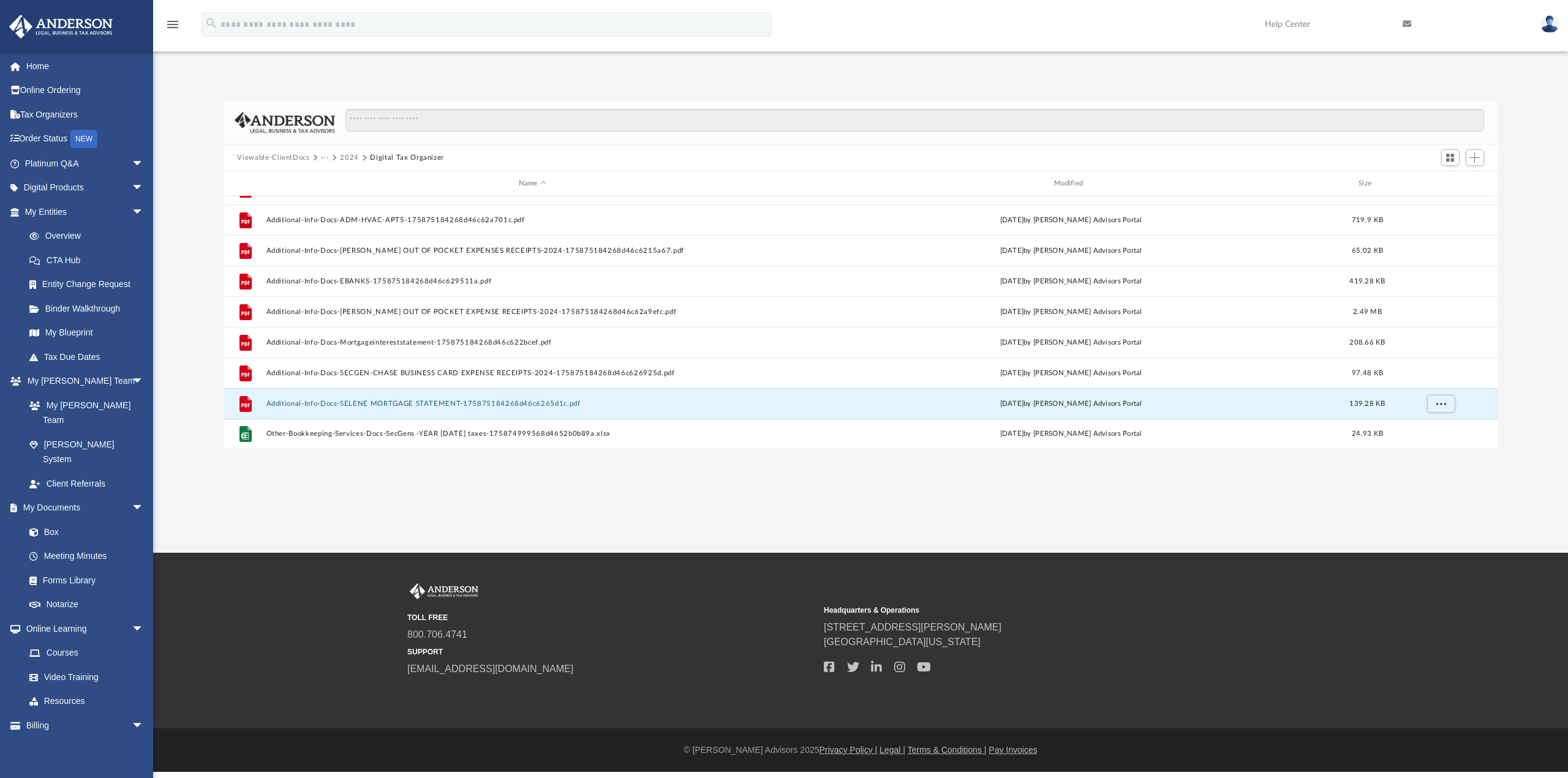
click at [1455, 460] on div "App [EMAIL_ADDRESS][DOMAIN_NAME] Sign Out [EMAIL_ADDRESS][DOMAIN_NAME] Home Onl…" at bounding box center [784, 276] width 1568 height 553
click at [187, 249] on div "Difficulty viewing your box folder? You can also access your account directly o…" at bounding box center [861, 275] width 1415 height 348
click at [614, 69] on div "App [EMAIL_ADDRESS][DOMAIN_NAME] Sign Out [EMAIL_ADDRESS][DOMAIN_NAME] Home Onl…" at bounding box center [784, 256] width 1568 height 387
click at [768, 495] on div "App [EMAIL_ADDRESS][DOMAIN_NAME] Sign Out [EMAIL_ADDRESS][DOMAIN_NAME] Home Onl…" at bounding box center [784, 276] width 1568 height 553
click at [63, 114] on link "Tax Organizers" at bounding box center [86, 114] width 154 height 24
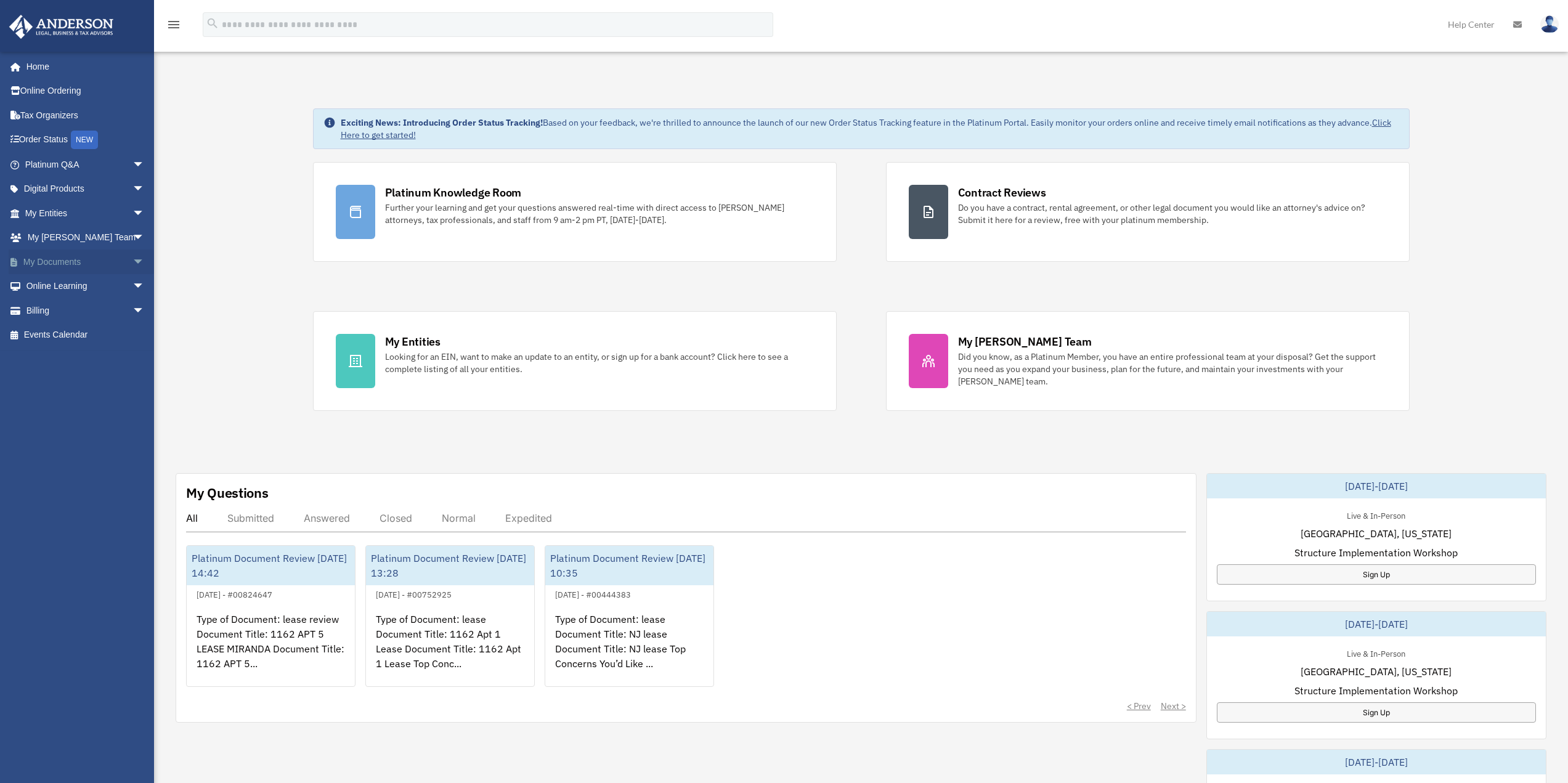
click at [73, 264] on link "My Documents arrow_drop_down" at bounding box center [86, 262] width 155 height 25
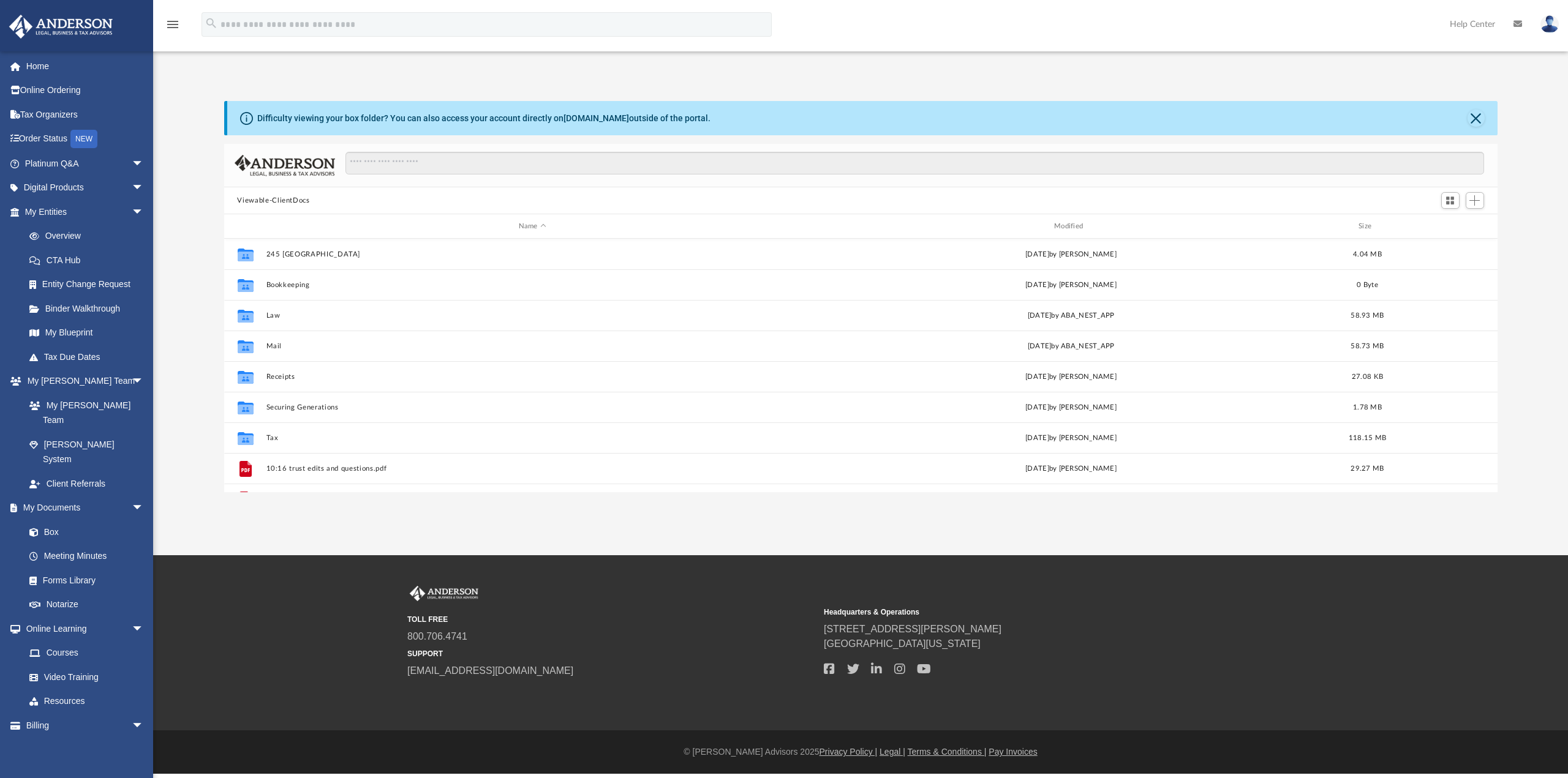
scroll to position [269, 1264]
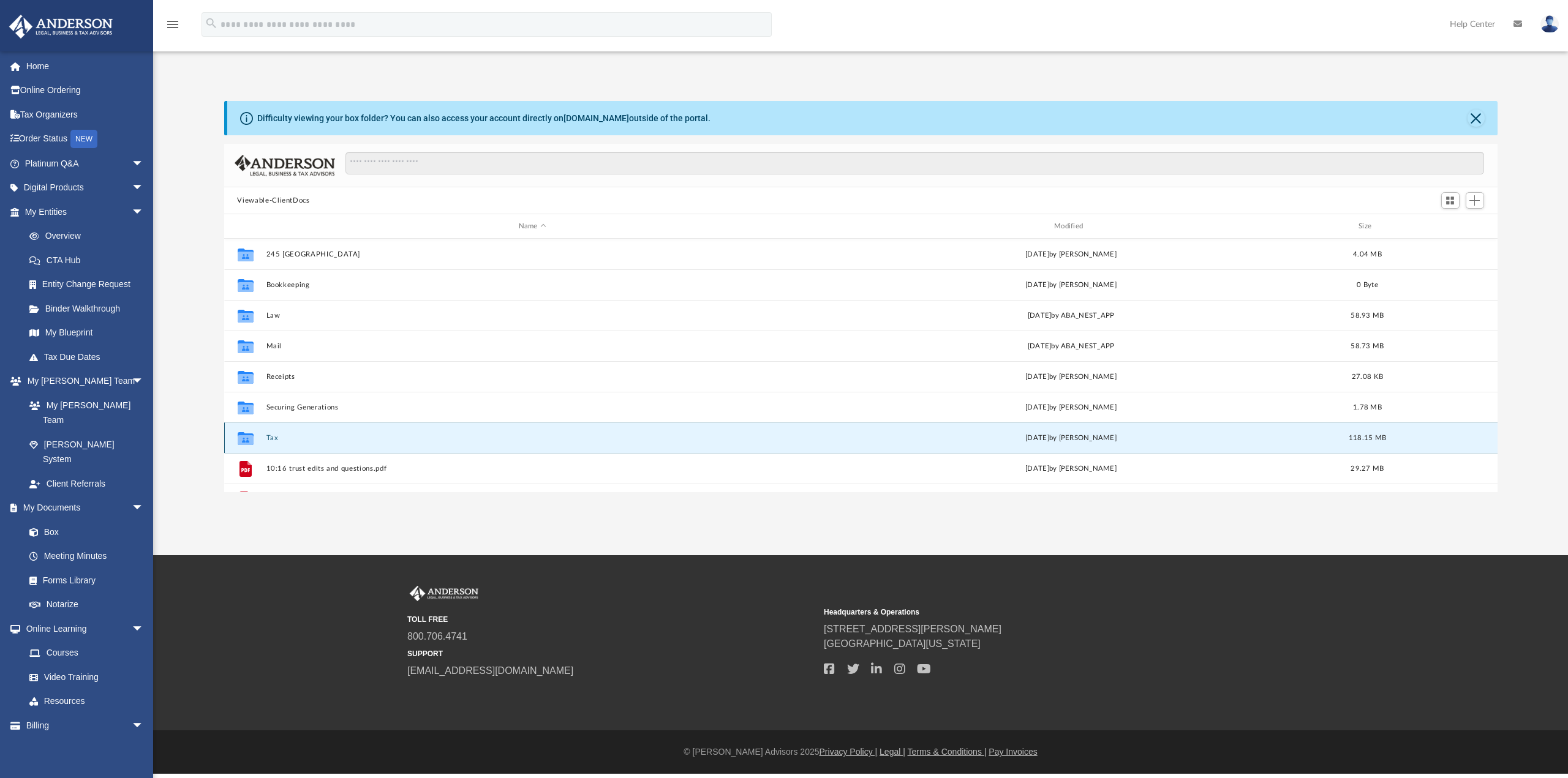
click at [362, 439] on button "Tax" at bounding box center [532, 438] width 533 height 8
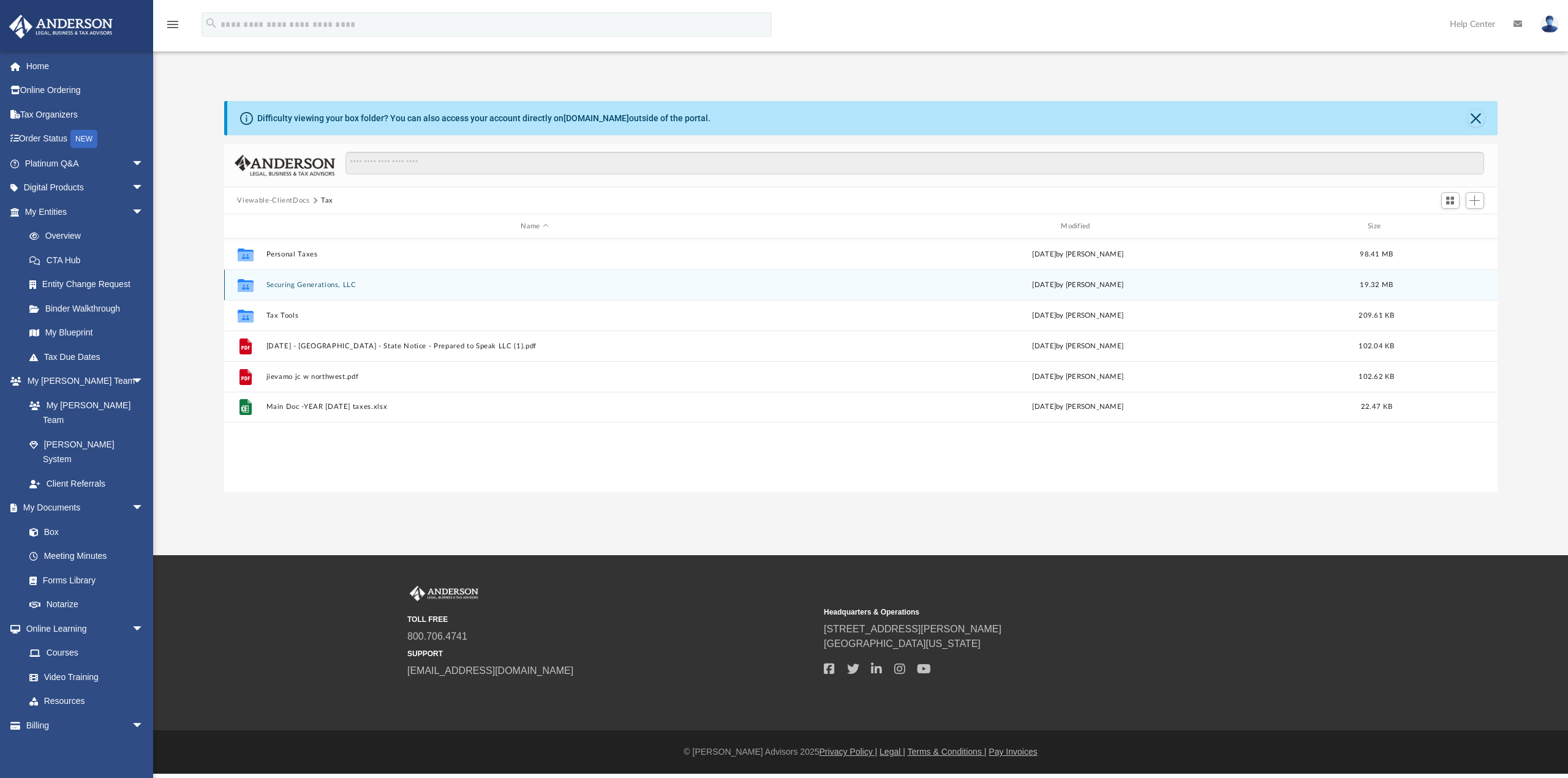
click at [379, 288] on button "Securing Generations, LLC" at bounding box center [535, 285] width 537 height 8
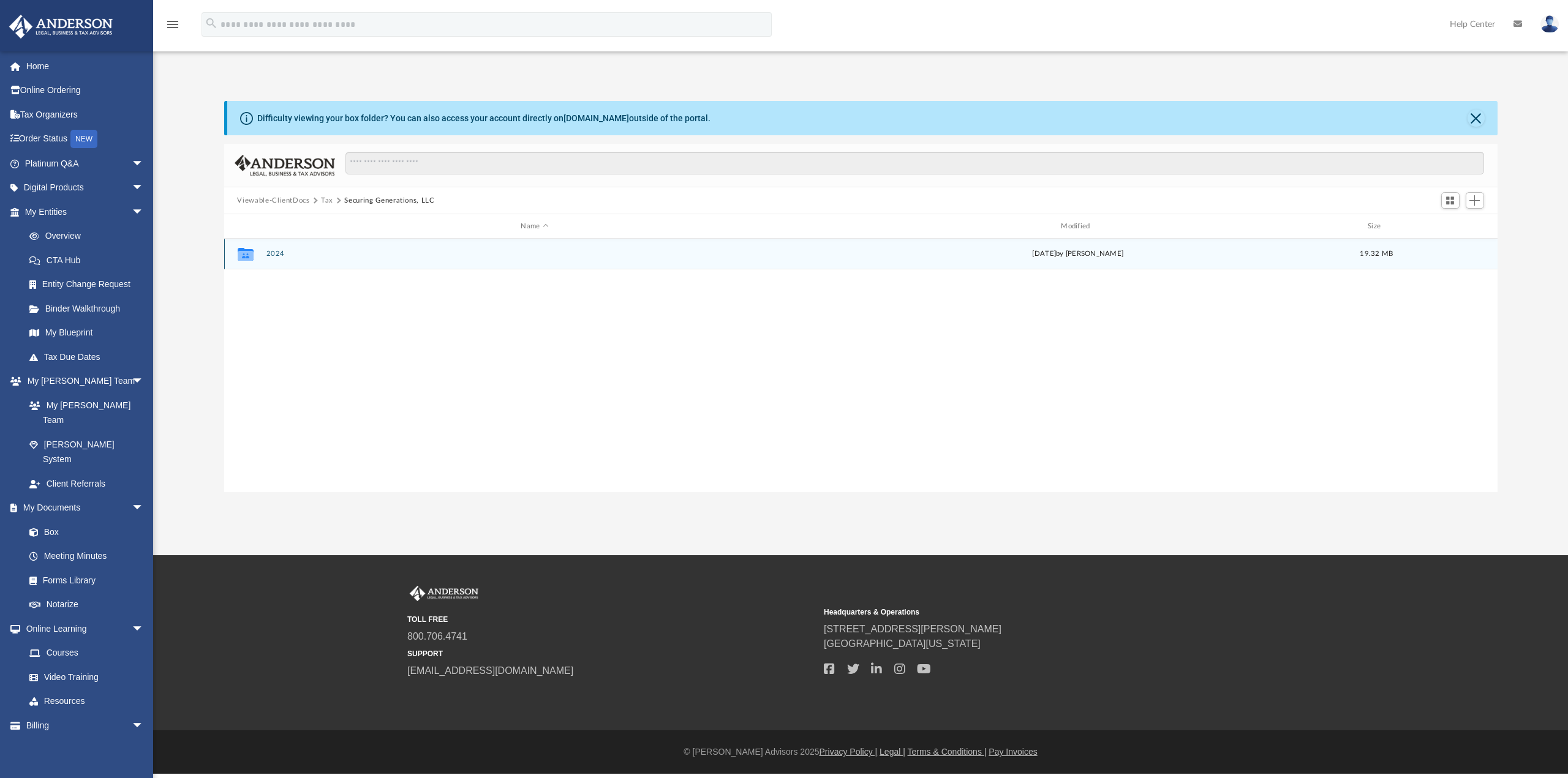
click at [386, 258] on div "Collaborated Folder 2024 today by Jani White 19.32 MB" at bounding box center [861, 254] width 1273 height 31
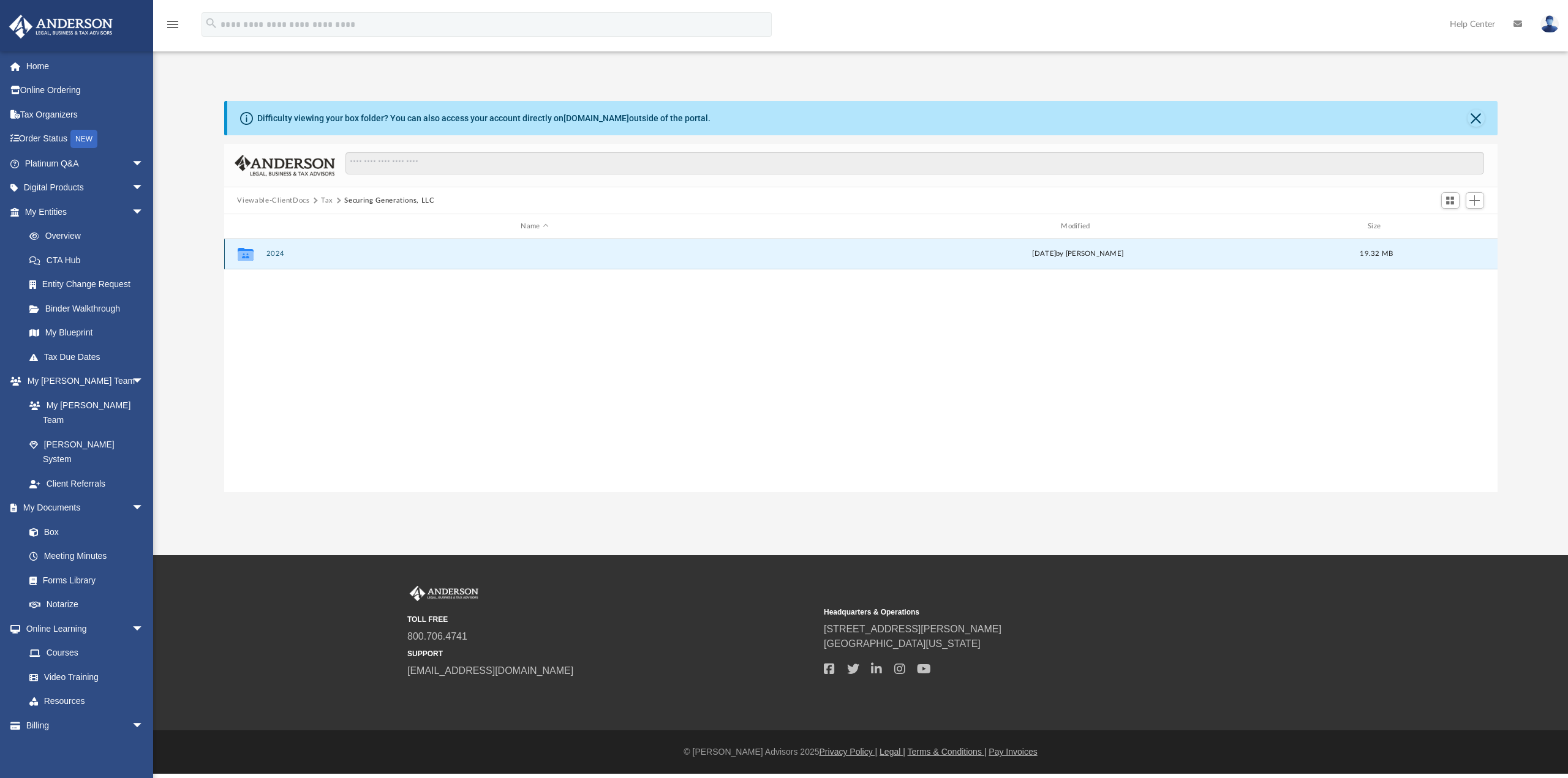
click at [272, 253] on button "2024" at bounding box center [535, 254] width 537 height 8
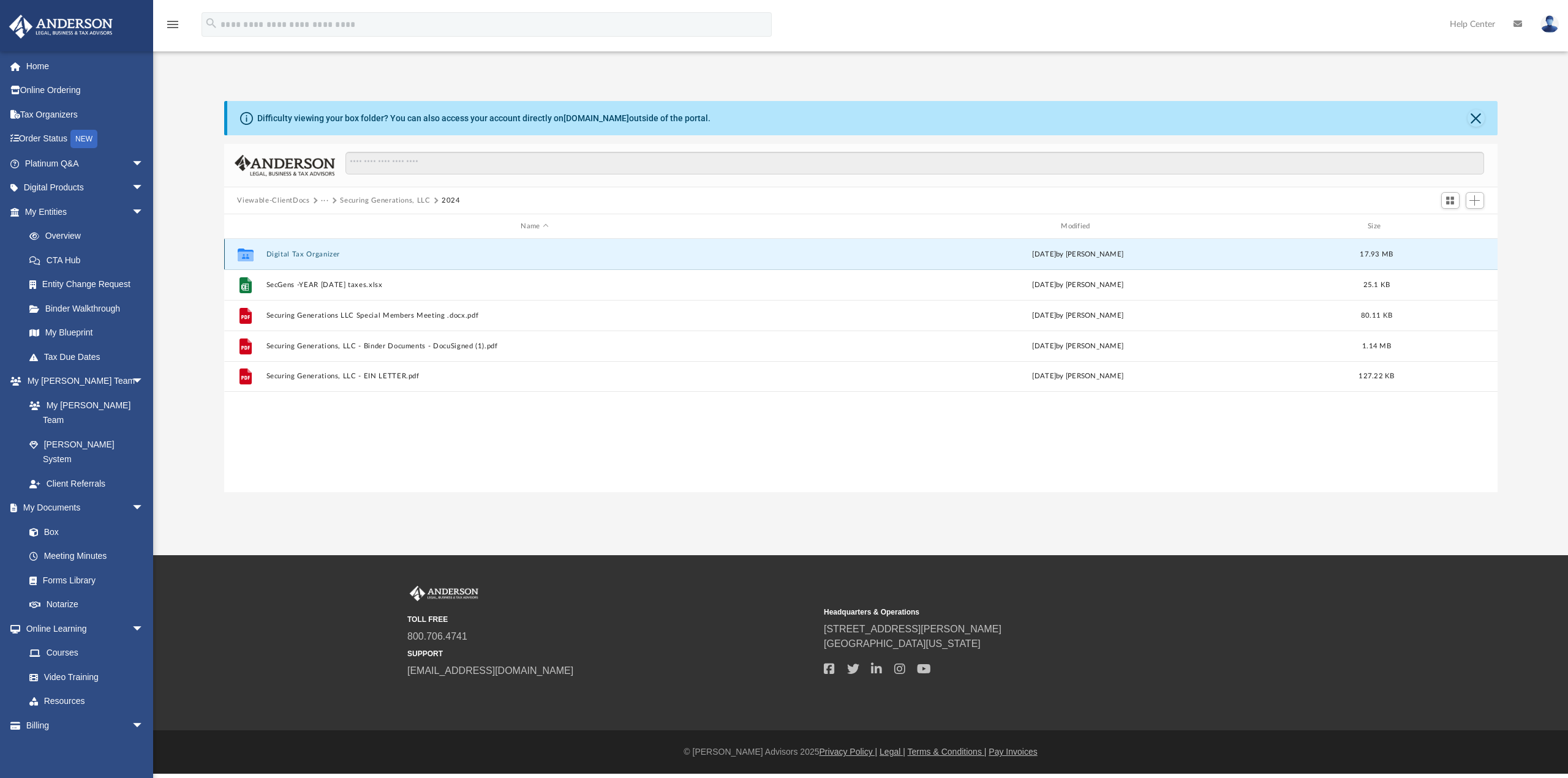
click at [272, 253] on button "Digital Tax Organizer" at bounding box center [535, 254] width 537 height 8
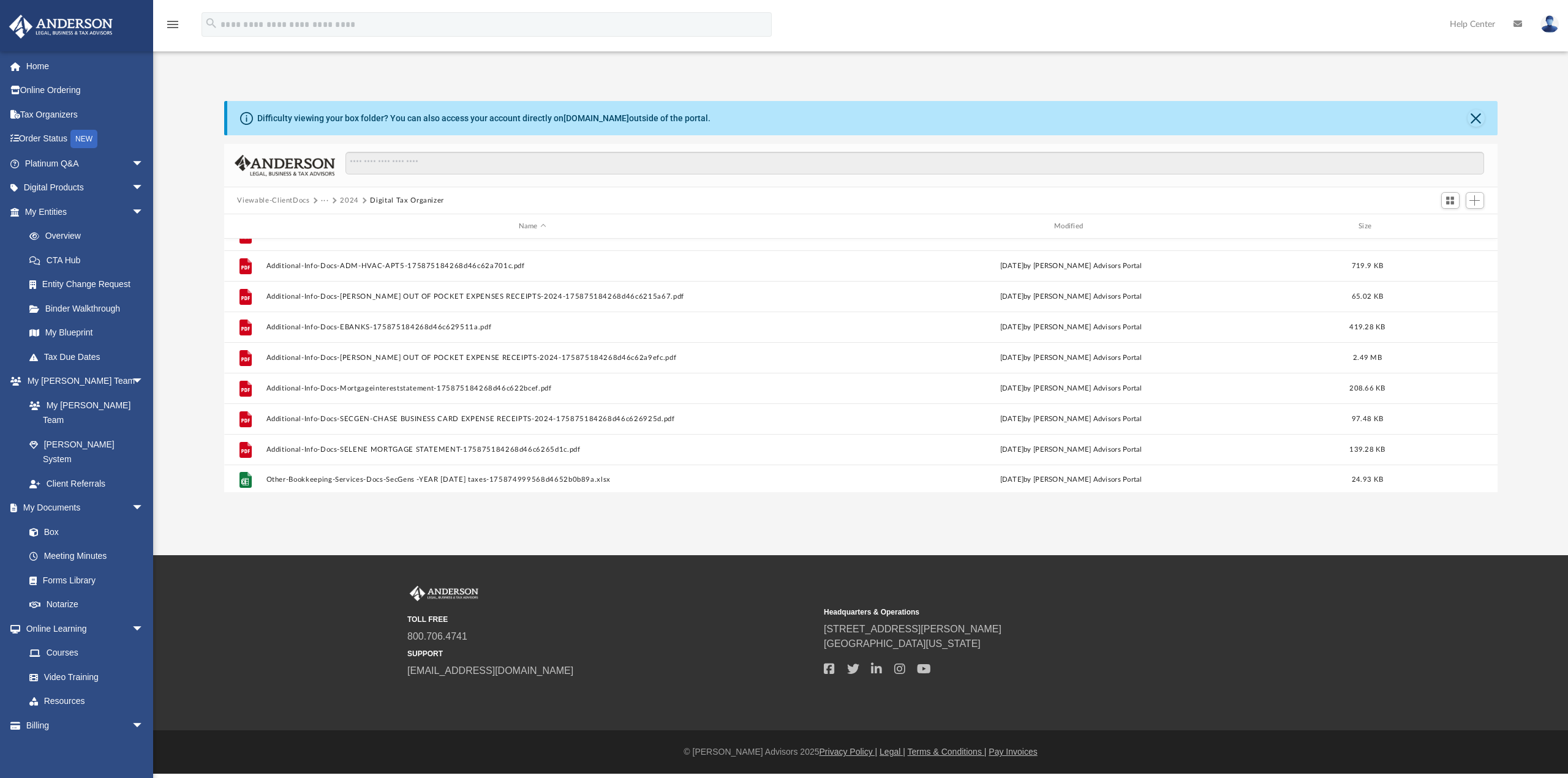
scroll to position [144, 0]
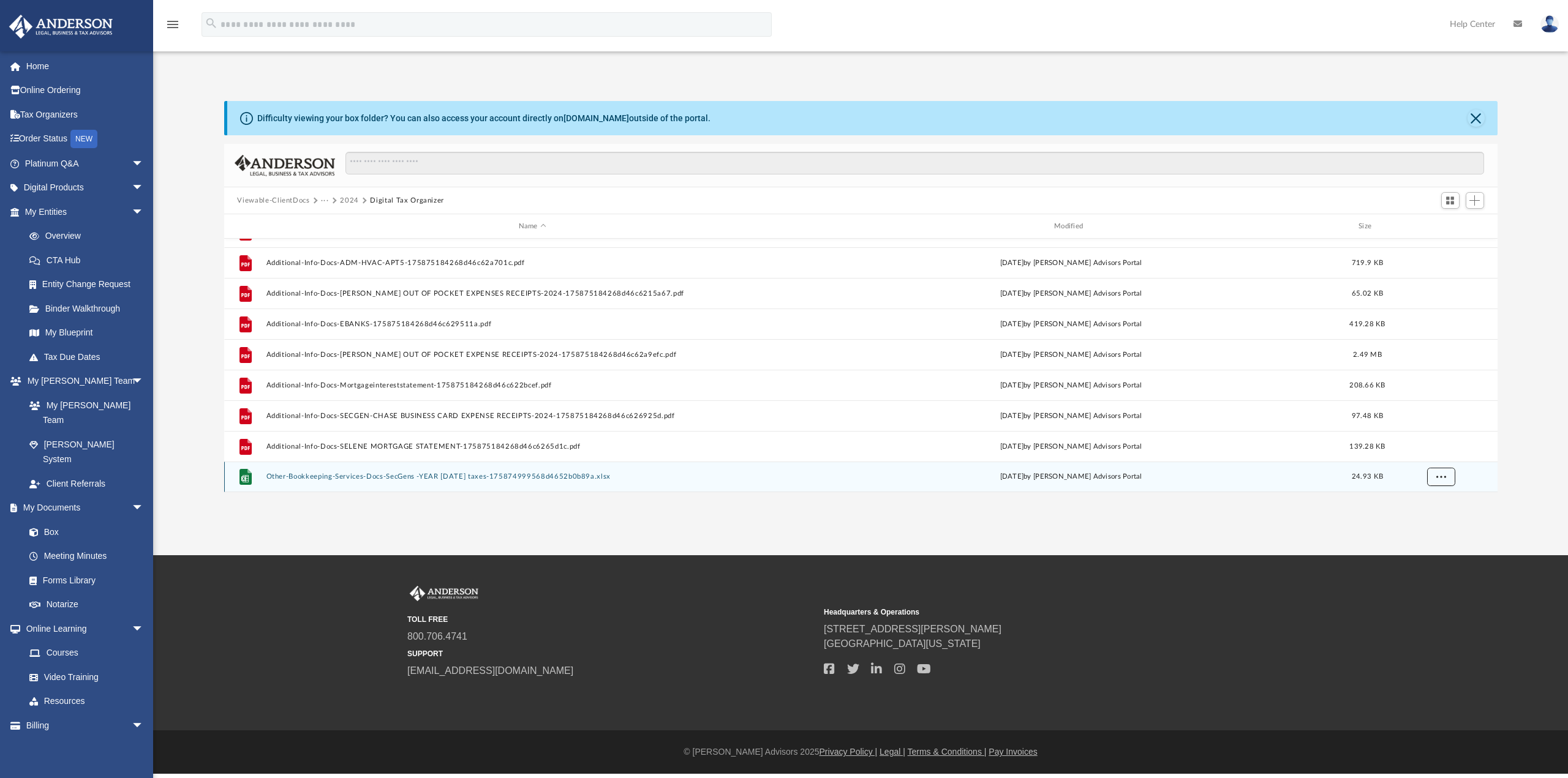
click at [1437, 473] on button "More options" at bounding box center [1440, 477] width 28 height 18
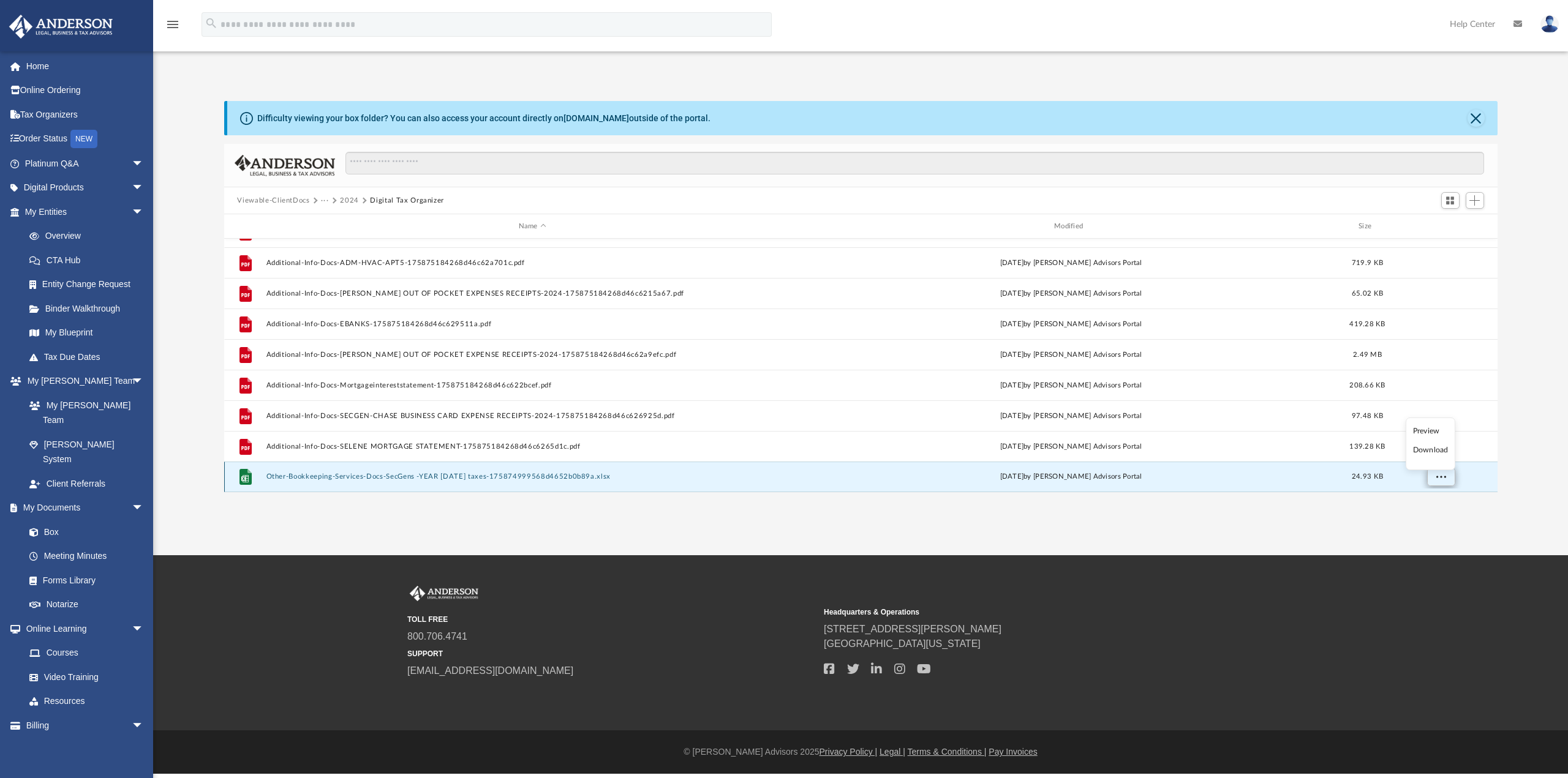
scroll to position [269, 1264]
click at [1324, 476] on div "[DATE] by [PERSON_NAME] Advisors Portal" at bounding box center [1070, 477] width 533 height 11
drag, startPoint x: 1329, startPoint y: 479, endPoint x: 354, endPoint y: 477, distance: 975.0
drag, startPoint x: 354, startPoint y: 477, endPoint x: 713, endPoint y: 520, distance: 361.6
click at [713, 520] on div "App [EMAIL_ADDRESS][DOMAIN_NAME] Sign Out [EMAIL_ADDRESS][DOMAIN_NAME] Home Onl…" at bounding box center [784, 277] width 1568 height 556
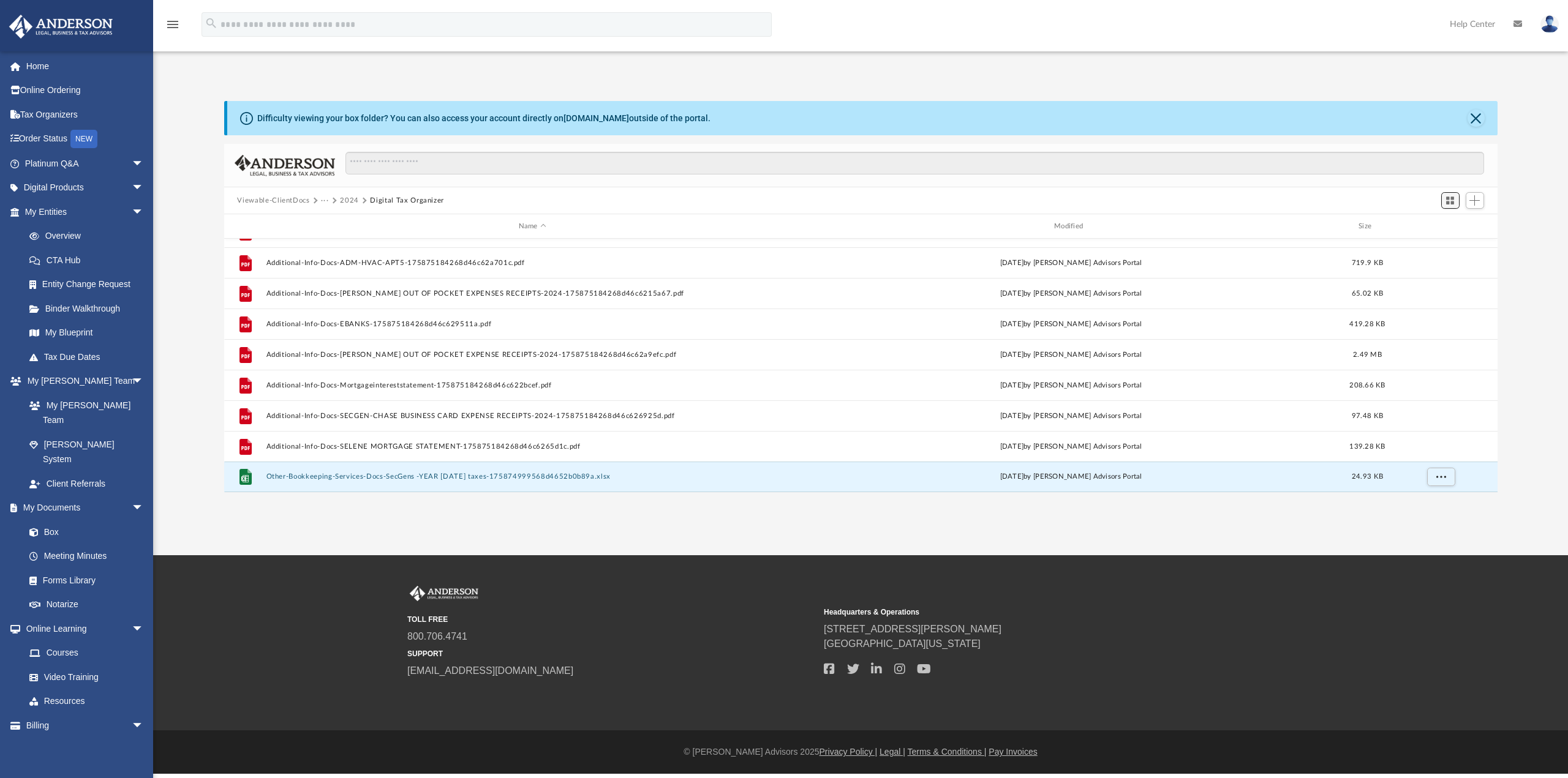
click at [1456, 200] on button "Switch to Grid View" at bounding box center [1450, 201] width 18 height 17
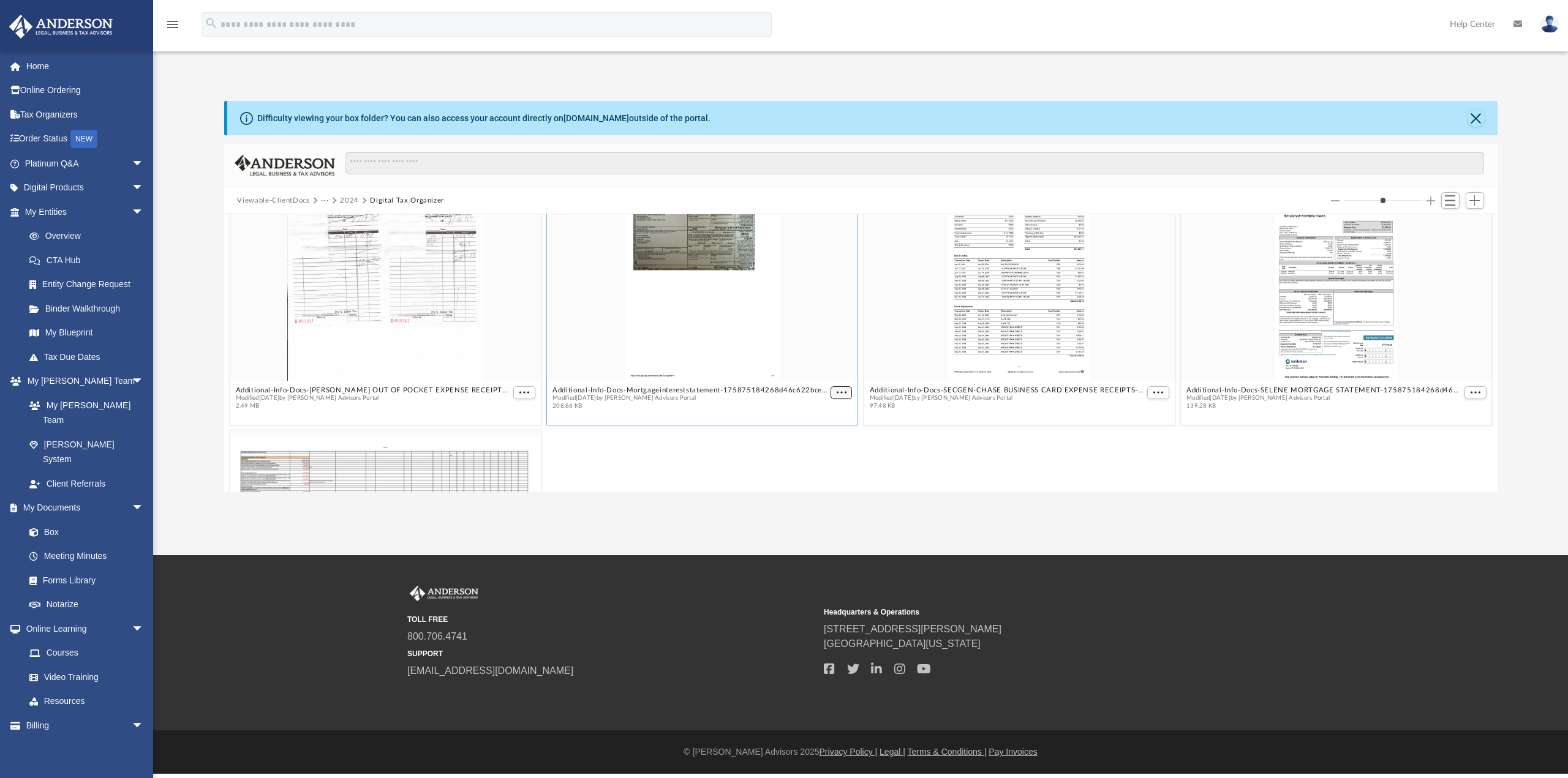
scroll to position [502, 0]
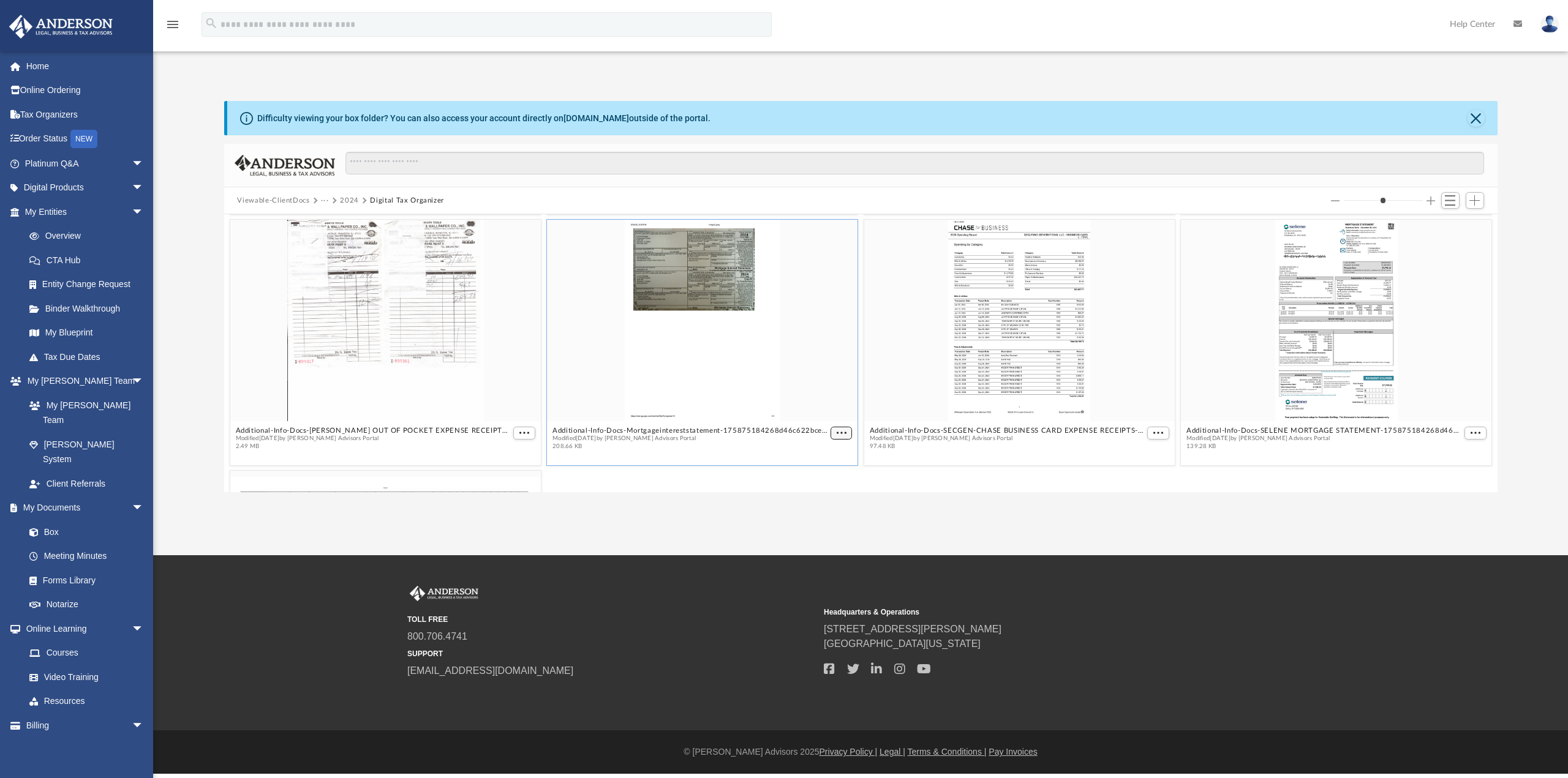
click at [835, 394] on figure "Additional-Info-Docs-Mortgageintereststatement-175875184268d46c622bcef.pdf Modi…" at bounding box center [702, 337] width 310 height 236
click at [836, 431] on span "More options" at bounding box center [841, 433] width 10 height 6
click at [820, 378] on div "grid" at bounding box center [702, 320] width 310 height 201
drag, startPoint x: 787, startPoint y: 306, endPoint x: 794, endPoint y: 283, distance: 24.0
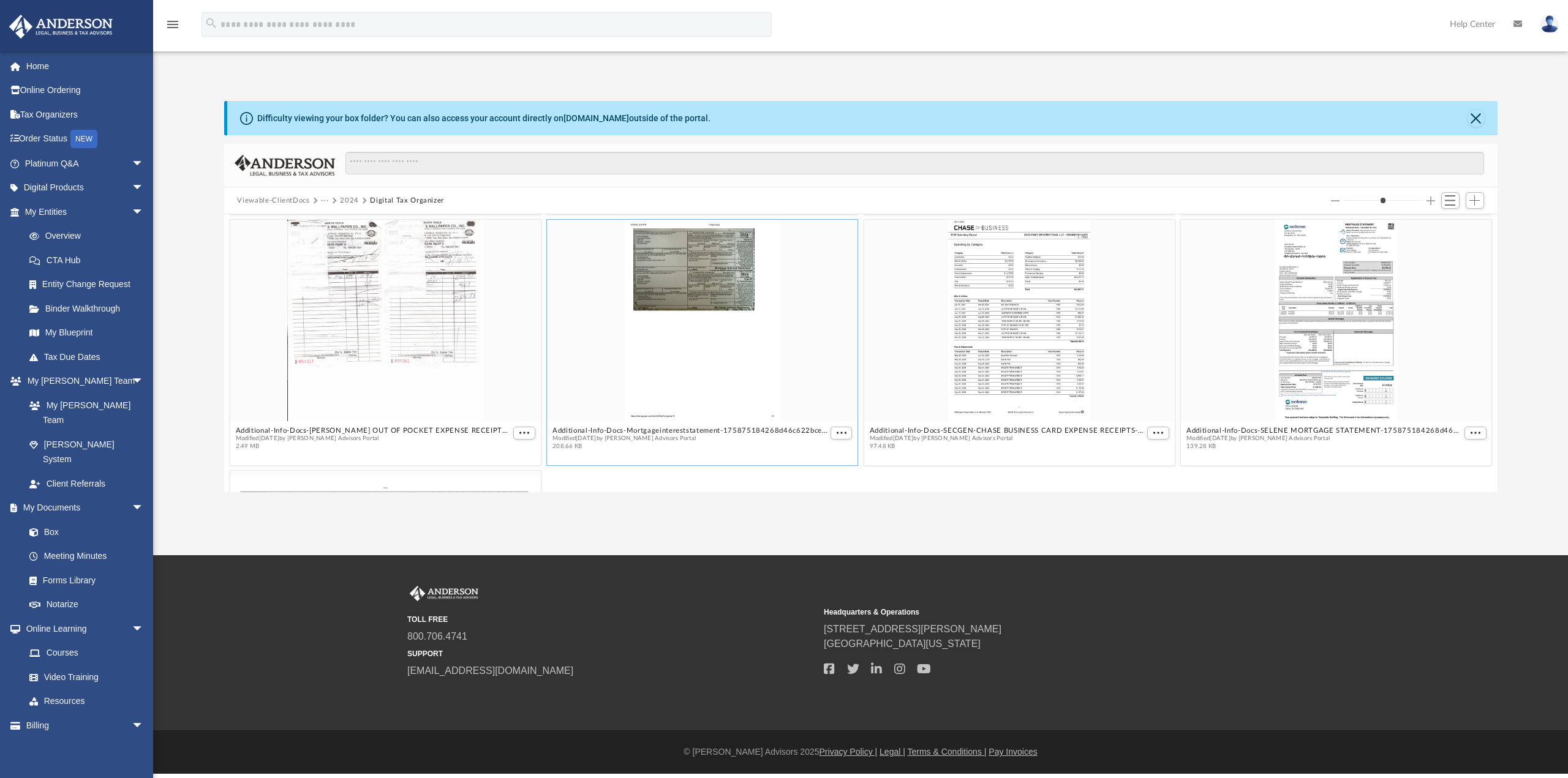
click at [794, 283] on div "grid" at bounding box center [702, 320] width 310 height 201
click at [1451, 203] on span "Switch to List View" at bounding box center [1450, 200] width 10 height 10
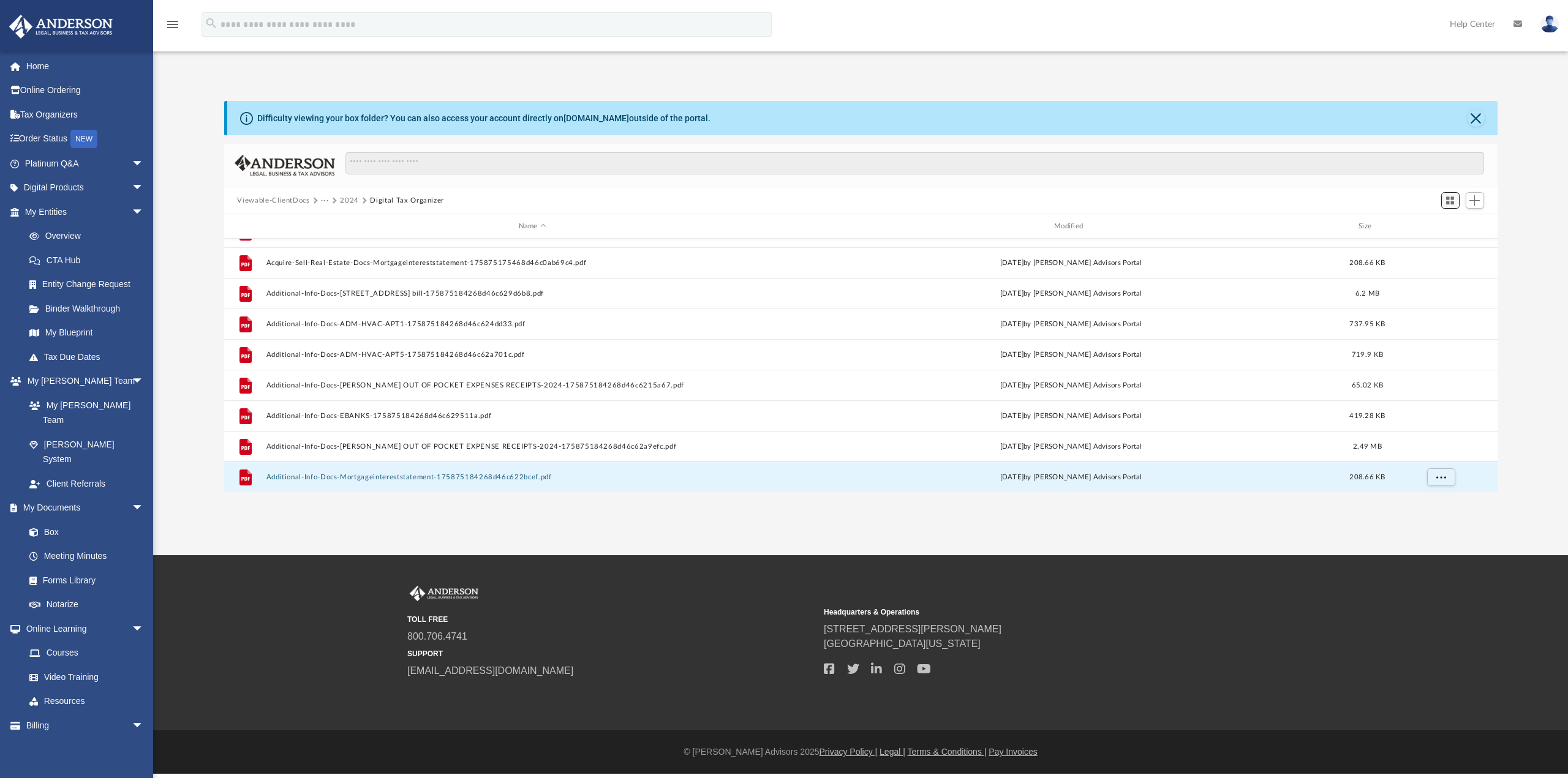
click at [1451, 203] on span "Switch to Grid View" at bounding box center [1450, 200] width 10 height 10
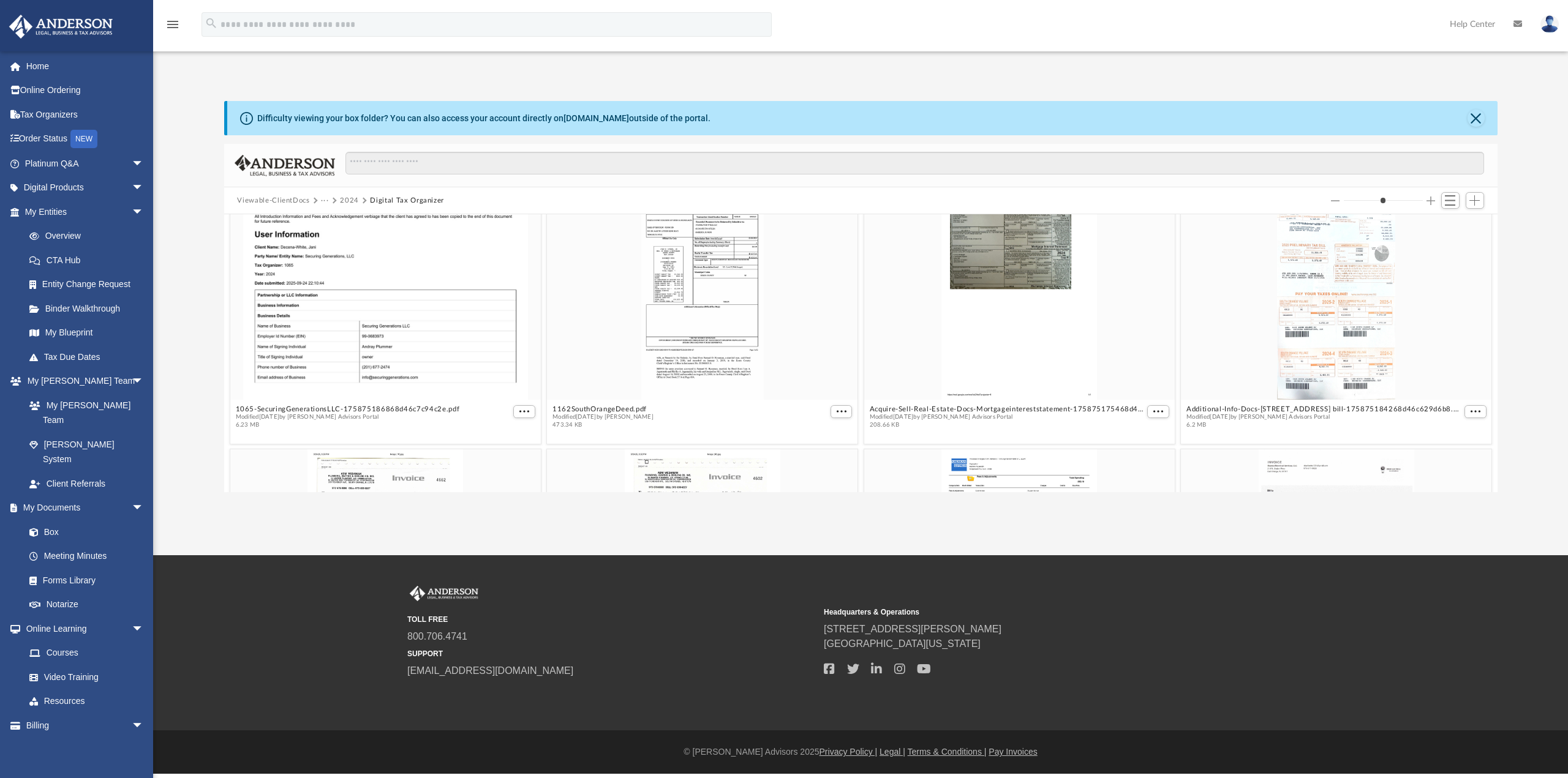
scroll to position [0, 0]
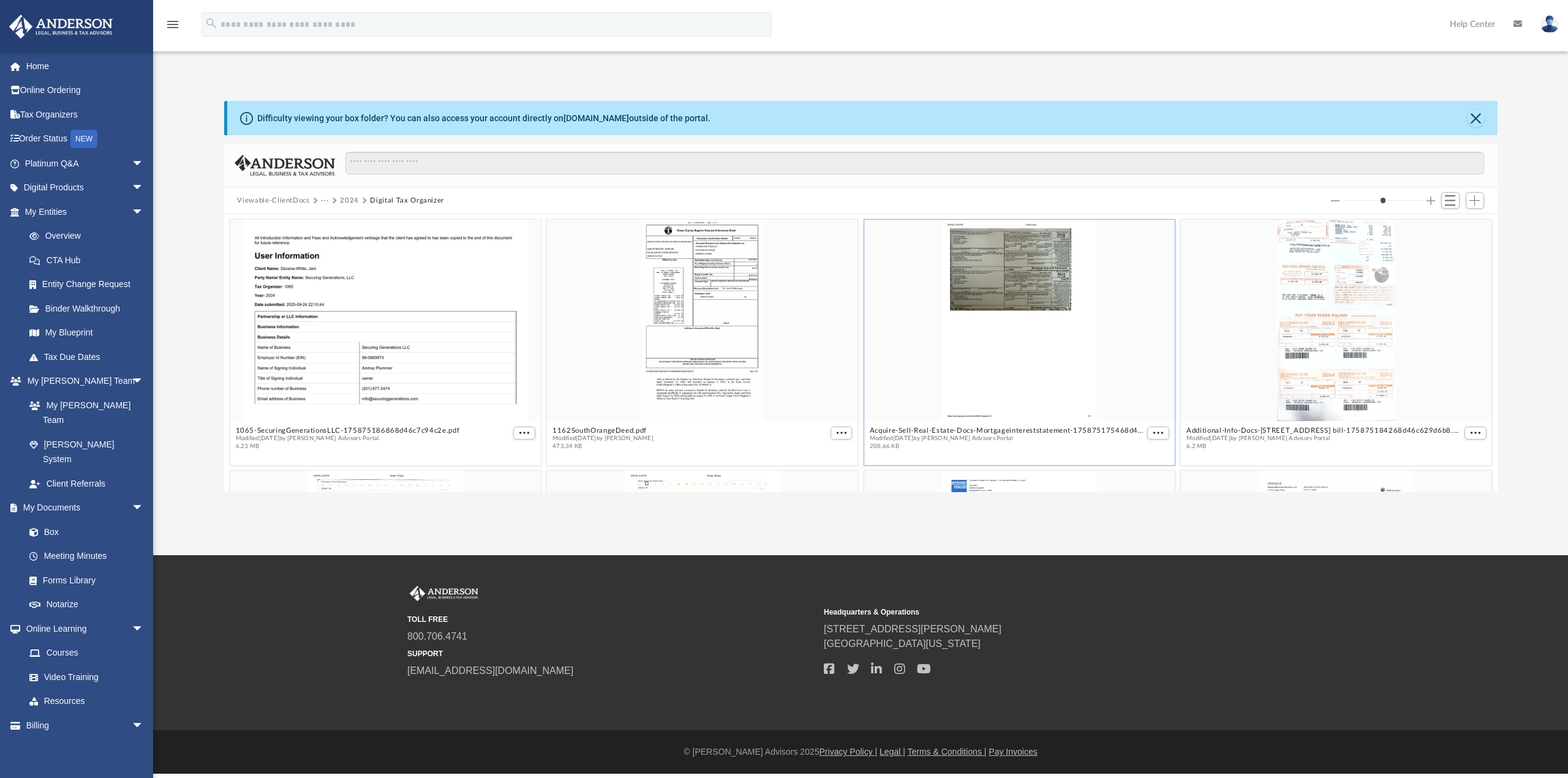
drag, startPoint x: 963, startPoint y: 433, endPoint x: 951, endPoint y: 438, distance: 13.0
click at [951, 438] on span "Modified today by Anderson Advisors Portal" at bounding box center [1007, 439] width 275 height 8
click at [1156, 432] on span "More options" at bounding box center [1158, 433] width 10 height 6
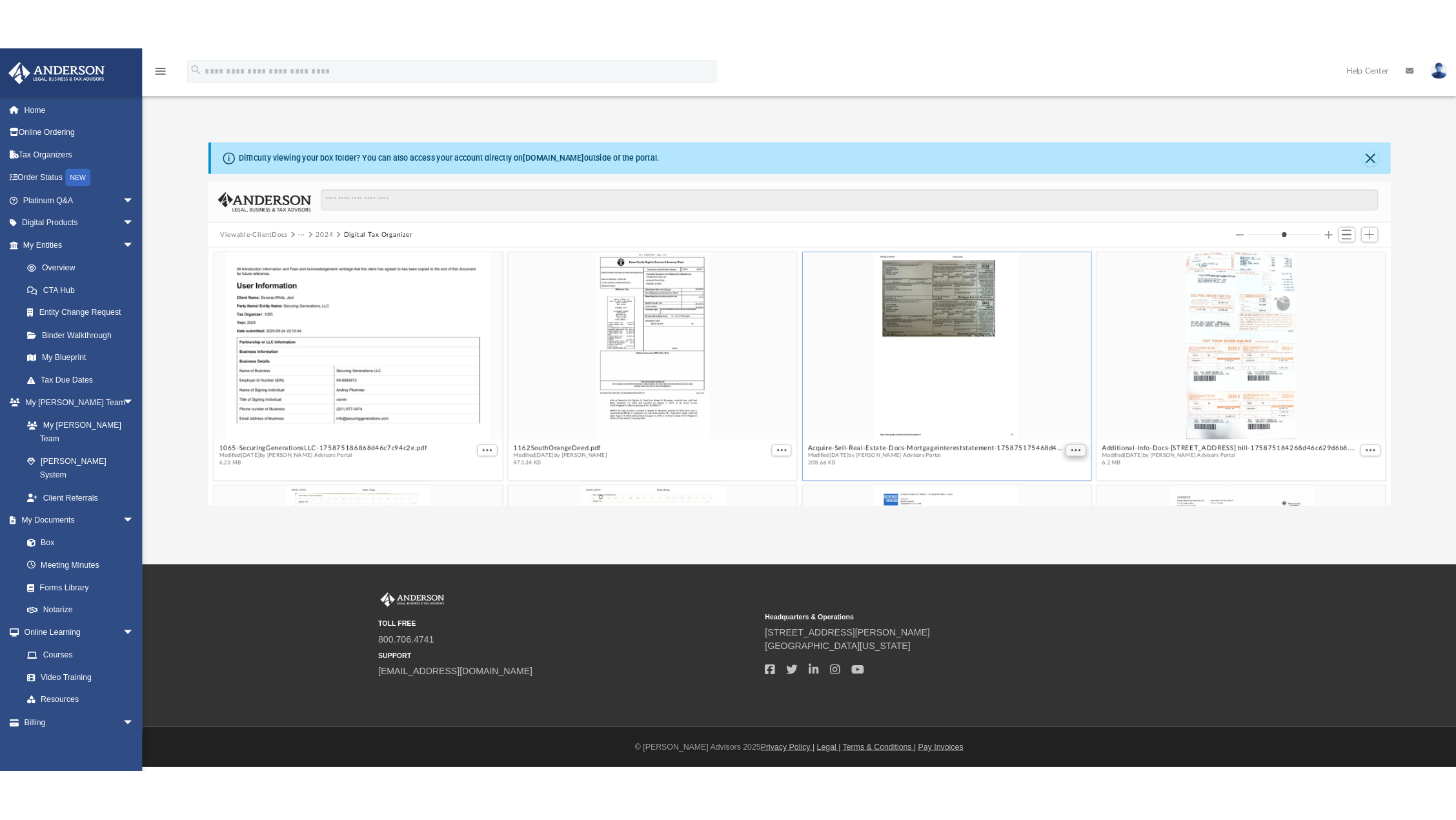
scroll to position [284, 1332]
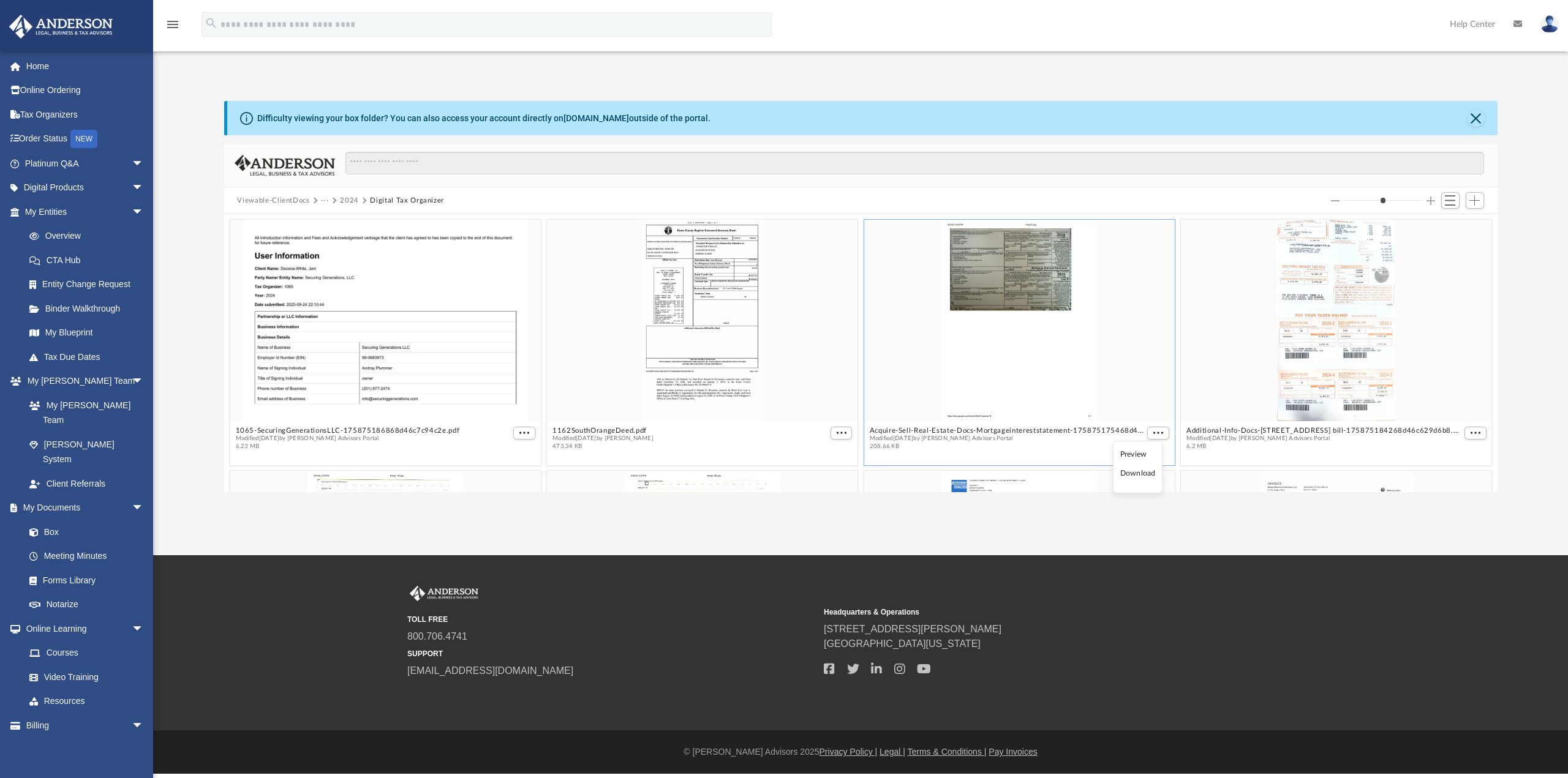
click at [1109, 337] on div "grid" at bounding box center [1018, 320] width 310 height 201
drag, startPoint x: 721, startPoint y: 345, endPoint x: 781, endPoint y: 349, distance: 60.1
click at [775, 347] on div "grid" at bounding box center [702, 320] width 310 height 201
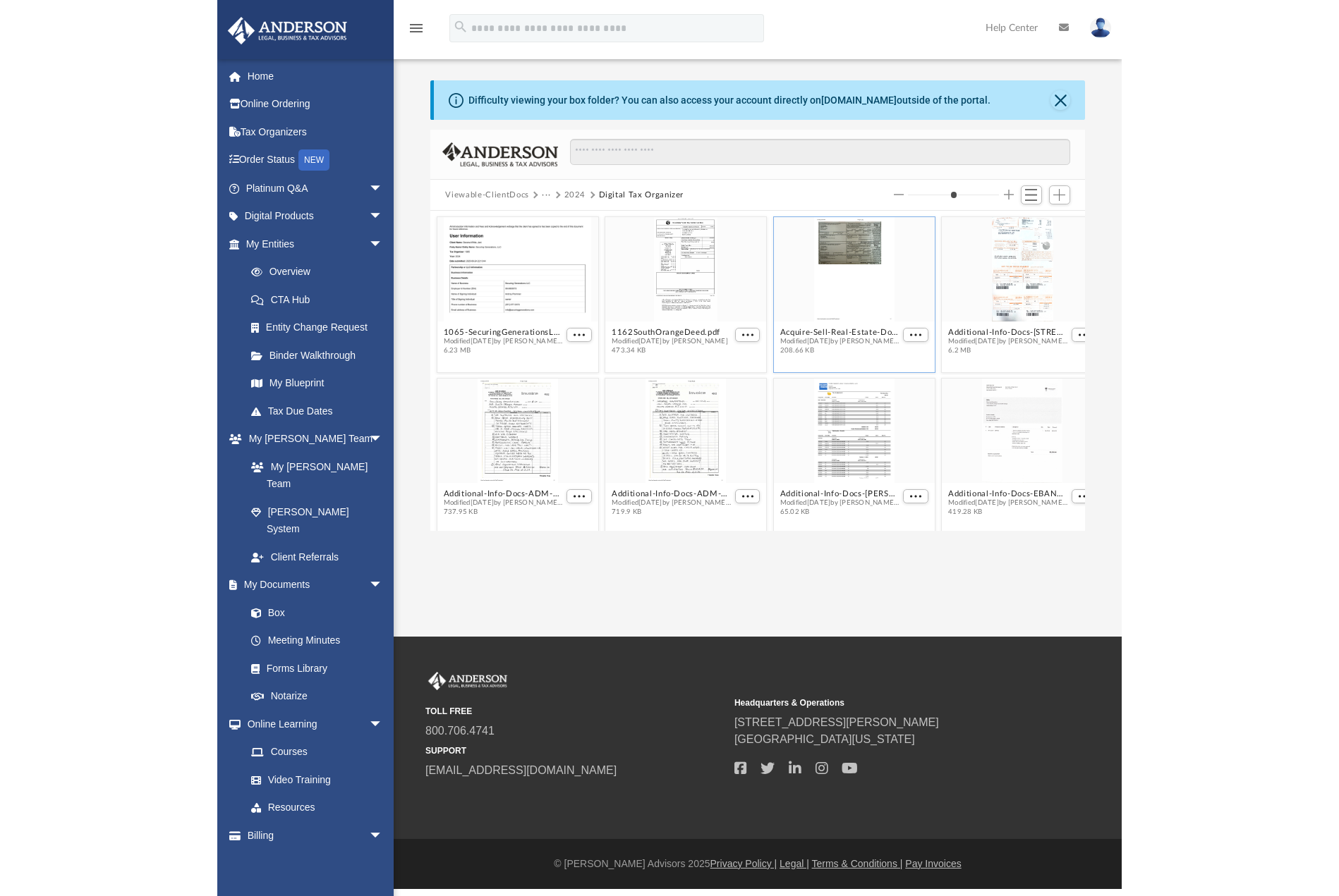
scroll to position [310, 632]
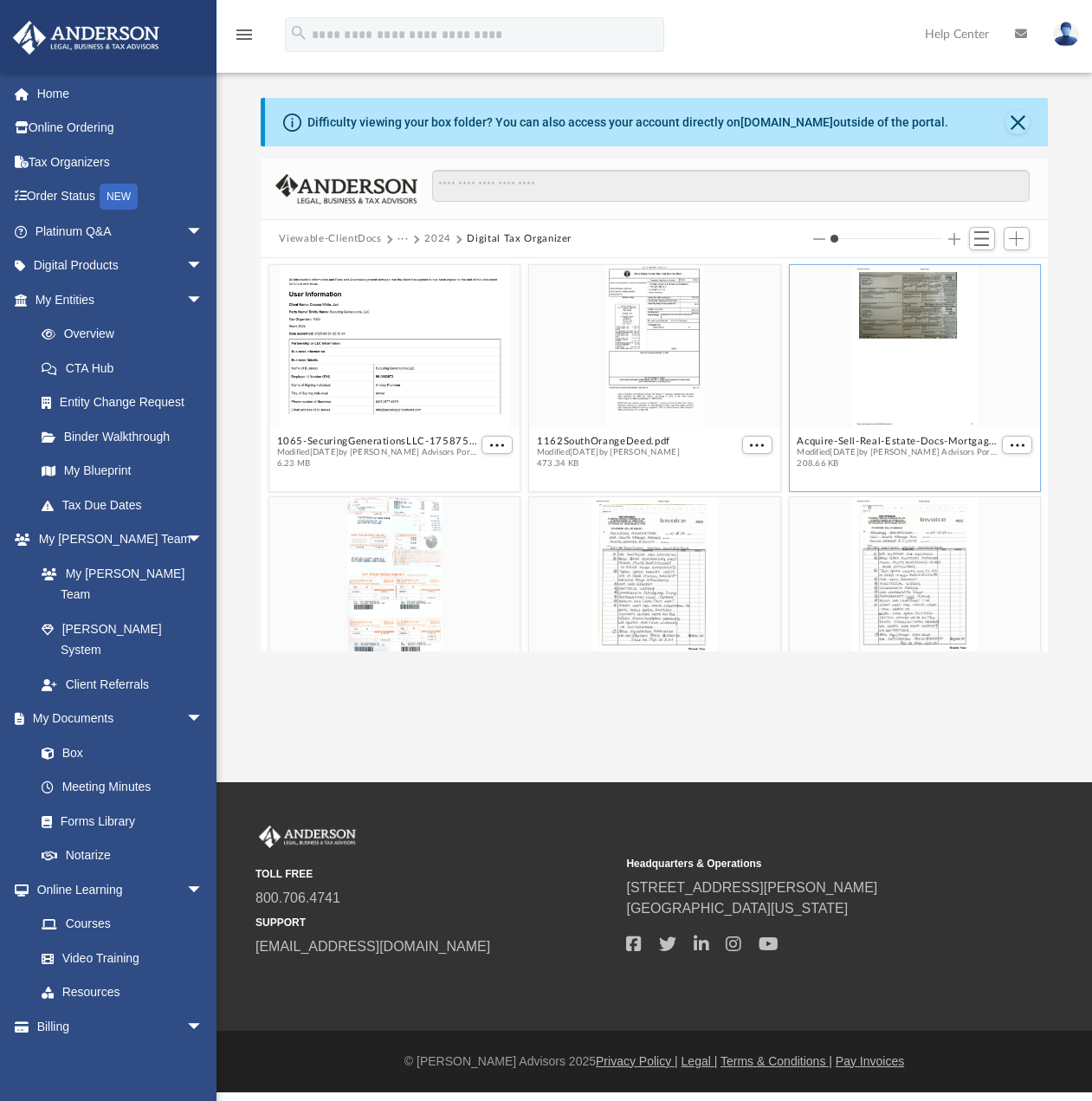
click at [926, 357] on div "grid" at bounding box center [914, 346] width 251 height 163
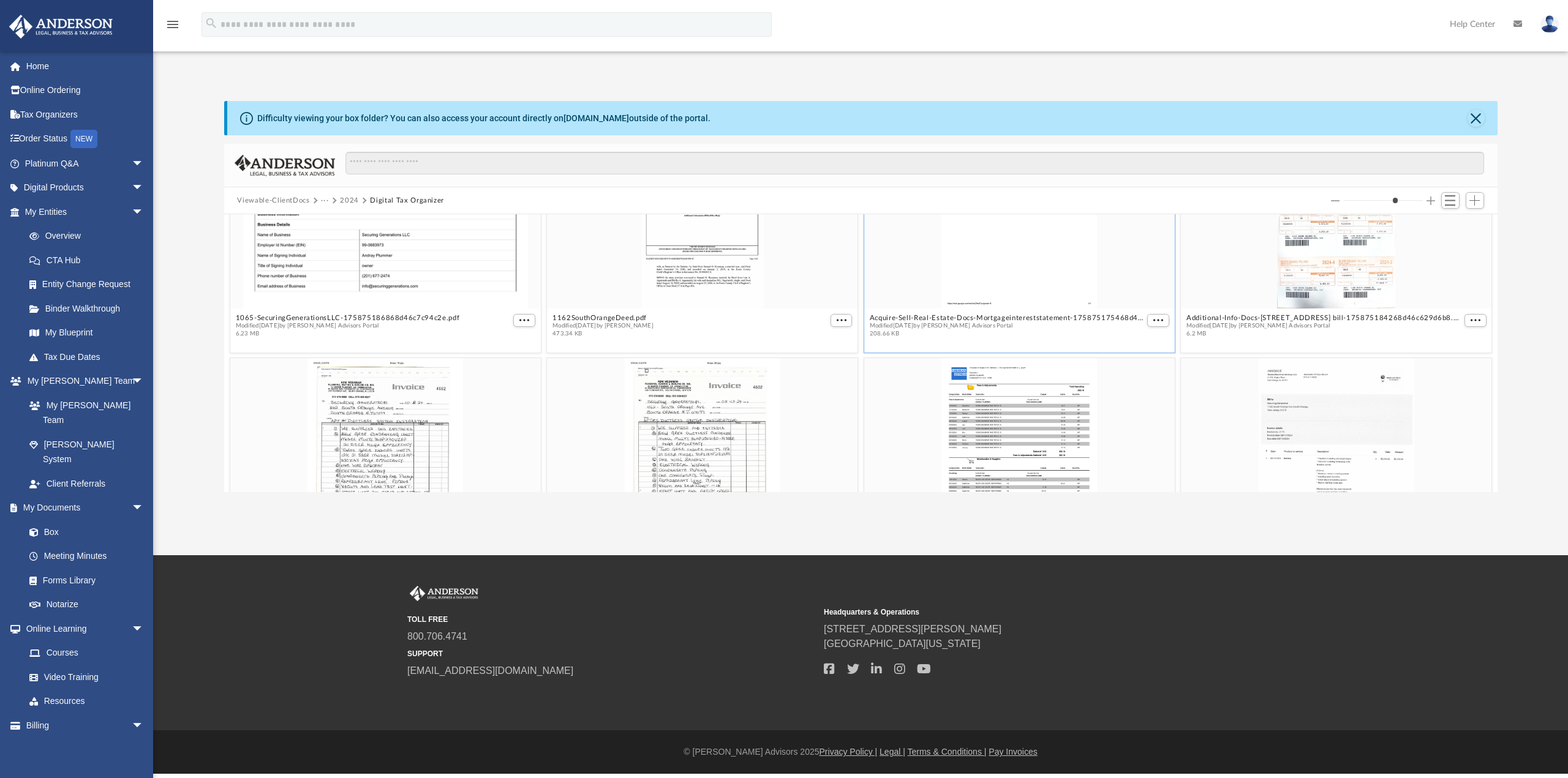
scroll to position [0, 0]
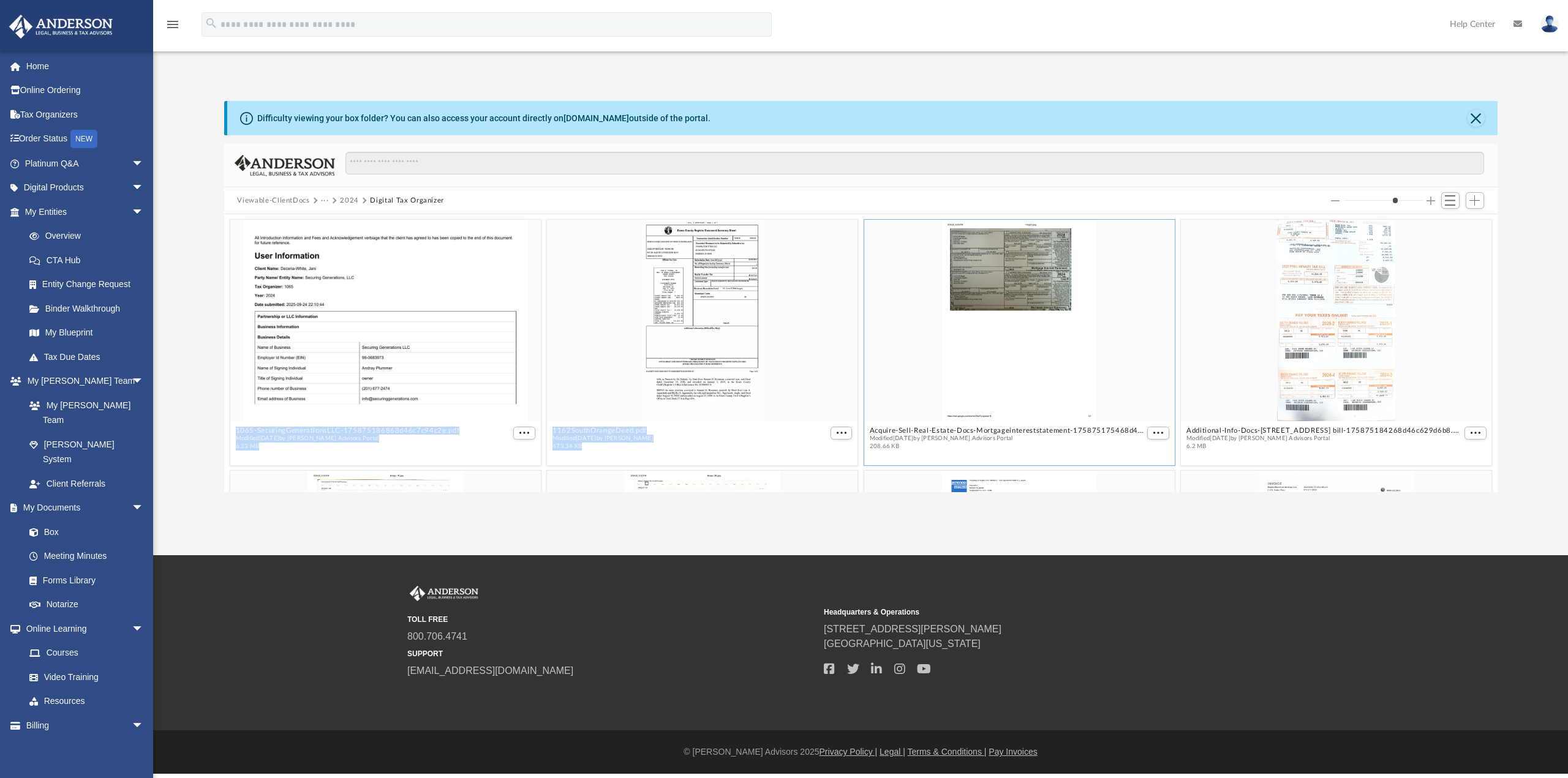
drag, startPoint x: 1109, startPoint y: 221, endPoint x: 1063, endPoint y: 205, distance: 48.7
click at [1063, 205] on div "Viewable-ClientDocs ··· 2024 Digital Tax Organizer 1065-SecuringGenerationsLLC-…" at bounding box center [861, 318] width 1273 height 348
click at [938, 331] on div "grid" at bounding box center [1018, 320] width 310 height 201
click at [1482, 118] on button "Close" at bounding box center [1475, 118] width 17 height 17
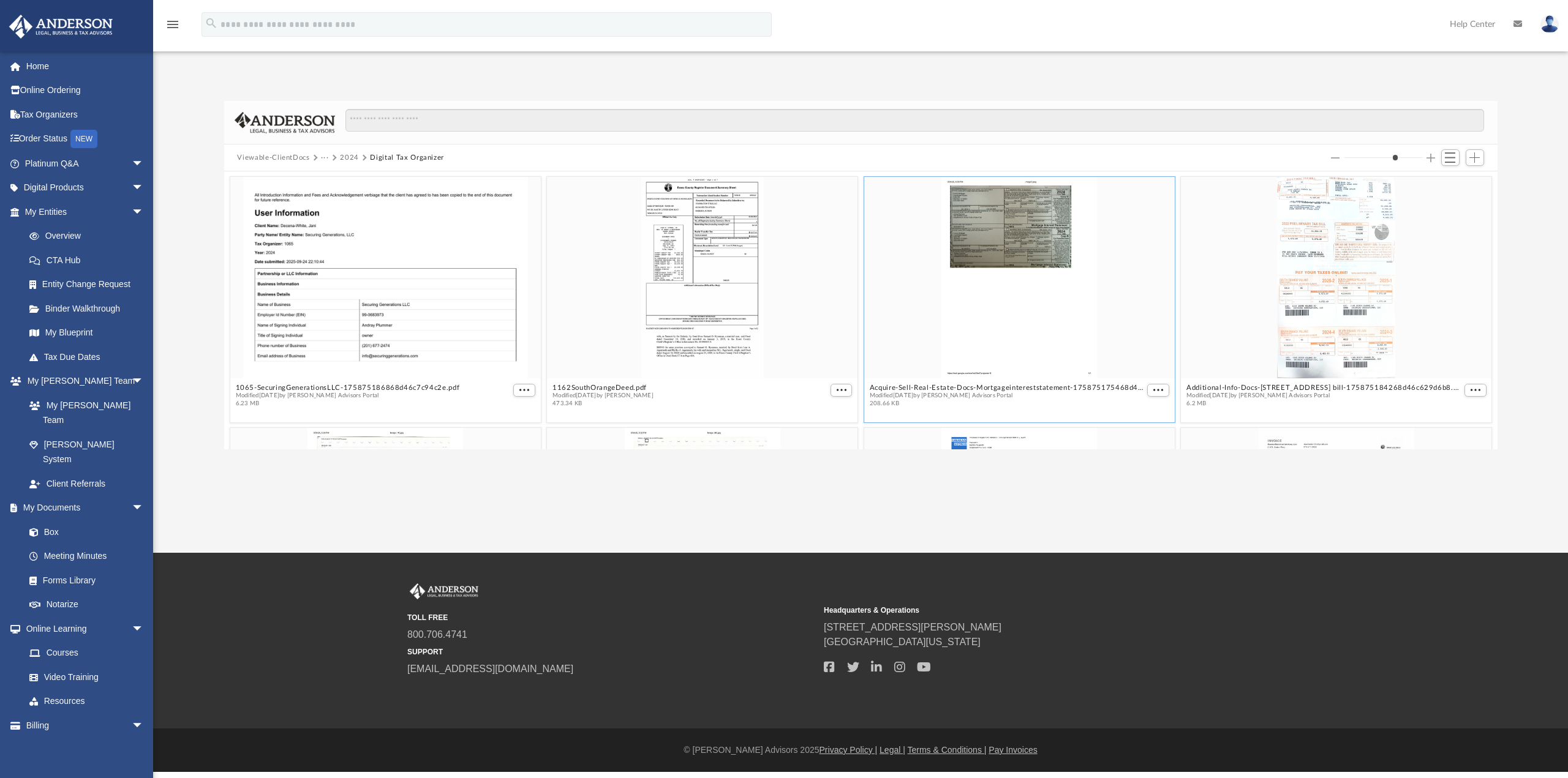
click at [352, 157] on button "2024" at bounding box center [350, 158] width 19 height 11
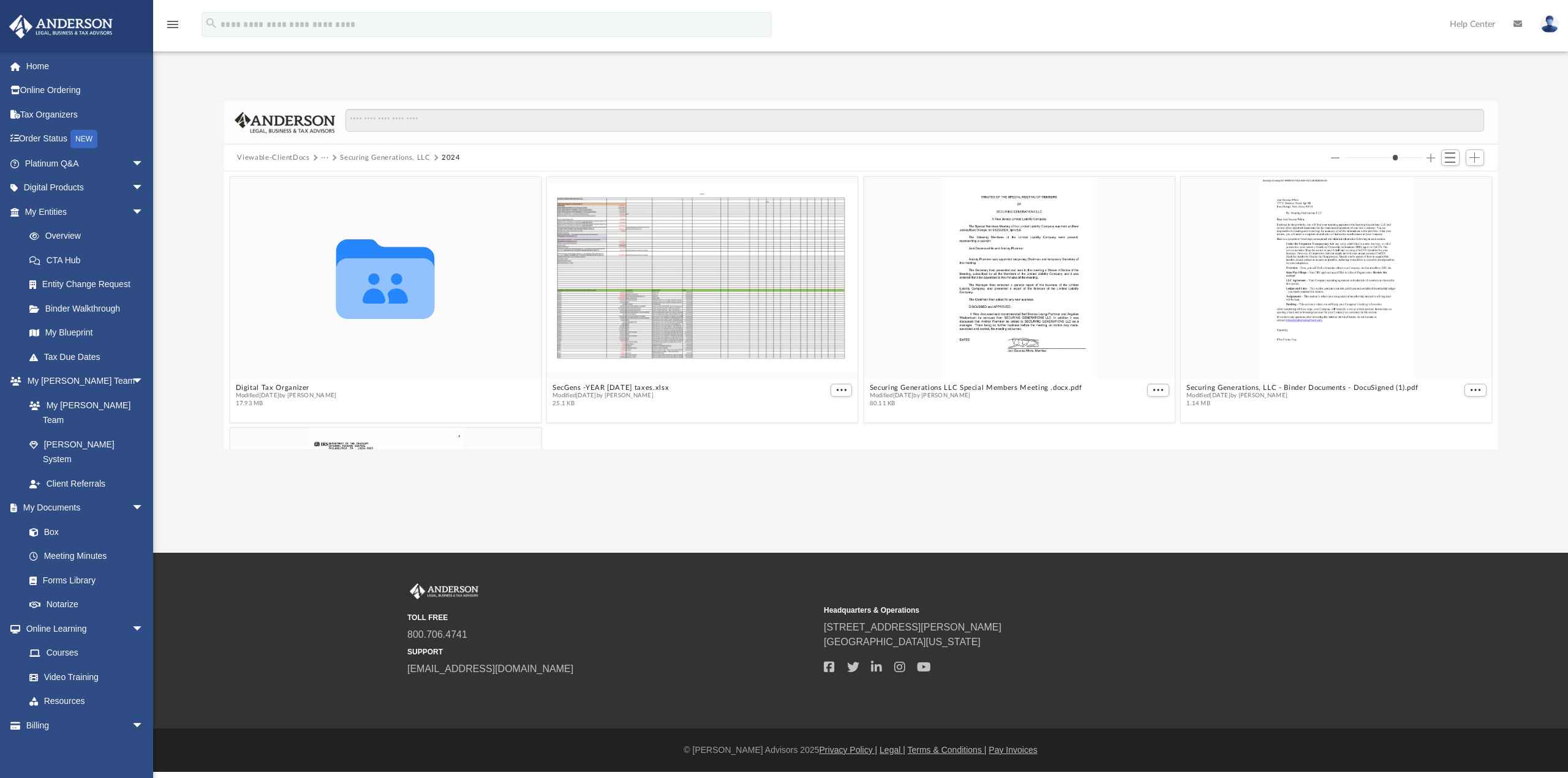
click at [290, 157] on button "Viewable-ClientDocs" at bounding box center [273, 158] width 72 height 11
